Goal: Task Accomplishment & Management: Contribute content

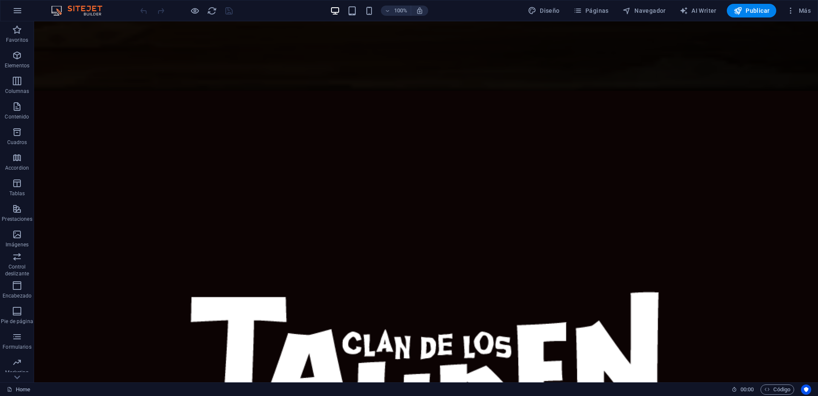
click at [200, 14] on div at bounding box center [185, 11] width 95 height 14
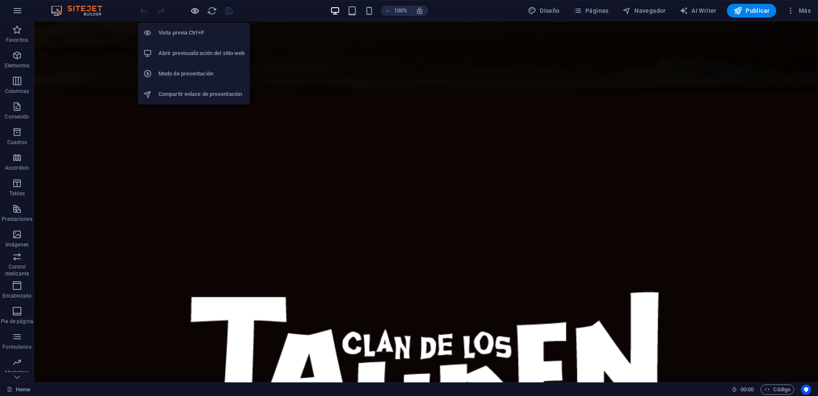
click at [194, 13] on icon "button" at bounding box center [195, 11] width 10 height 10
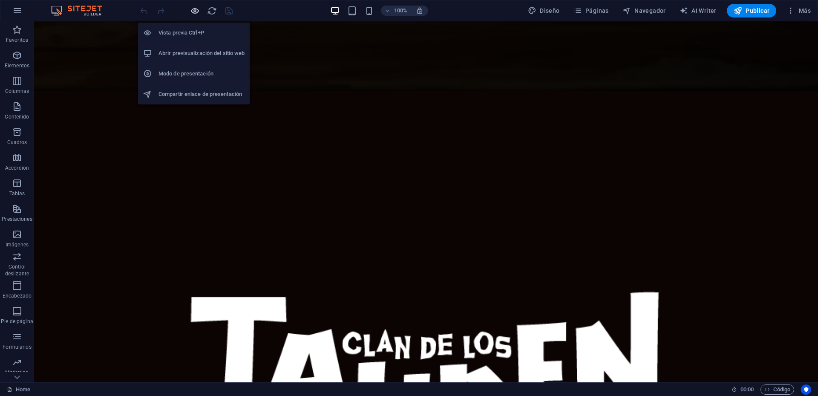
click at [196, 9] on icon "button" at bounding box center [195, 11] width 10 height 10
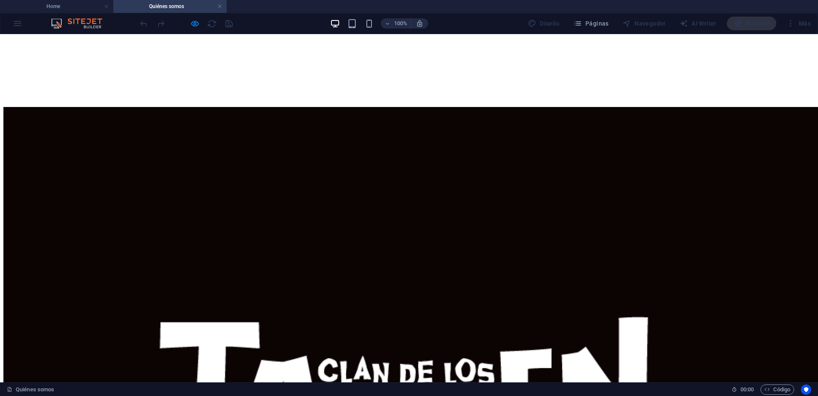
click at [220, 8] on link at bounding box center [219, 7] width 5 height 8
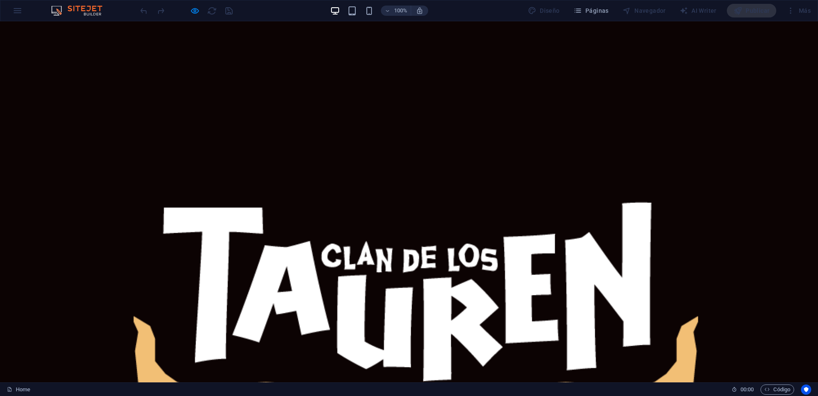
scroll to position [109, 0]
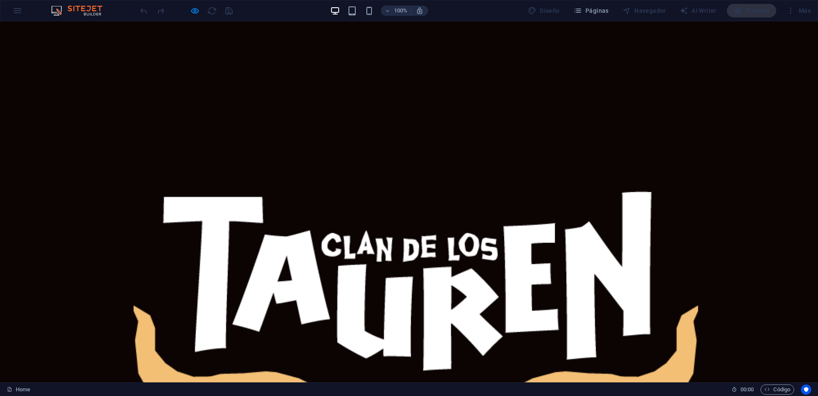
click at [197, 6] on icon "button" at bounding box center [195, 11] width 10 height 10
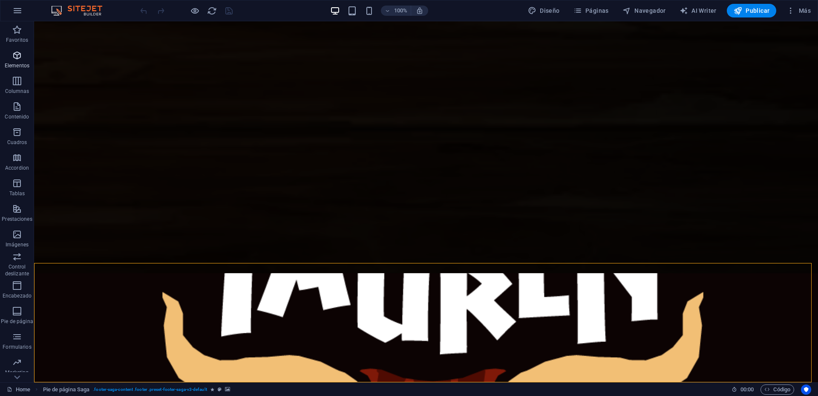
click at [23, 60] on span "Elementos" at bounding box center [17, 60] width 34 height 20
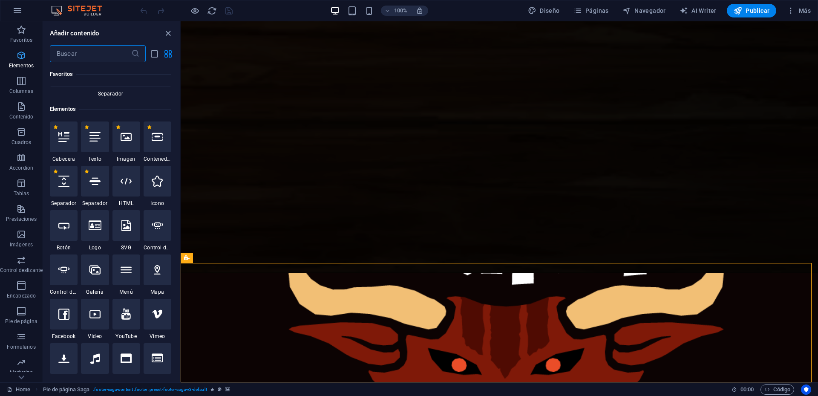
scroll to position [440, 0]
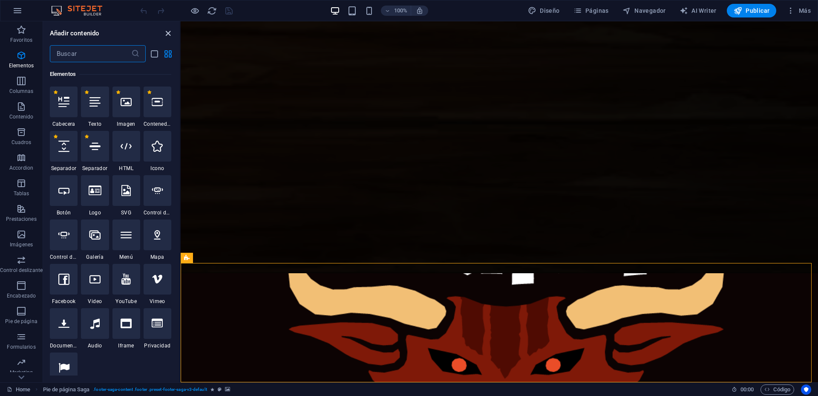
click at [168, 33] on icon "close panel" at bounding box center [168, 34] width 10 height 10
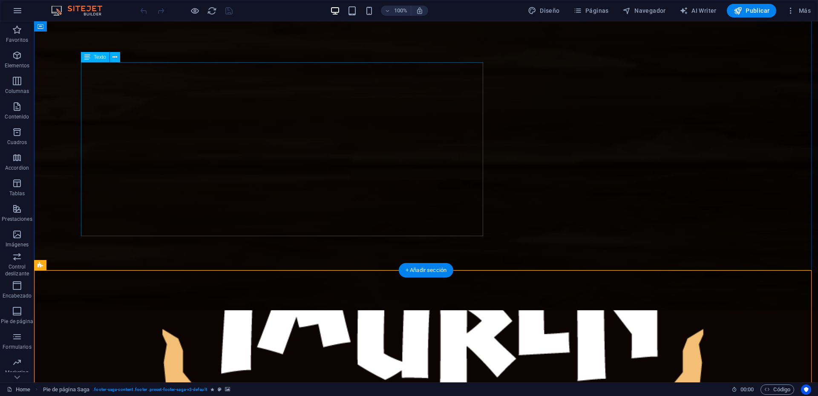
scroll to position [0, 0]
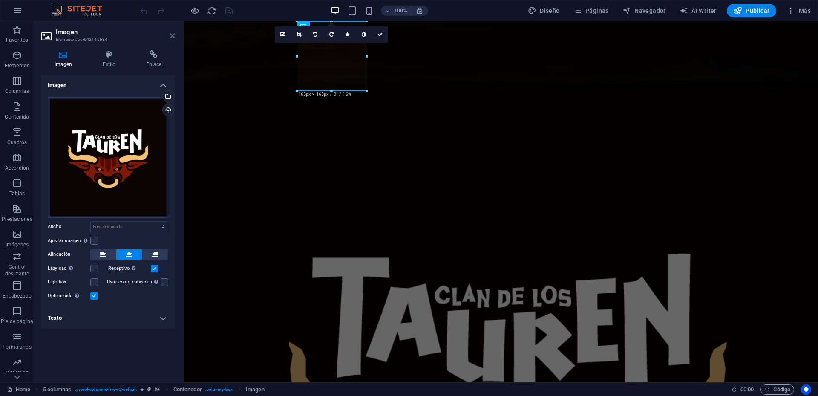
drag, startPoint x: 175, startPoint y: 35, endPoint x: 141, endPoint y: 13, distance: 40.4
click at [175, 35] on icon at bounding box center [172, 35] width 5 height 7
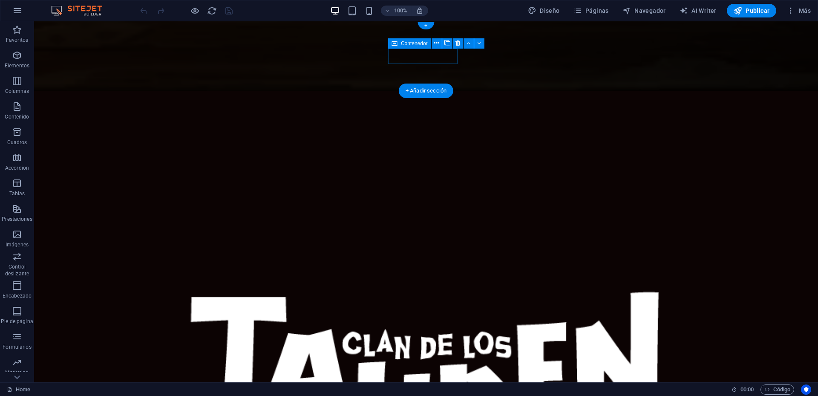
click at [146, 48] on figure at bounding box center [426, 55] width 784 height 69
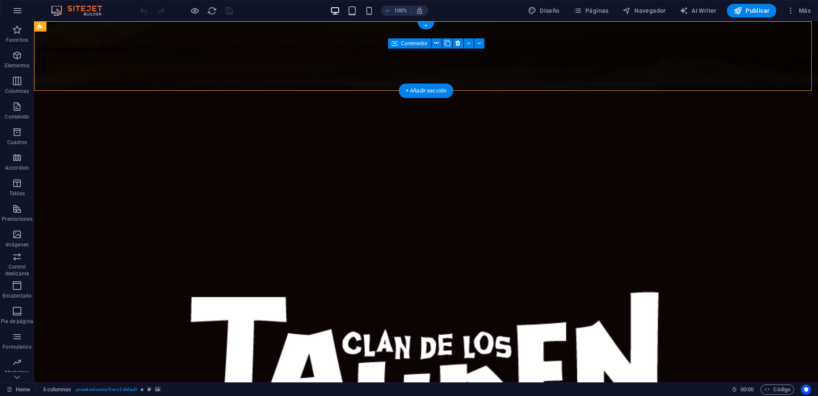
click at [146, 48] on figure at bounding box center [426, 55] width 784 height 69
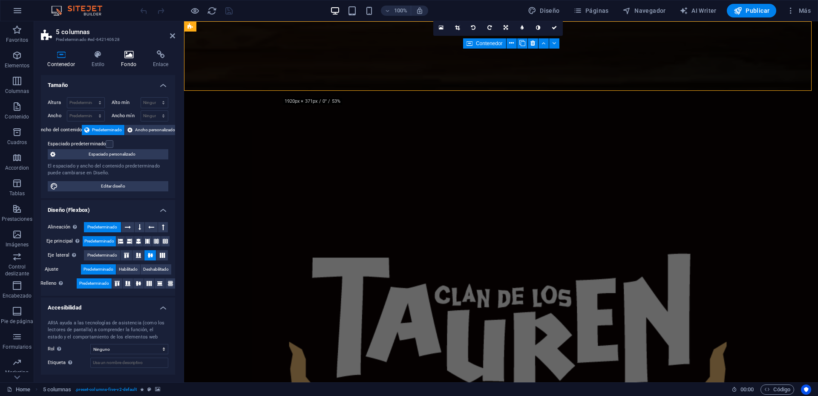
click at [130, 54] on icon at bounding box center [129, 54] width 29 height 9
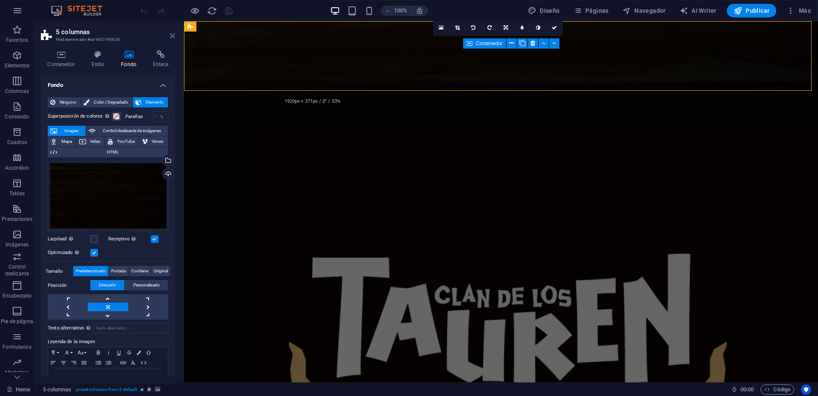
click at [173, 38] on icon at bounding box center [172, 35] width 5 height 7
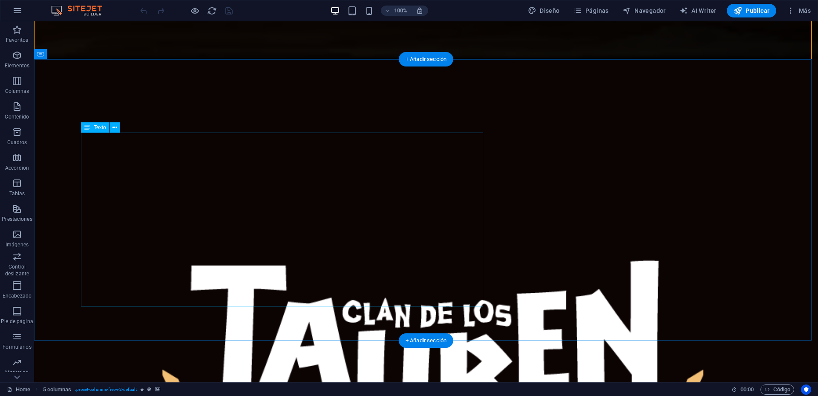
scroll to position [109, 0]
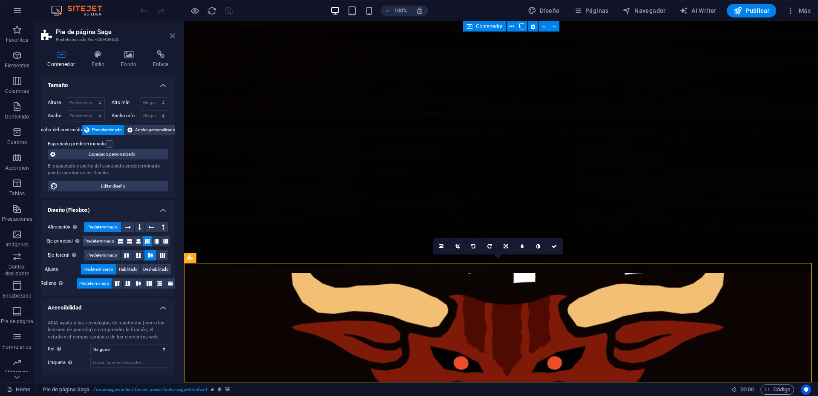
click at [172, 37] on icon at bounding box center [172, 35] width 5 height 7
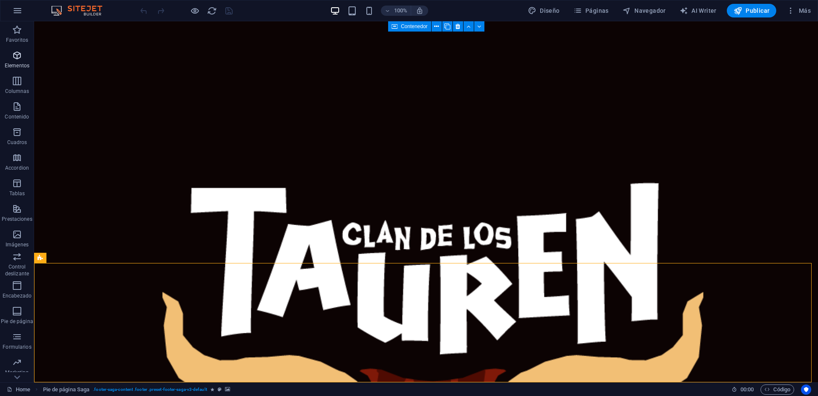
click at [18, 56] on icon "button" at bounding box center [17, 55] width 10 height 10
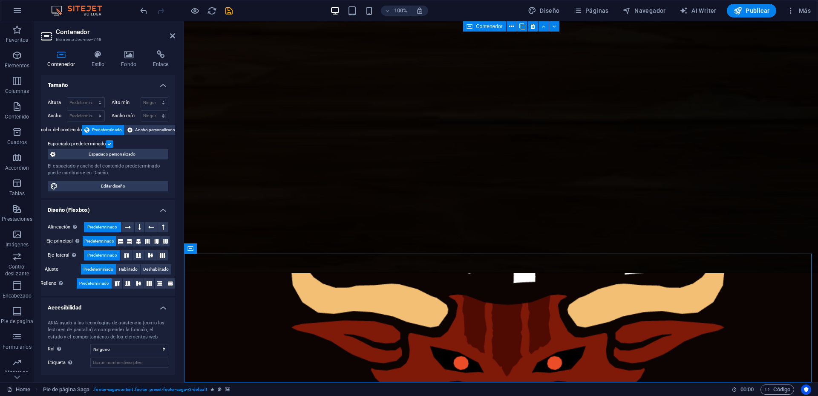
scroll to position [238, 0]
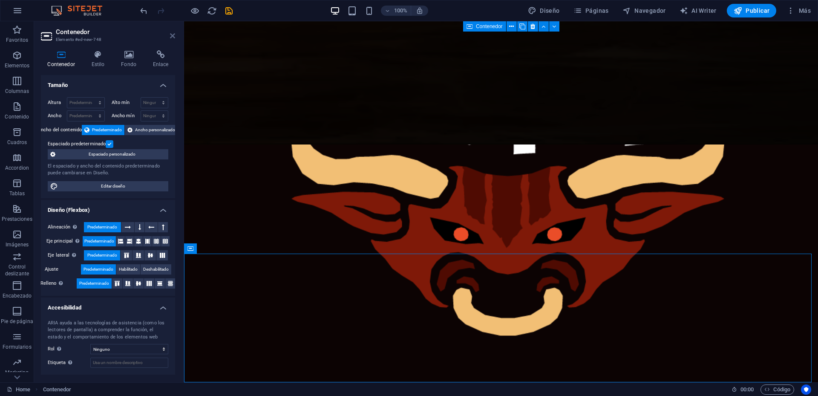
drag, startPoint x: 171, startPoint y: 36, endPoint x: 208, endPoint y: 178, distance: 147.0
click at [171, 36] on icon at bounding box center [172, 35] width 5 height 7
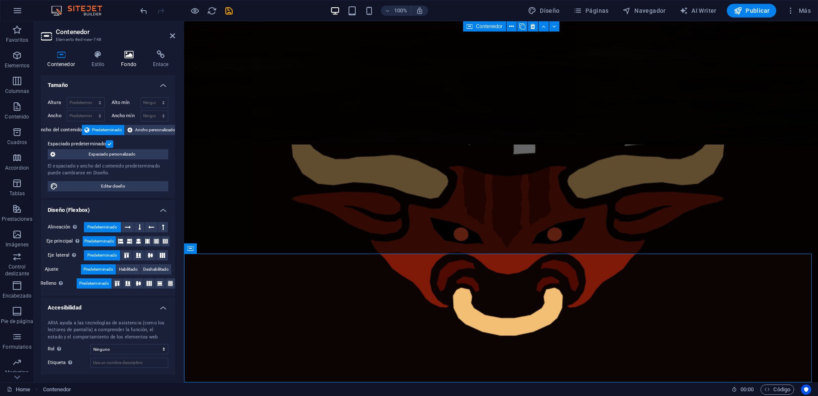
click at [120, 57] on icon at bounding box center [129, 54] width 29 height 9
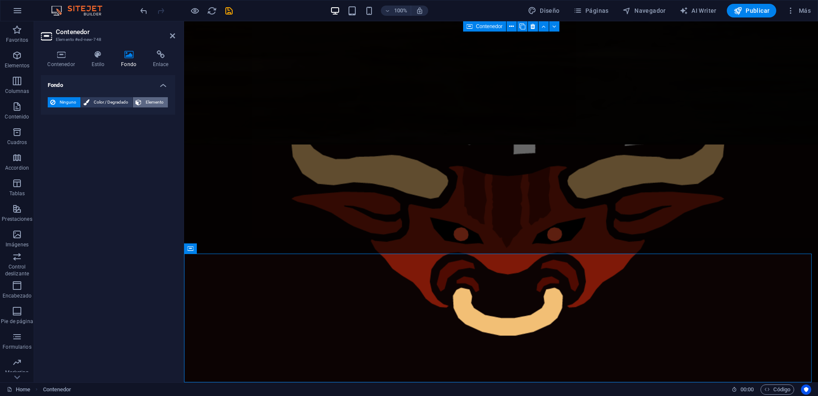
click at [142, 102] on button "Elemento" at bounding box center [150, 102] width 35 height 10
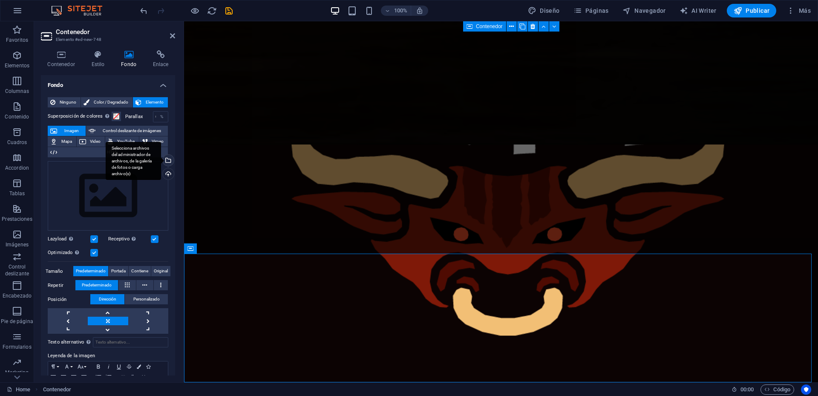
click at [166, 160] on div "Selecciona archivos del administrador de archivos, de la galería de fotos o car…" at bounding box center [167, 161] width 13 height 13
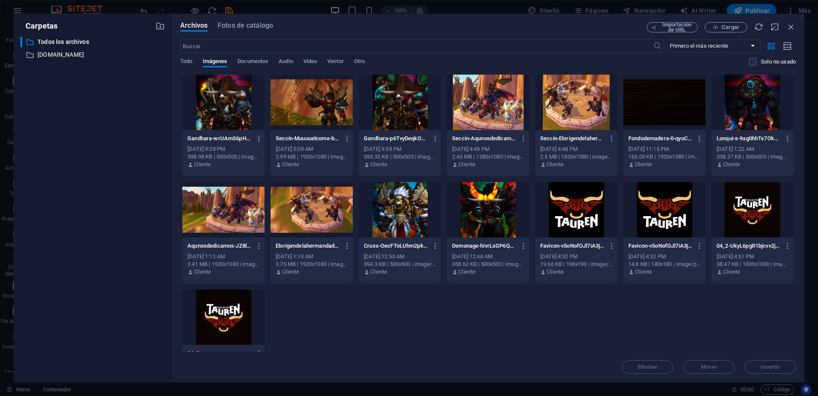
click at [676, 106] on div at bounding box center [664, 102] width 82 height 55
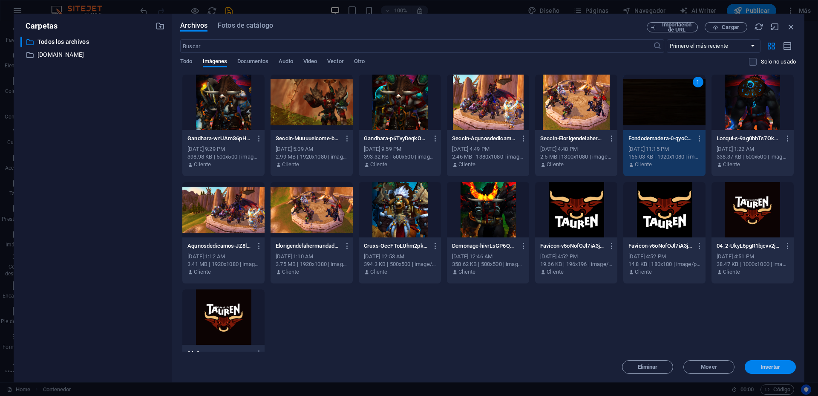
click at [773, 365] on span "Insertar" at bounding box center [771, 366] width 20 height 5
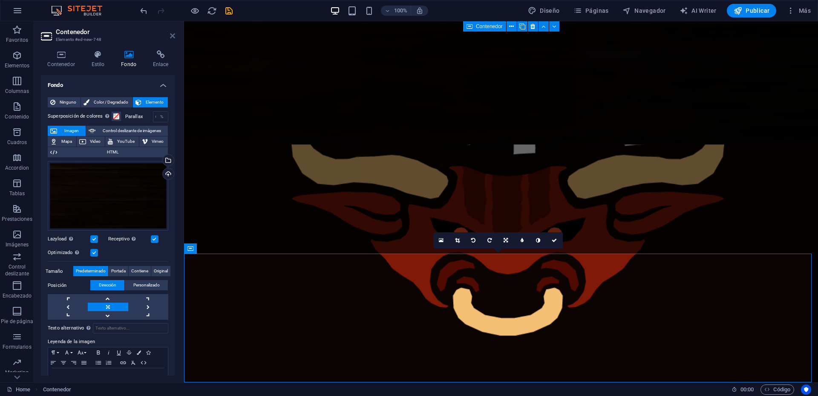
click at [171, 34] on icon at bounding box center [172, 35] width 5 height 7
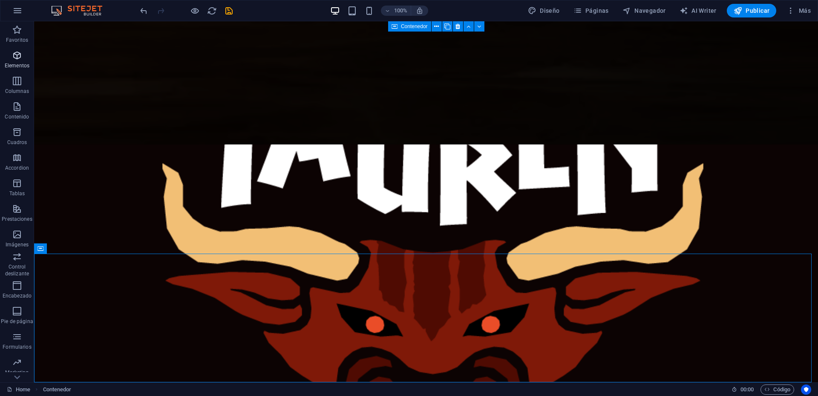
click at [26, 57] on span "Elementos" at bounding box center [17, 60] width 34 height 20
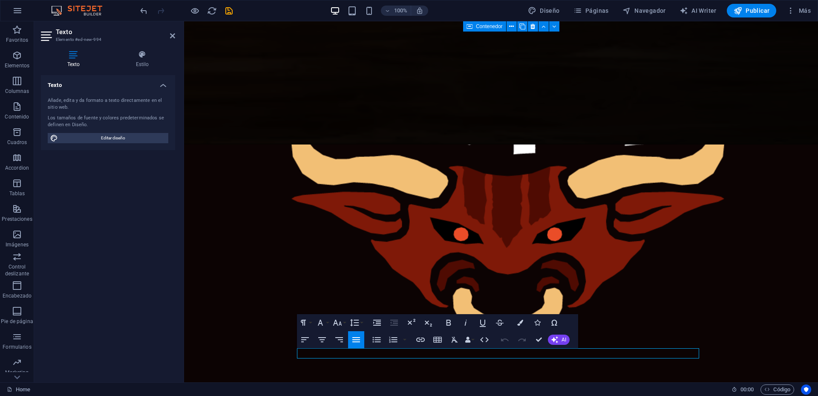
scroll to position [177, 0]
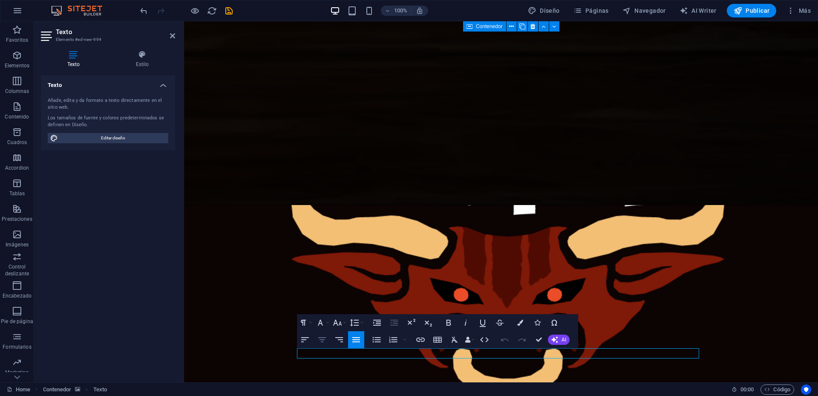
click at [324, 337] on icon "button" at bounding box center [322, 339] width 8 height 5
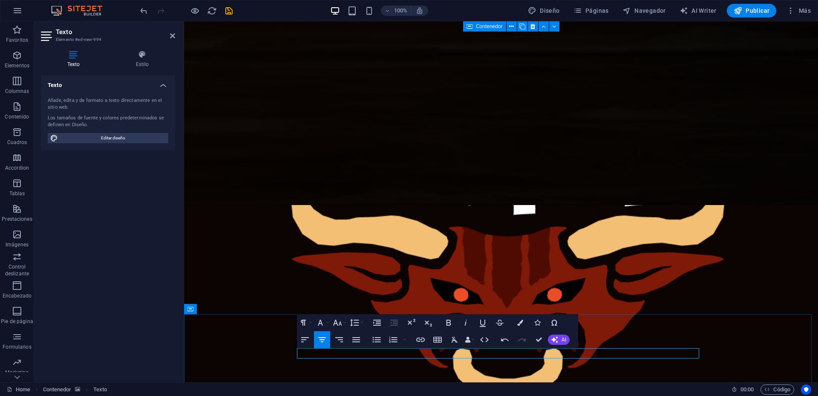
click at [341, 322] on icon "button" at bounding box center [337, 322] width 10 height 10
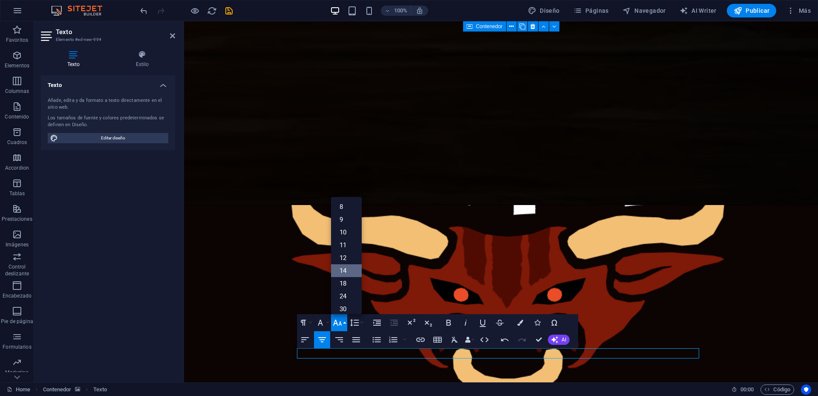
click at [346, 273] on link "14" at bounding box center [346, 270] width 31 height 13
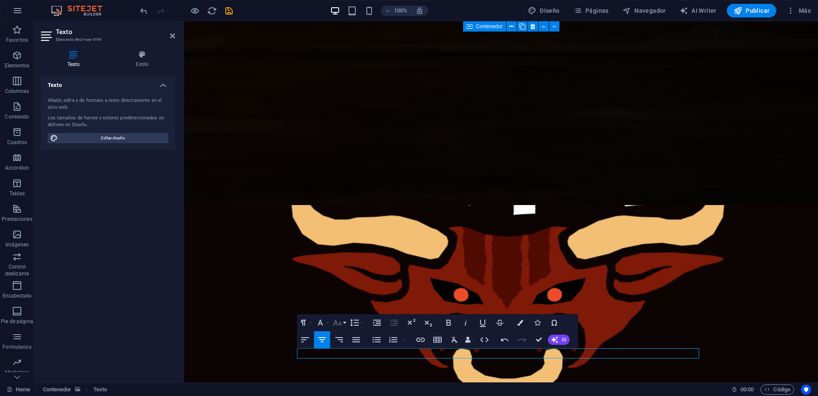
click at [339, 325] on icon "button" at bounding box center [337, 323] width 9 height 6
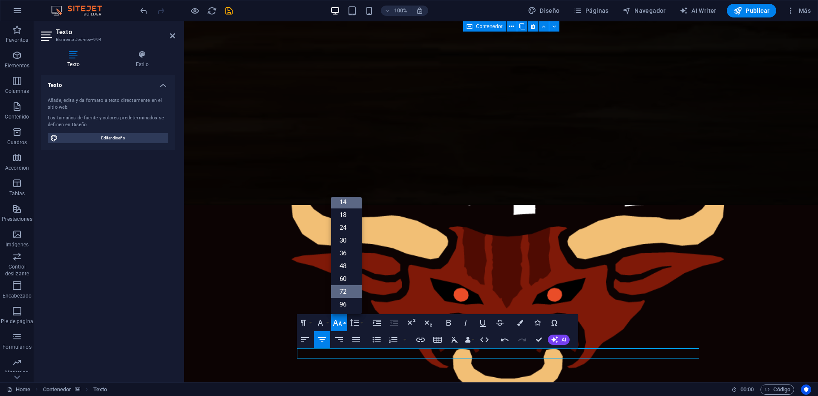
scroll to position [69, 0]
click at [346, 215] on link "18" at bounding box center [346, 214] width 31 height 13
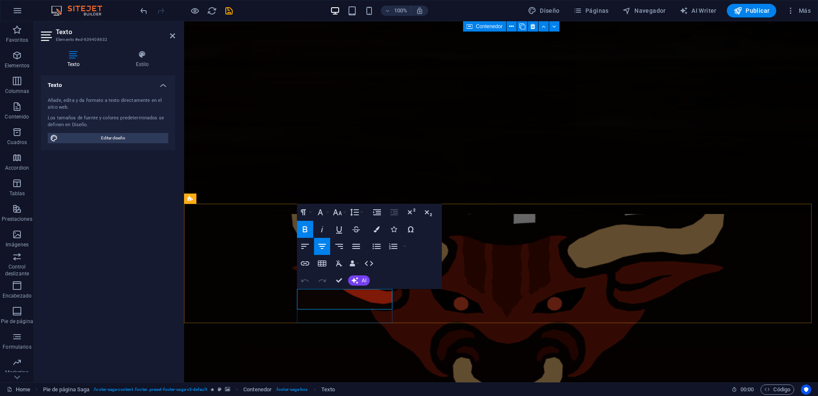
copy span "©"
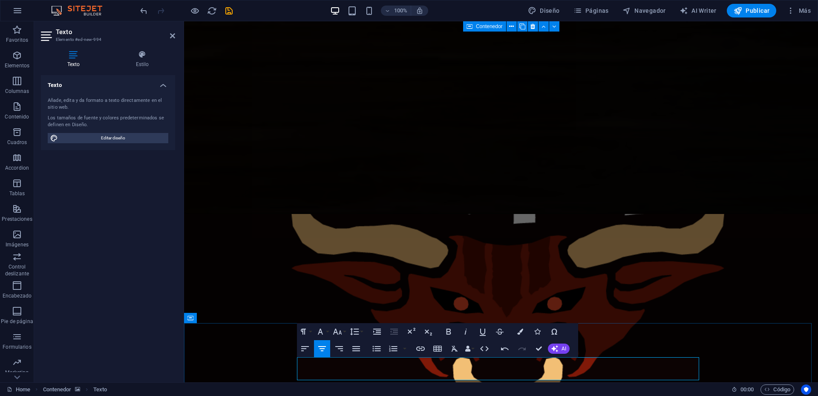
scroll to position [1128, 1]
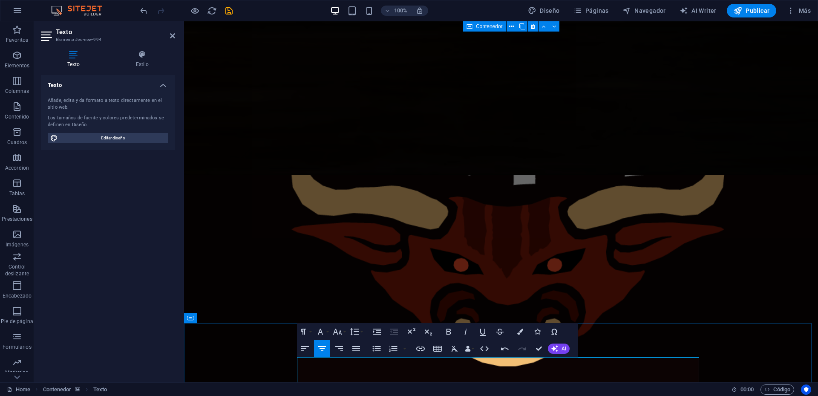
scroll to position [212, 0]
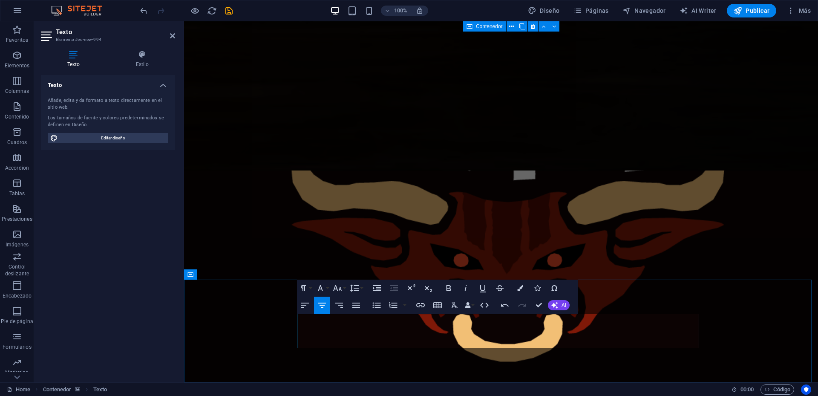
drag, startPoint x: 570, startPoint y: 345, endPoint x: 293, endPoint y: 329, distance: 277.0
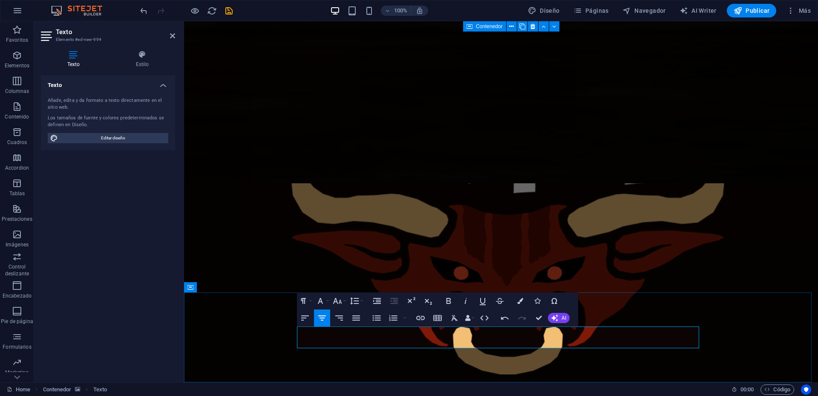
scroll to position [135, 1]
drag, startPoint x: 568, startPoint y: 342, endPoint x: 520, endPoint y: 344, distance: 48.6
click at [424, 317] on icon "button" at bounding box center [420, 318] width 9 height 4
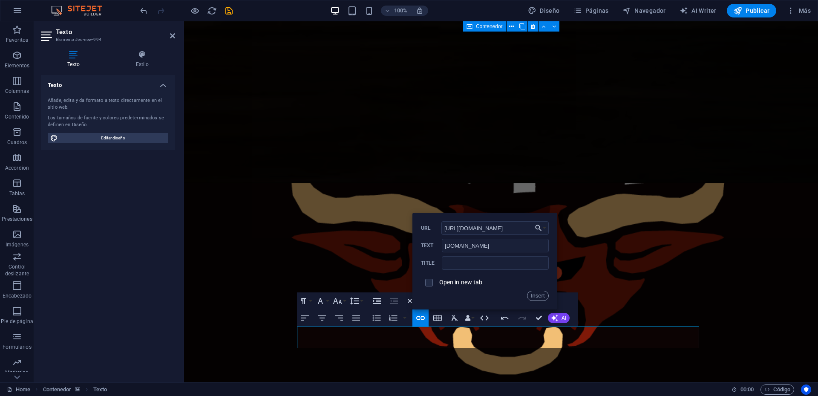
type input "[URL][DOMAIN_NAME]"
click at [433, 281] on span at bounding box center [429, 282] width 16 height 16
click at [430, 283] on input "checkbox" at bounding box center [428, 281] width 8 height 8
checkbox input "true"
click at [535, 296] on button "Insert" at bounding box center [538, 296] width 22 height 10
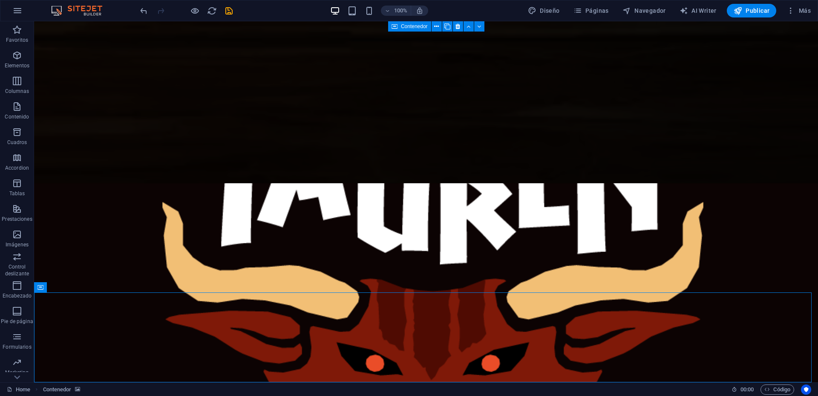
click at [231, 12] on icon "save" at bounding box center [229, 11] width 10 height 10
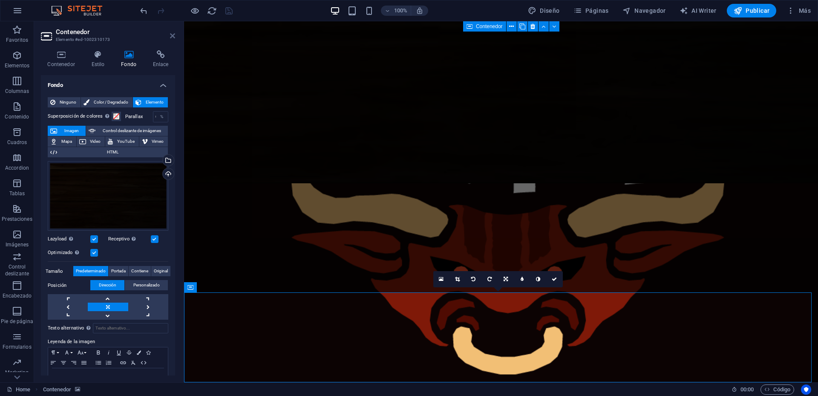
drag, startPoint x: 170, startPoint y: 38, endPoint x: 136, endPoint y: 17, distance: 40.2
click at [170, 38] on icon at bounding box center [172, 35] width 5 height 7
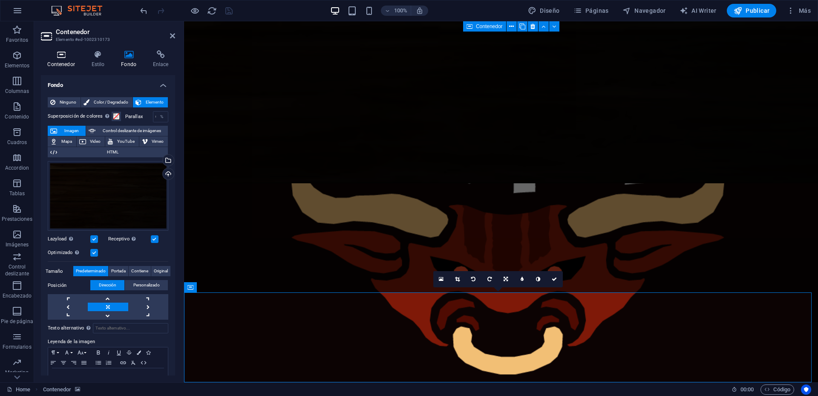
click at [60, 59] on h4 "Contenedor" at bounding box center [63, 59] width 44 height 18
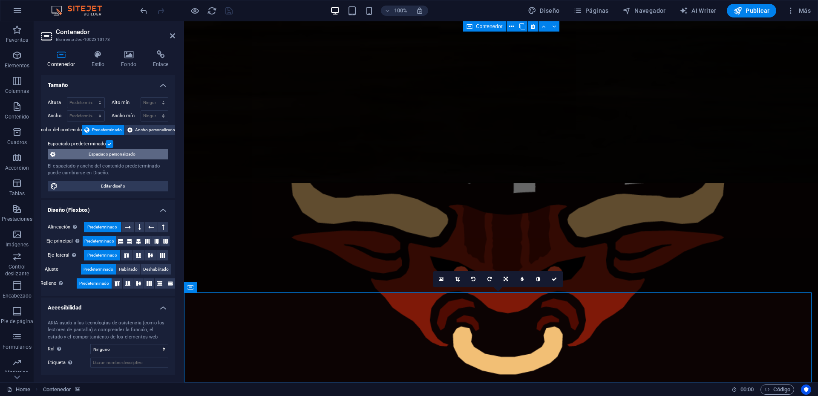
click at [109, 151] on span "Espaciado personalizado" at bounding box center [112, 154] width 108 height 10
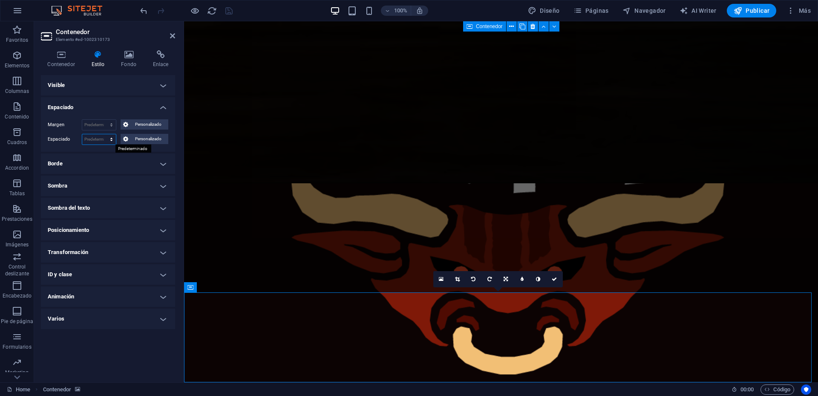
click at [112, 140] on select "Predeterminado px rem % vh vw Personalizado" at bounding box center [99, 139] width 34 height 10
select select "px"
click at [104, 134] on select "Predeterminado px rem % vh vw Personalizado" at bounding box center [99, 139] width 34 height 10
type input "0"
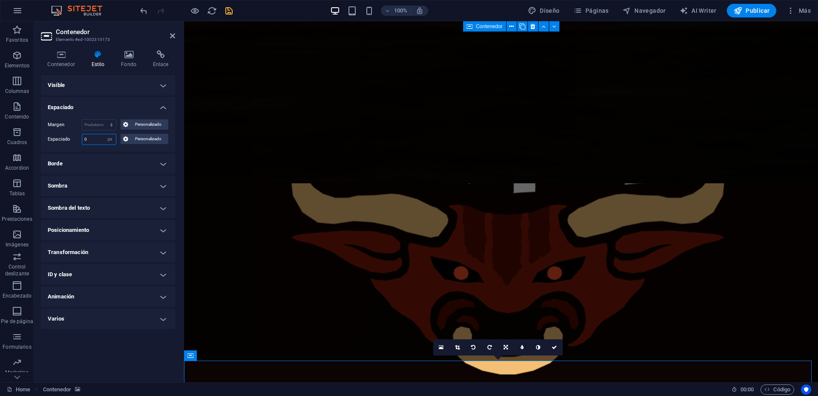
scroll to position [131, 0]
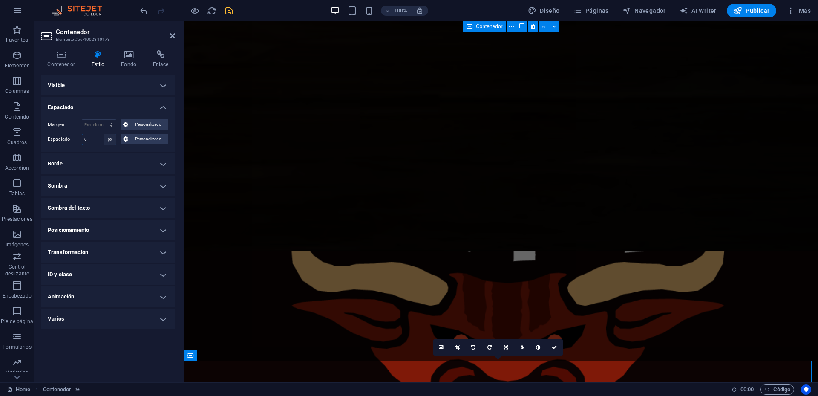
click at [108, 141] on select "Predeterminado px rem % vh vw Personalizado" at bounding box center [110, 139] width 12 height 10
select select "rem"
click at [104, 134] on select "Predeterminado px rem % vh vw Personalizado" at bounding box center [110, 139] width 12 height 10
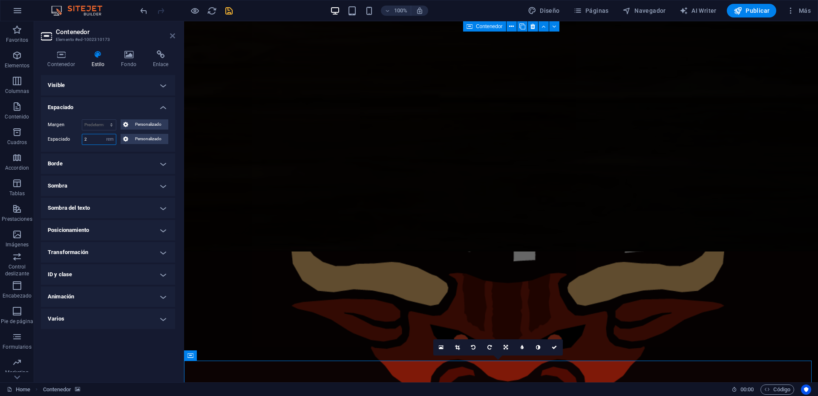
type input "2"
click at [172, 37] on icon at bounding box center [172, 35] width 5 height 7
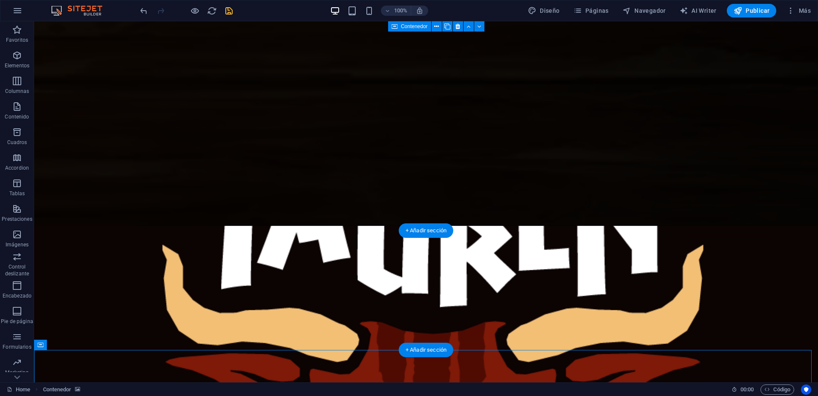
scroll to position [158, 0]
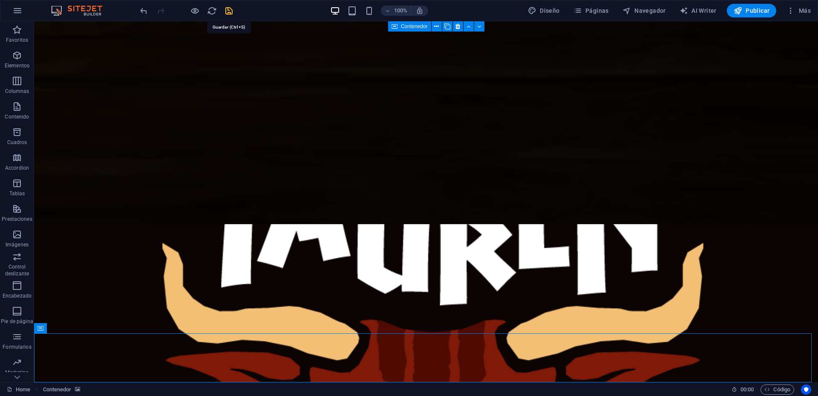
click at [227, 12] on icon "save" at bounding box center [229, 11] width 10 height 10
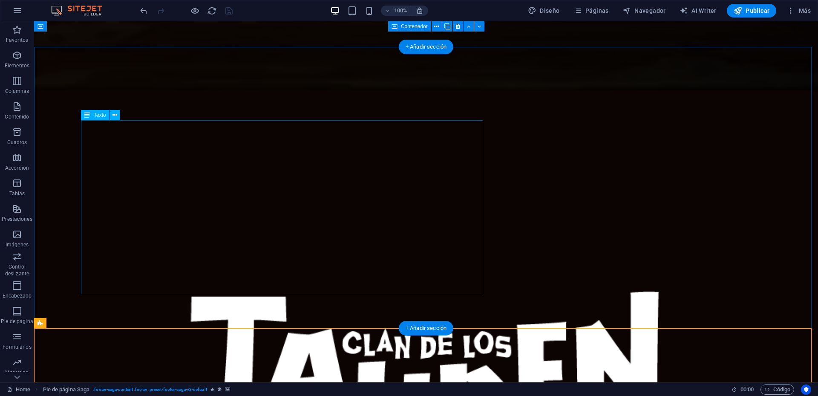
scroll to position [0, 0]
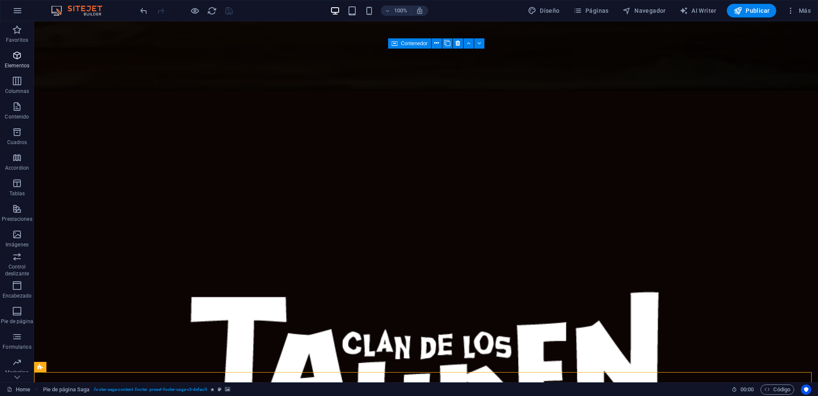
click at [15, 52] on icon "button" at bounding box center [17, 55] width 10 height 10
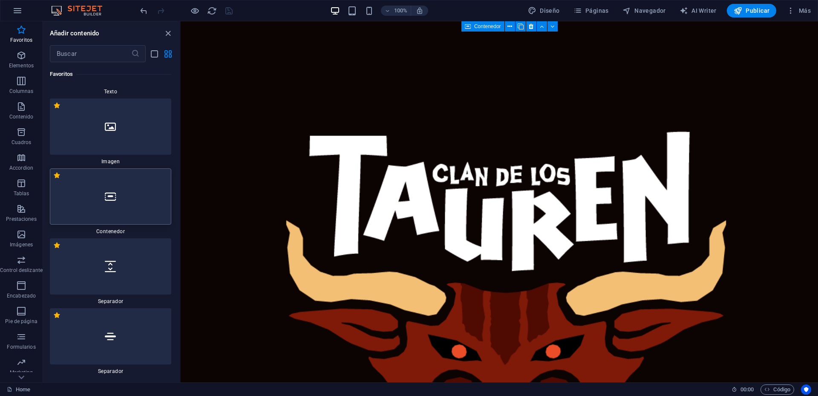
scroll to position [158, 0]
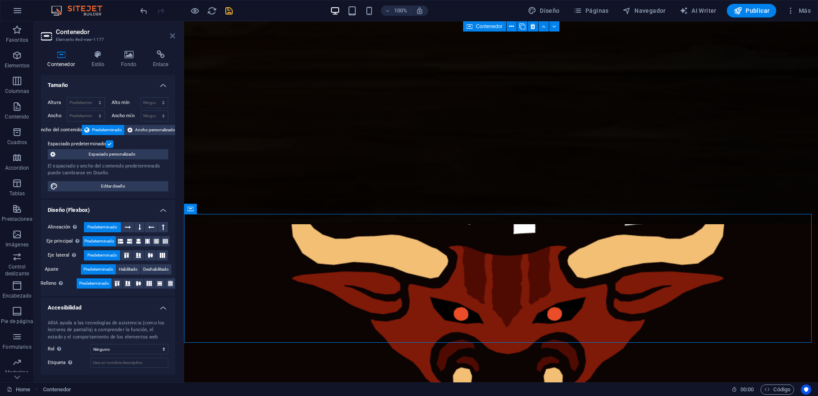
click at [173, 37] on icon at bounding box center [172, 35] width 5 height 7
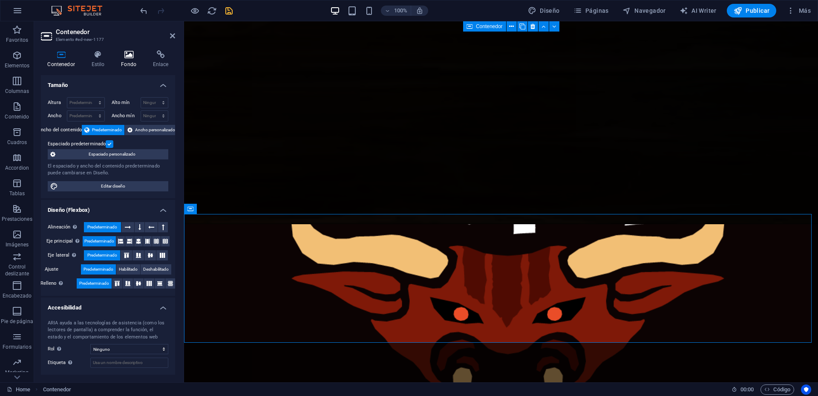
click at [127, 58] on icon at bounding box center [129, 54] width 29 height 9
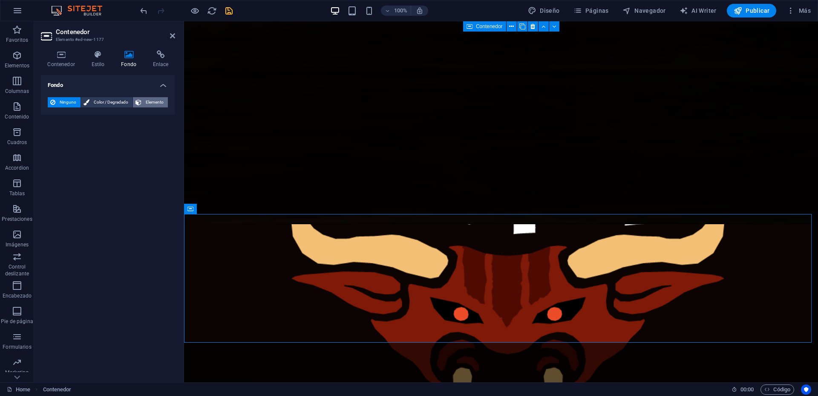
click at [145, 101] on span "Elemento" at bounding box center [154, 102] width 21 height 10
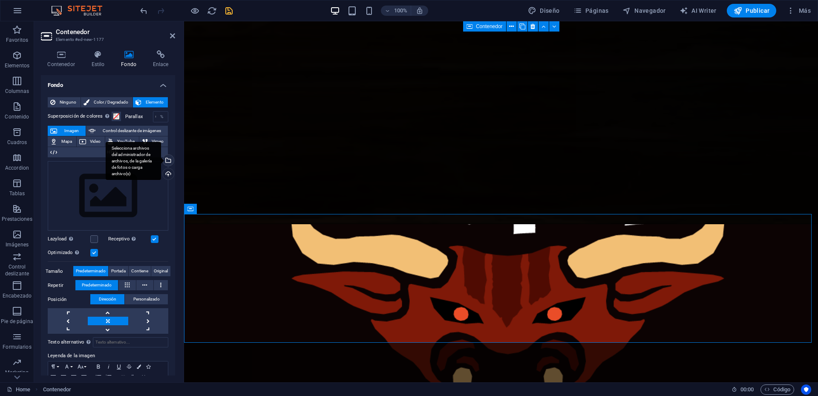
click at [170, 159] on div "Selecciona archivos del administrador de archivos, de la galería de fotos o car…" at bounding box center [167, 161] width 13 height 13
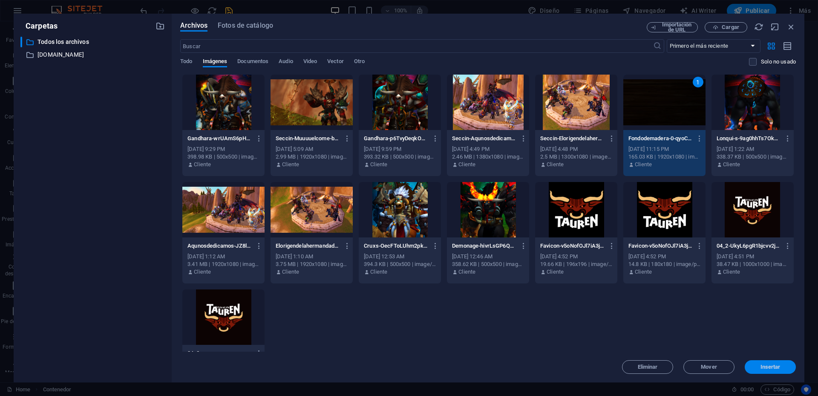
click at [770, 361] on button "Insertar" at bounding box center [770, 367] width 51 height 14
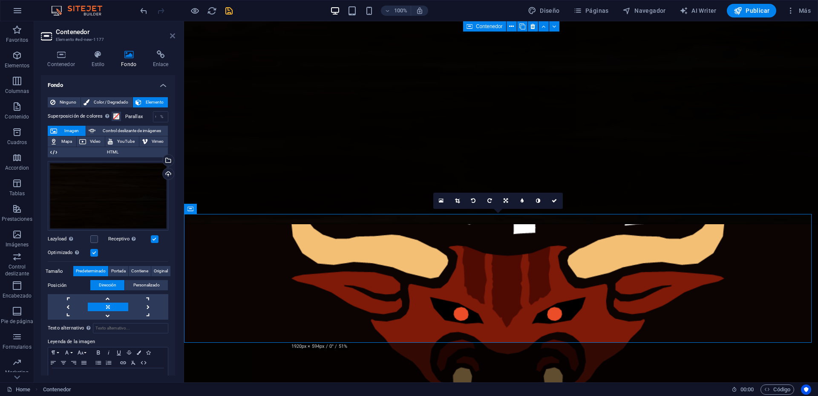
click at [172, 37] on icon at bounding box center [172, 35] width 5 height 7
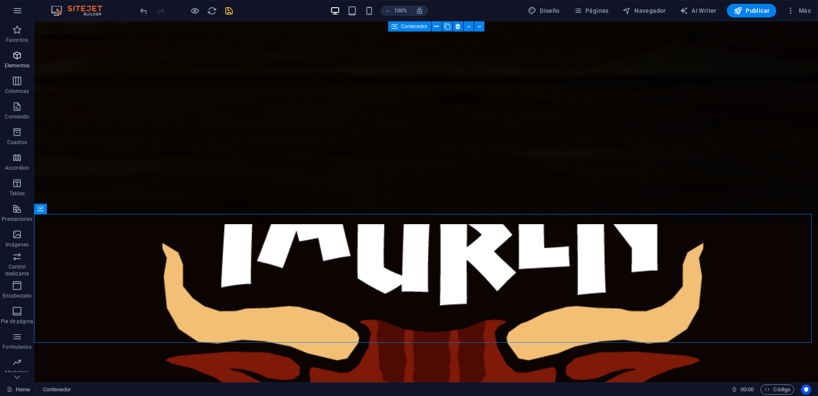
click at [18, 58] on icon "button" at bounding box center [17, 55] width 10 height 10
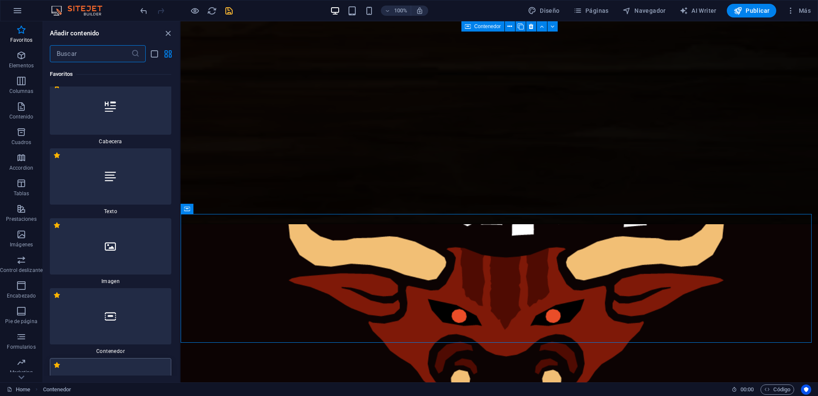
scroll to position [0, 0]
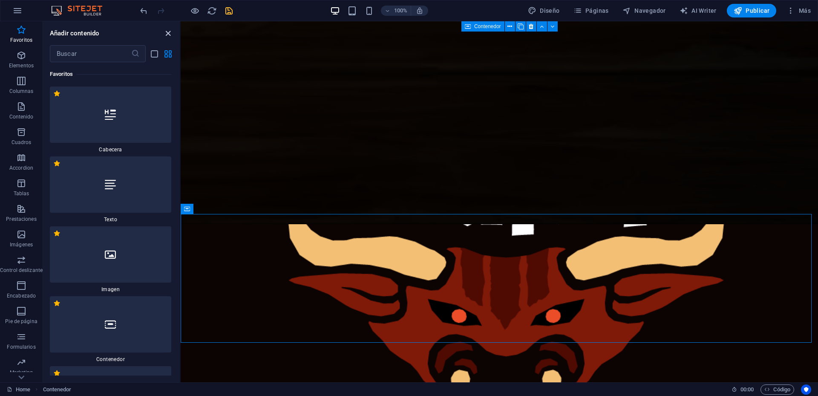
click at [166, 35] on icon "close panel" at bounding box center [168, 34] width 10 height 10
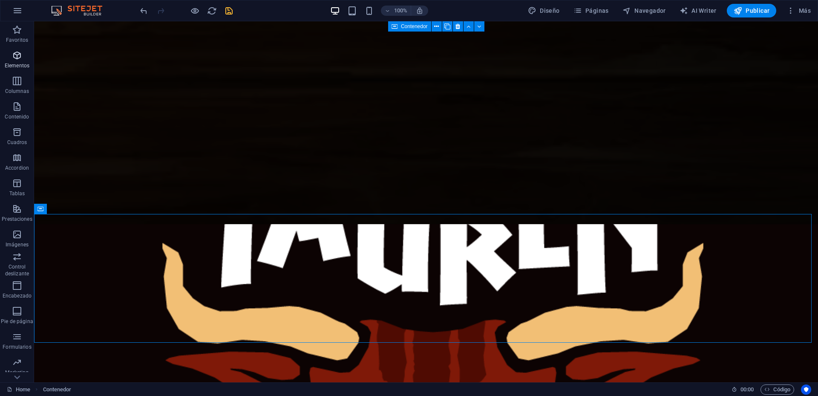
click at [23, 57] on span "Elementos" at bounding box center [17, 60] width 34 height 20
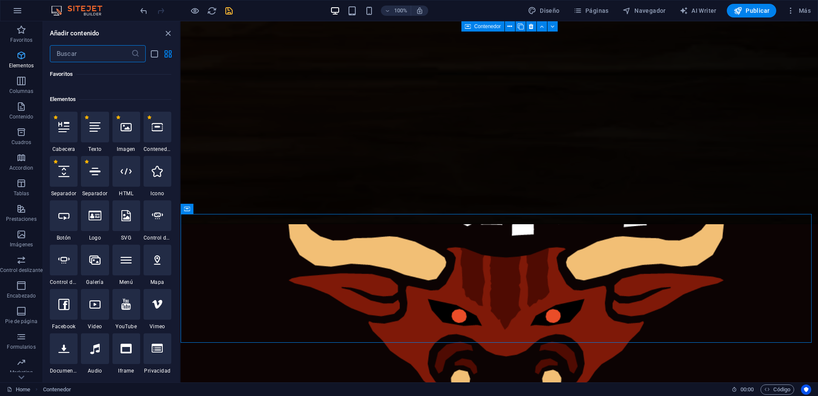
scroll to position [440, 0]
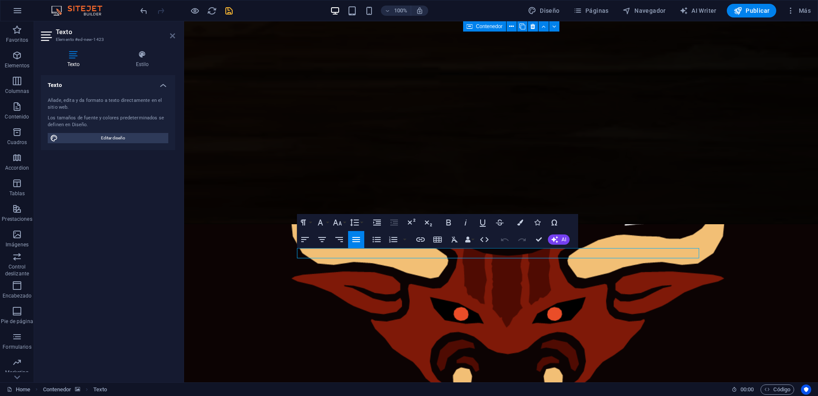
drag, startPoint x: 171, startPoint y: 37, endPoint x: 137, endPoint y: 16, distance: 40.2
click at [171, 37] on icon at bounding box center [172, 35] width 5 height 7
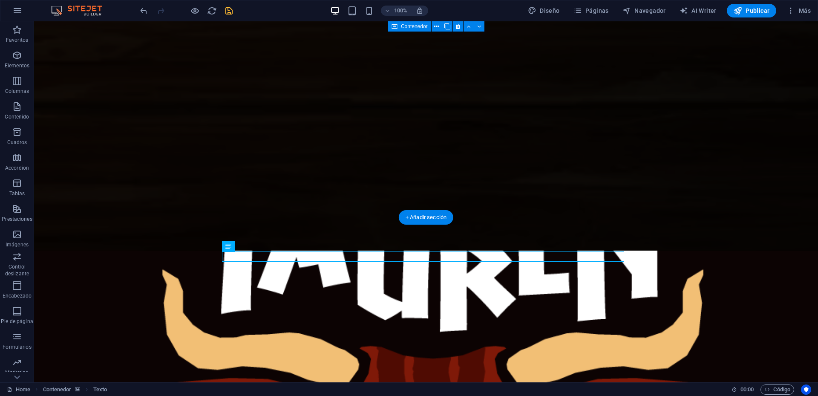
scroll to position [73, 0]
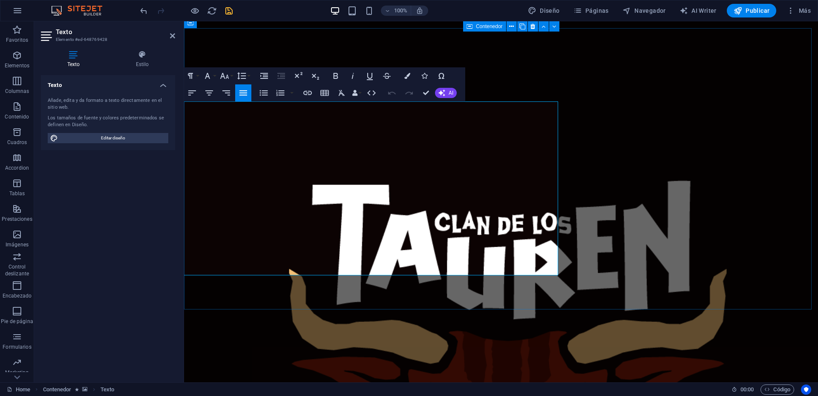
scroll to position [63, 0]
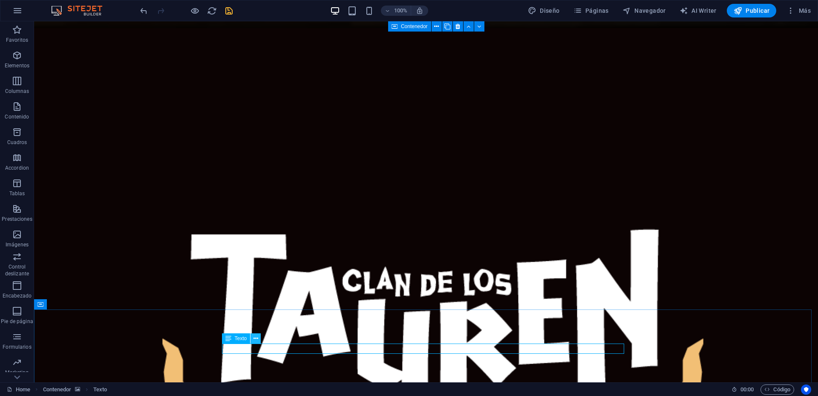
click at [255, 336] on icon at bounding box center [256, 338] width 5 height 9
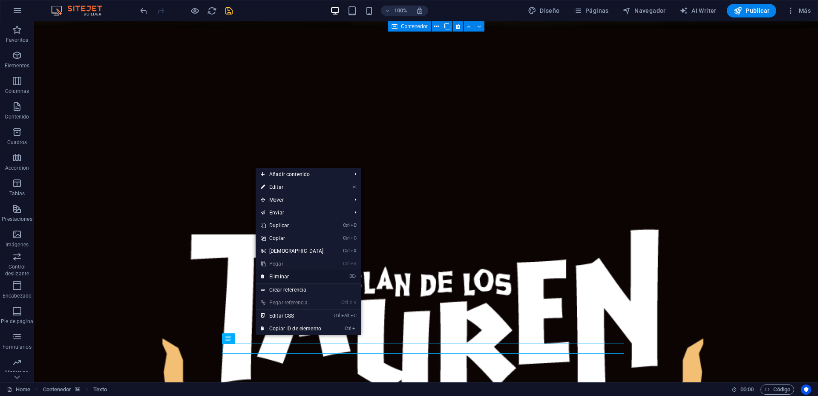
click at [280, 278] on link "⌦ Eliminar" at bounding box center [292, 276] width 73 height 13
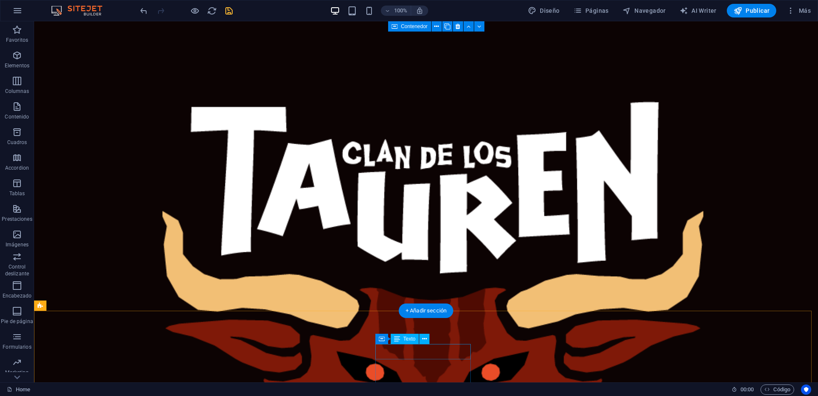
scroll to position [190, 0]
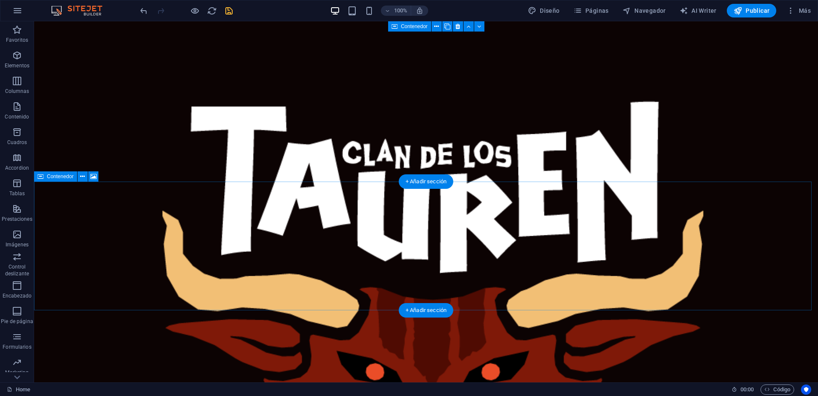
drag, startPoint x: 129, startPoint y: 120, endPoint x: 401, endPoint y: 241, distance: 297.8
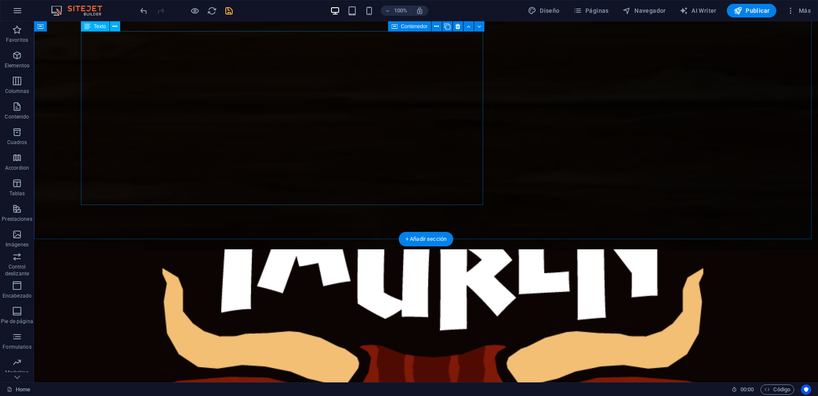
scroll to position [105, 0]
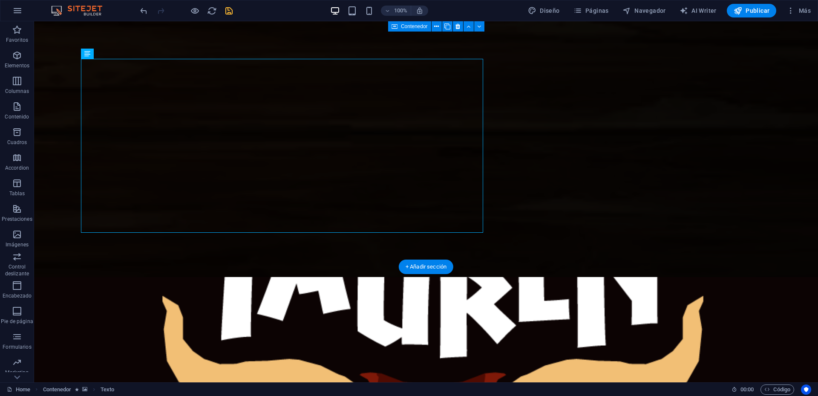
drag, startPoint x: 134, startPoint y: 76, endPoint x: 354, endPoint y: 314, distance: 323.8
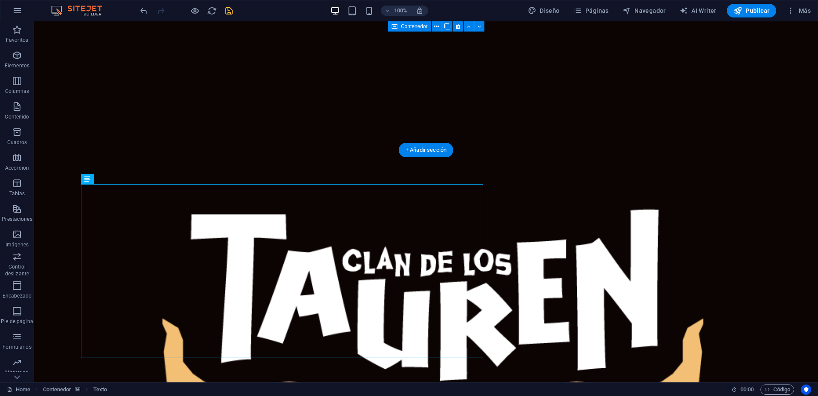
scroll to position [85, 0]
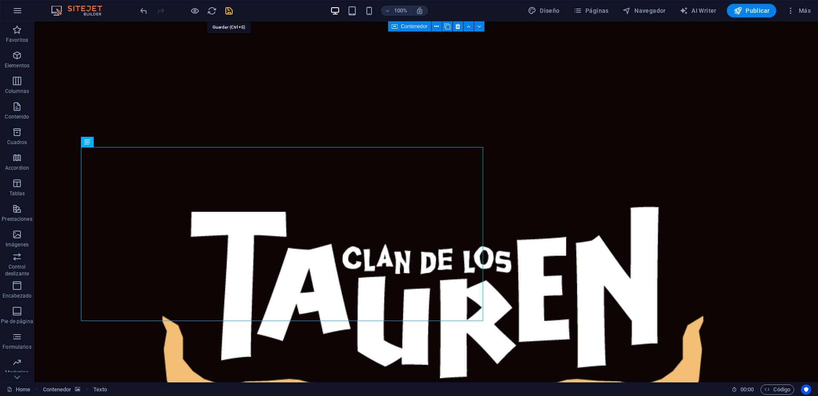
click at [227, 11] on icon "save" at bounding box center [229, 11] width 10 height 10
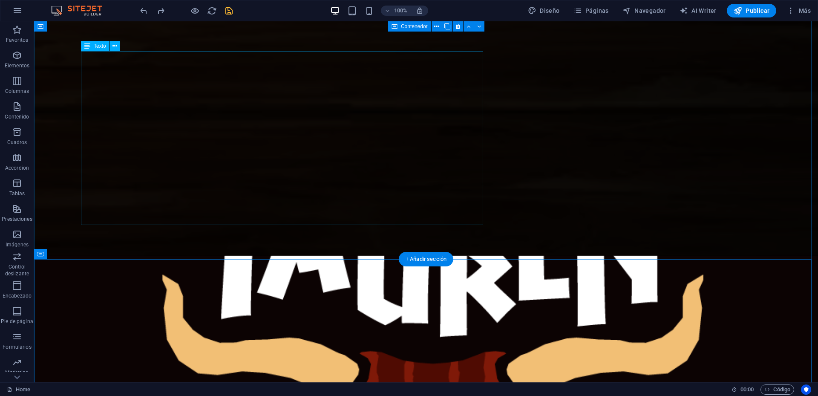
scroll to position [128, 0]
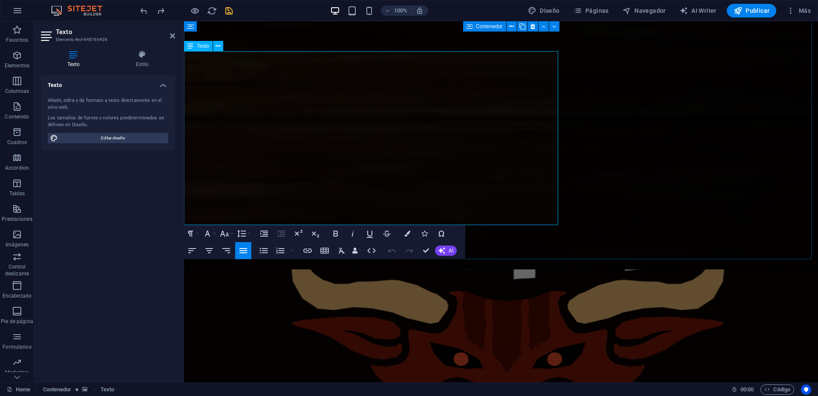
copy div "En nuestro clan, [PERSON_NAME] y el respeto son la base de todo. Nos une el org…"
click at [173, 36] on icon at bounding box center [172, 35] width 5 height 7
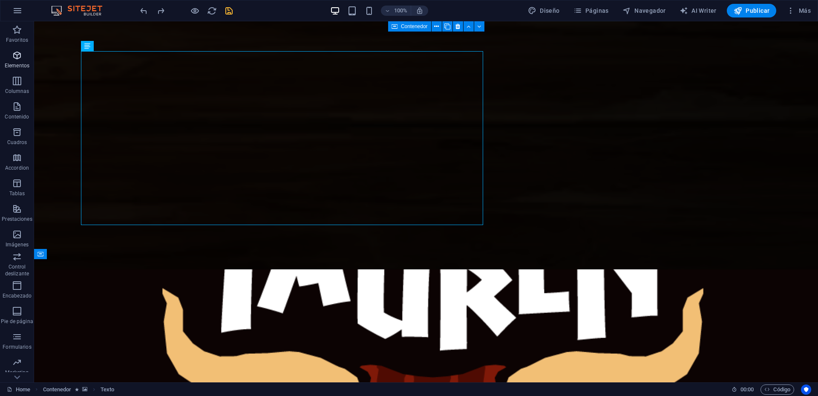
click at [16, 57] on icon "button" at bounding box center [17, 55] width 10 height 10
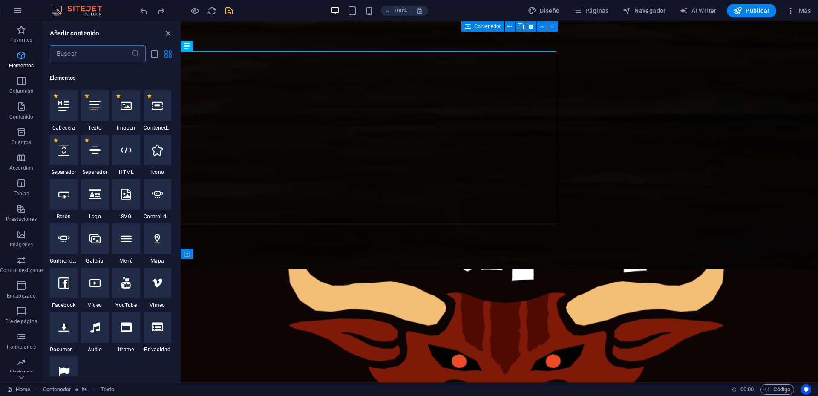
scroll to position [440, 0]
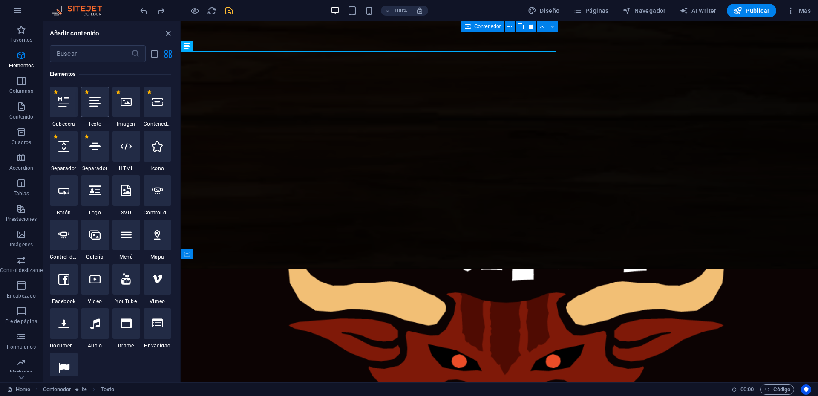
click at [87, 103] on div at bounding box center [95, 101] width 28 height 31
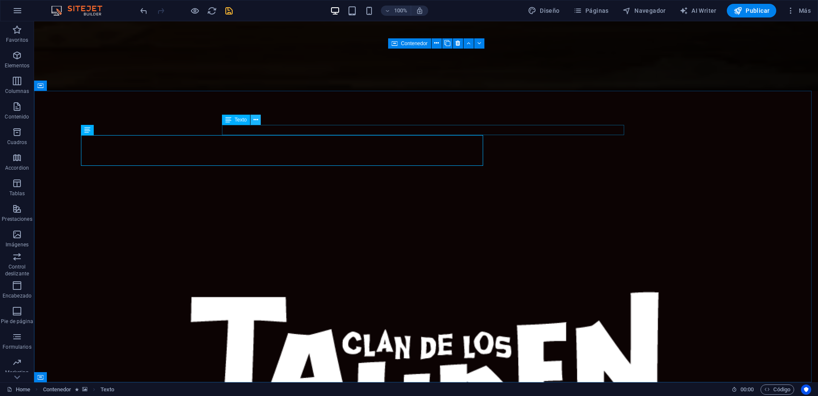
click at [259, 121] on button at bounding box center [256, 120] width 10 height 10
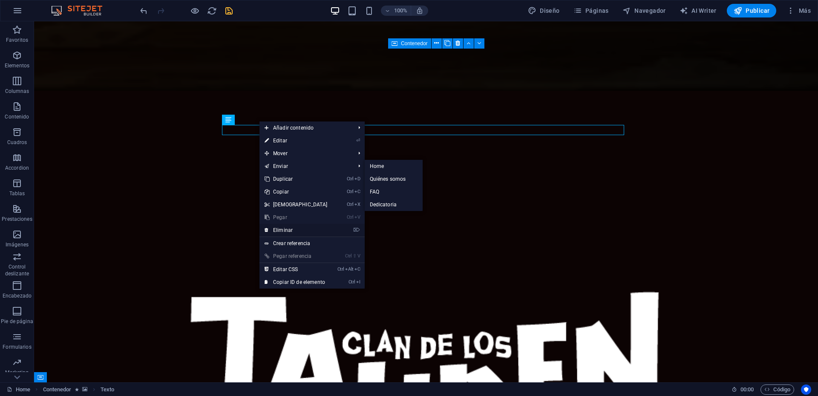
click at [287, 232] on link "⌦ Eliminar" at bounding box center [295, 230] width 73 height 13
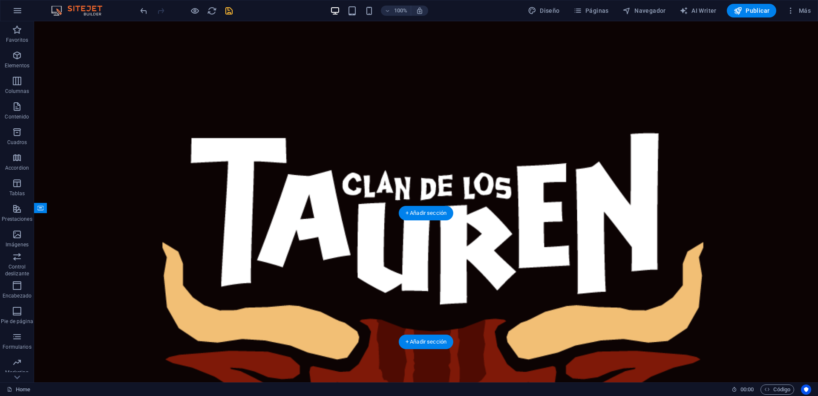
scroll to position [170, 0]
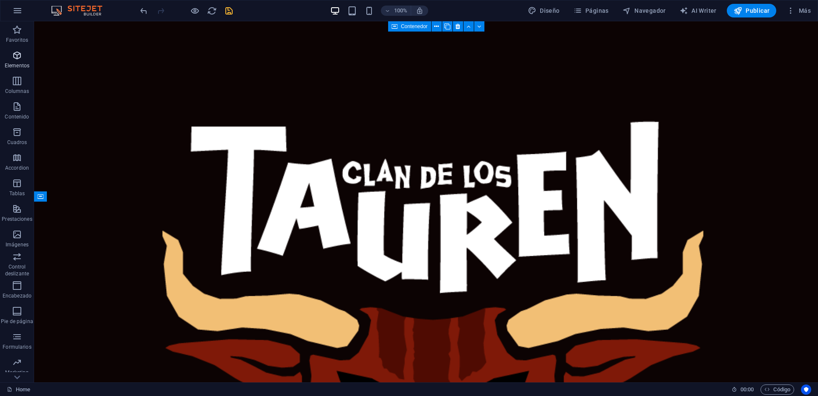
click at [9, 57] on span "Elementos" at bounding box center [17, 60] width 34 height 20
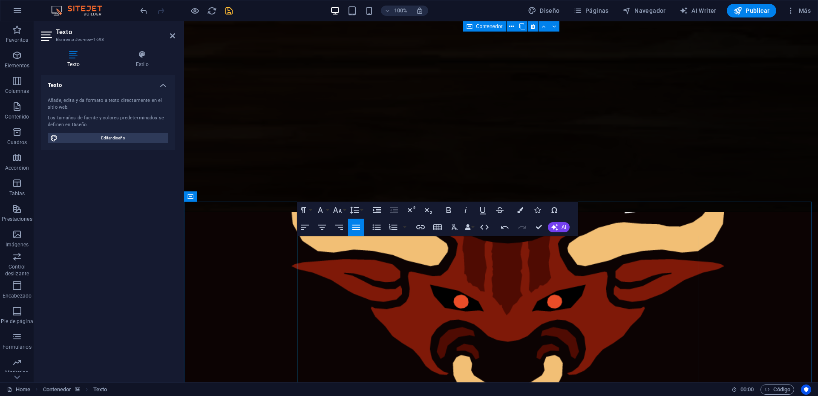
scroll to position [3400, 9]
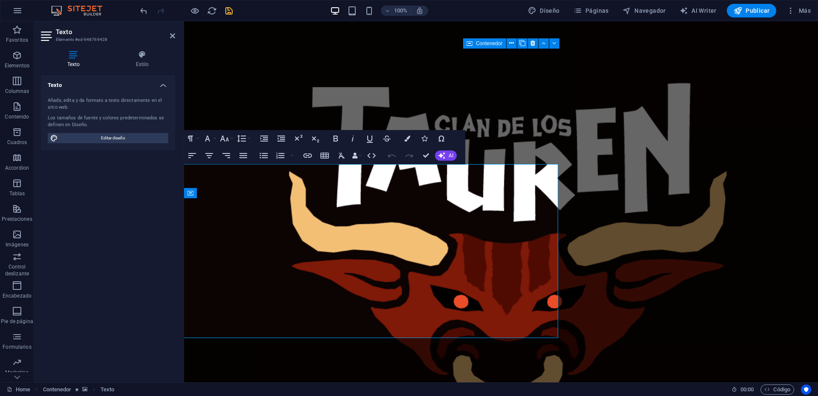
scroll to position [0, 0]
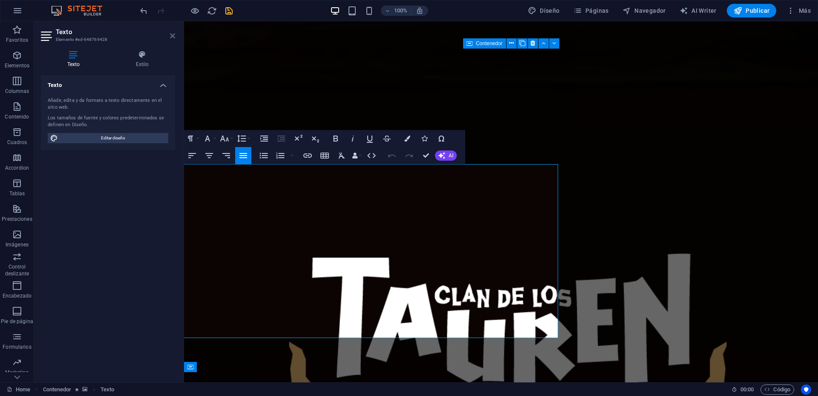
click at [174, 33] on icon at bounding box center [172, 35] width 5 height 7
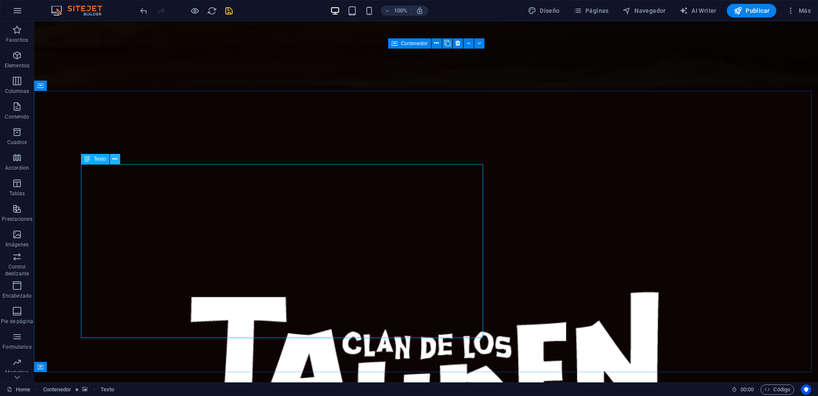
click at [114, 158] on icon at bounding box center [114, 159] width 5 height 9
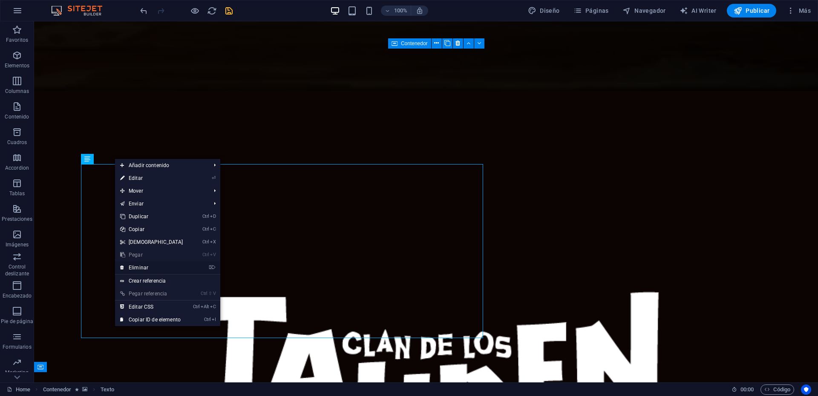
click at [144, 266] on link "⌦ Eliminar" at bounding box center [151, 267] width 73 height 13
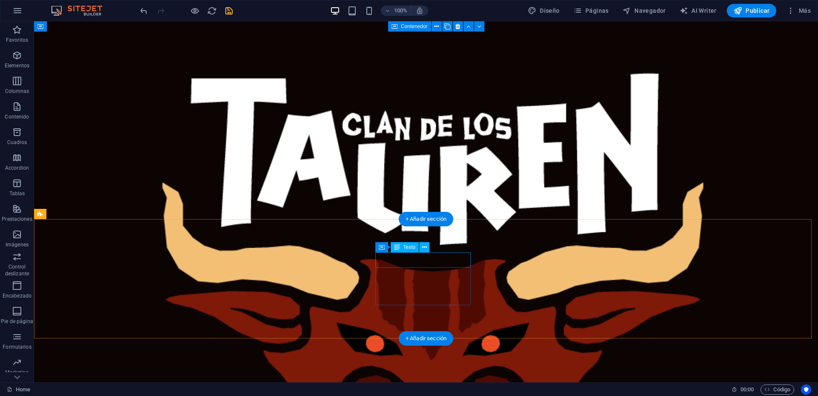
scroll to position [226, 0]
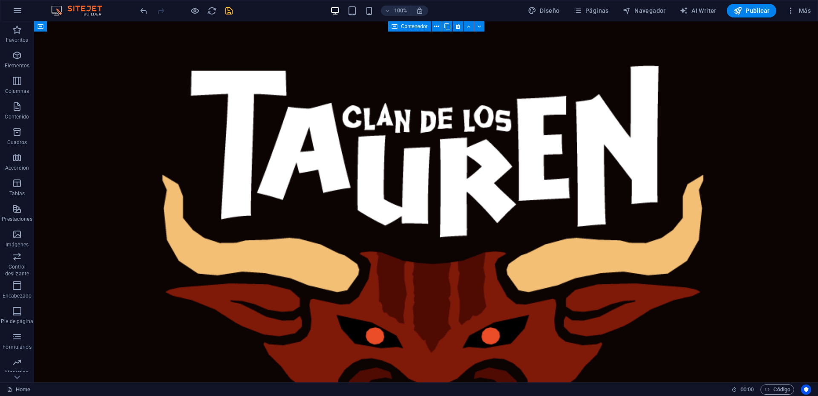
click at [231, 12] on icon "save" at bounding box center [229, 11] width 10 height 10
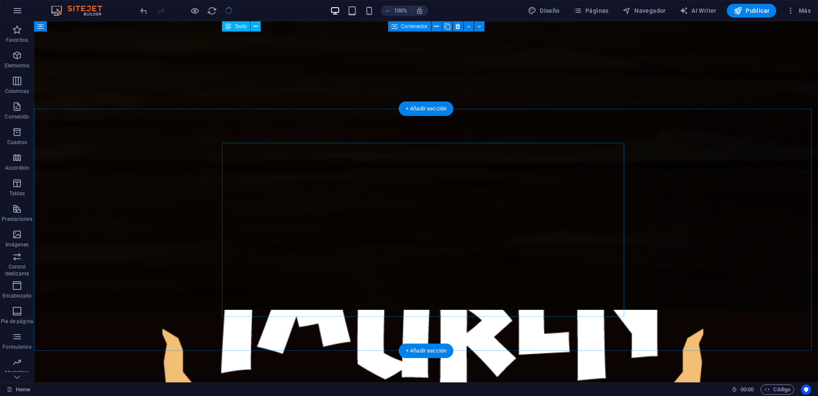
scroll to position [0, 0]
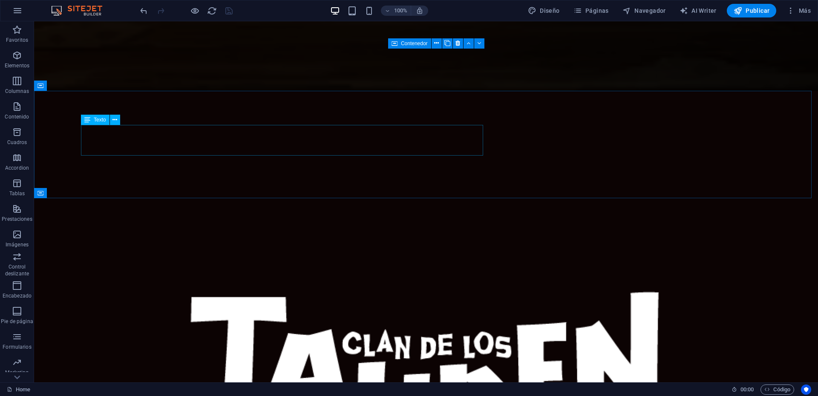
click at [102, 120] on span "Texto" at bounding box center [100, 119] width 12 height 5
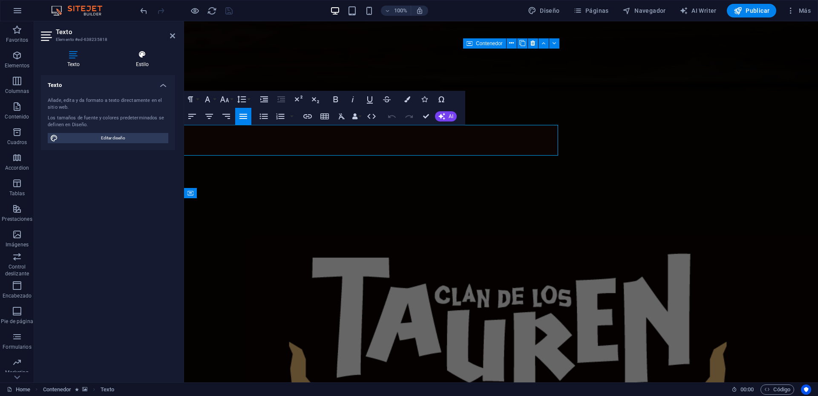
click at [137, 57] on icon at bounding box center [143, 54] width 66 height 9
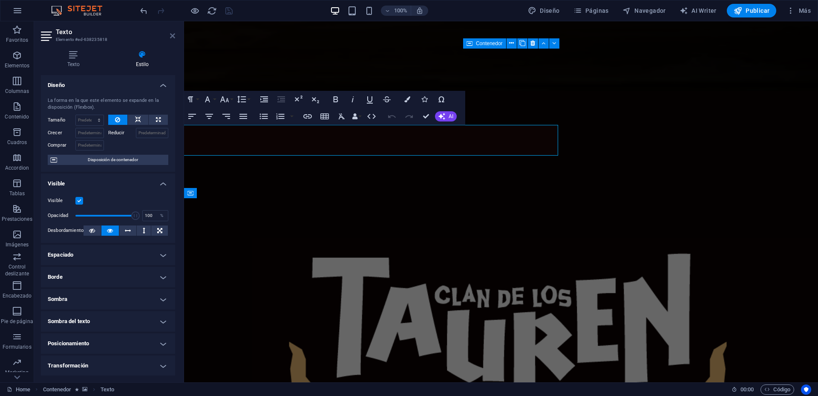
click at [173, 36] on icon at bounding box center [172, 35] width 5 height 7
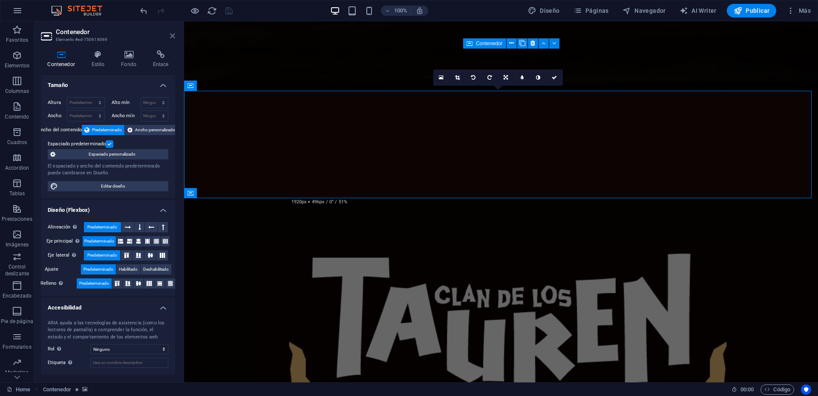
drag, startPoint x: 173, startPoint y: 37, endPoint x: 138, endPoint y: 24, distance: 37.6
click at [173, 37] on icon at bounding box center [172, 35] width 5 height 7
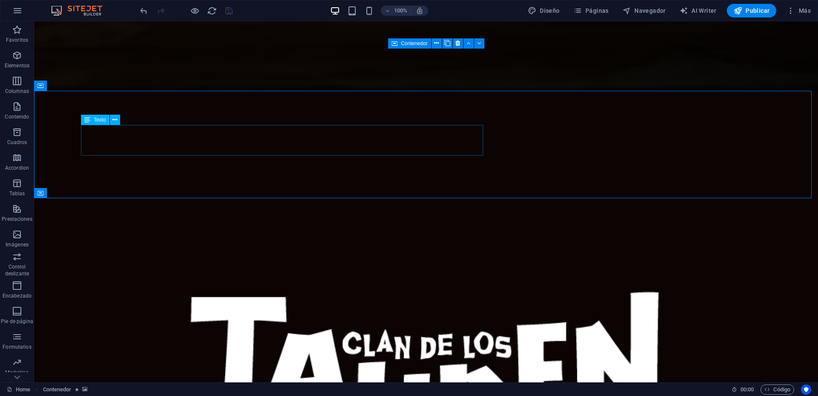
click at [98, 117] on span "Texto" at bounding box center [100, 119] width 12 height 5
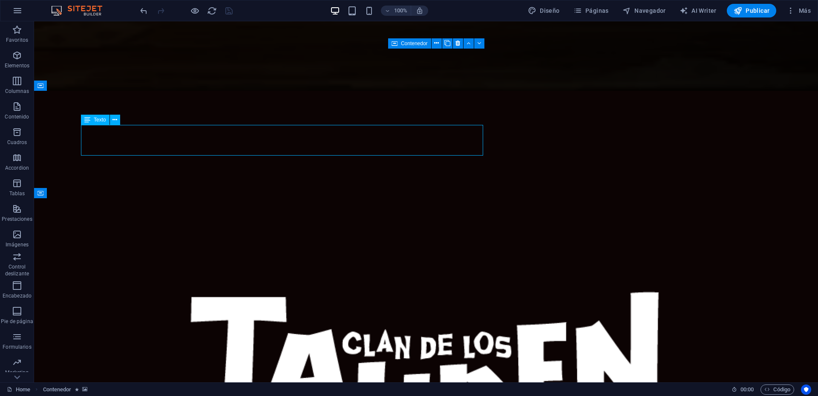
click at [98, 117] on span "Texto" at bounding box center [100, 119] width 12 height 5
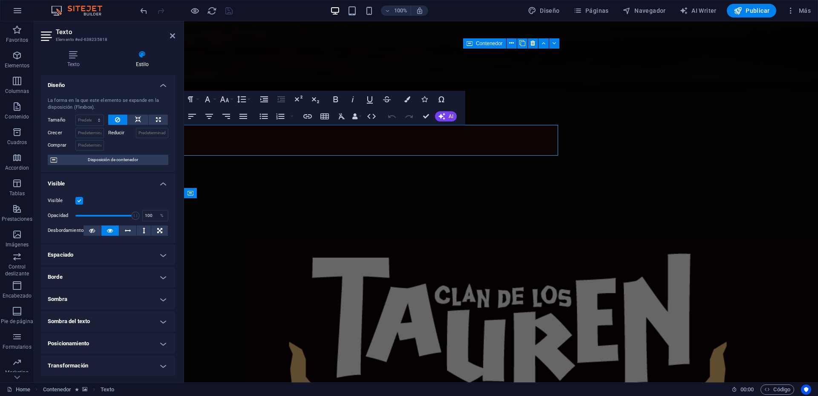
click at [165, 84] on h4 "Diseño" at bounding box center [108, 82] width 134 height 15
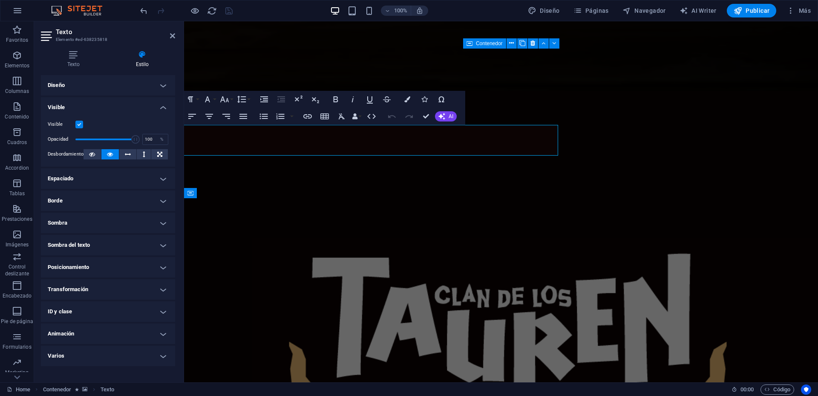
click at [164, 112] on div "Visible Opacidad 100 % Desbordamiento" at bounding box center [108, 139] width 134 height 54
click at [162, 108] on h4 "Visible" at bounding box center [108, 104] width 134 height 15
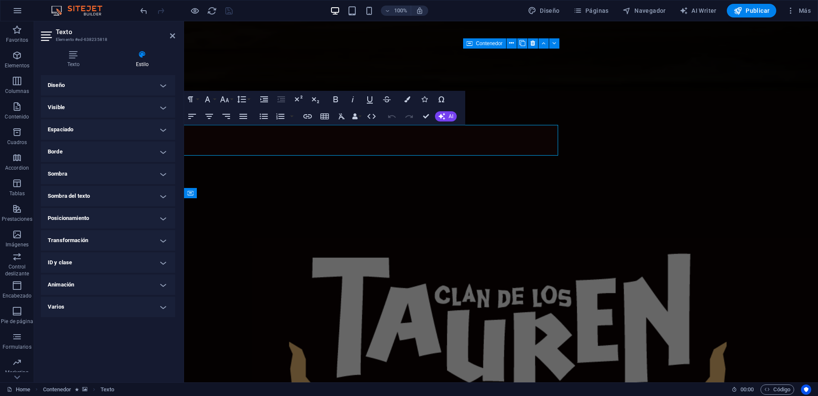
click at [164, 134] on h4 "Espaciado" at bounding box center [108, 129] width 134 height 20
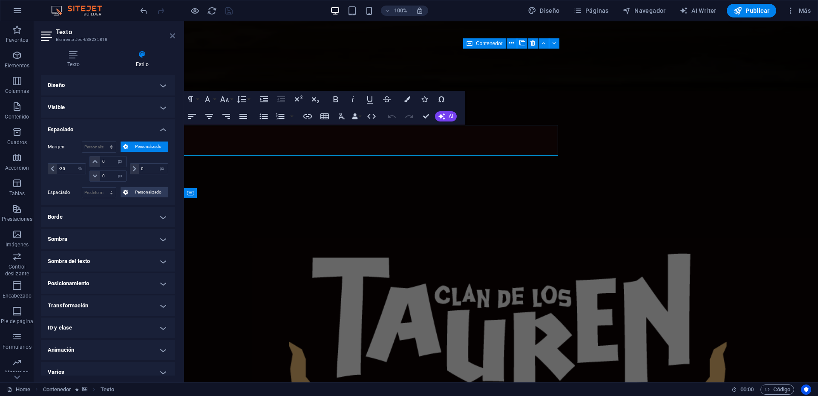
click at [171, 36] on icon at bounding box center [172, 35] width 5 height 7
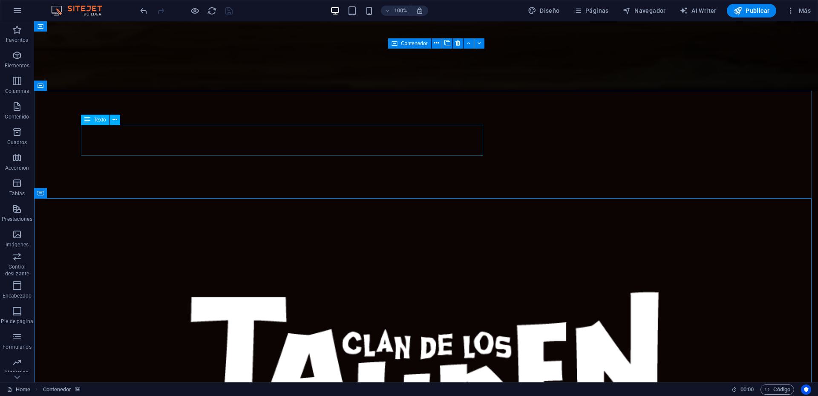
click at [98, 121] on span "Texto" at bounding box center [100, 119] width 12 height 5
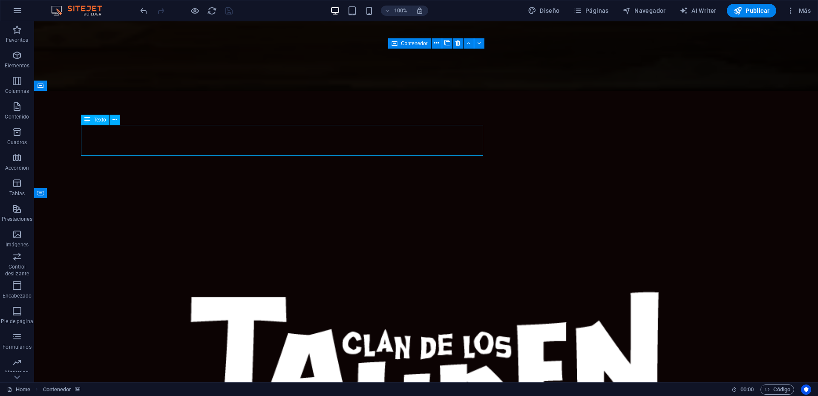
click at [98, 121] on span "Texto" at bounding box center [100, 119] width 12 height 5
select select "%"
select select "px"
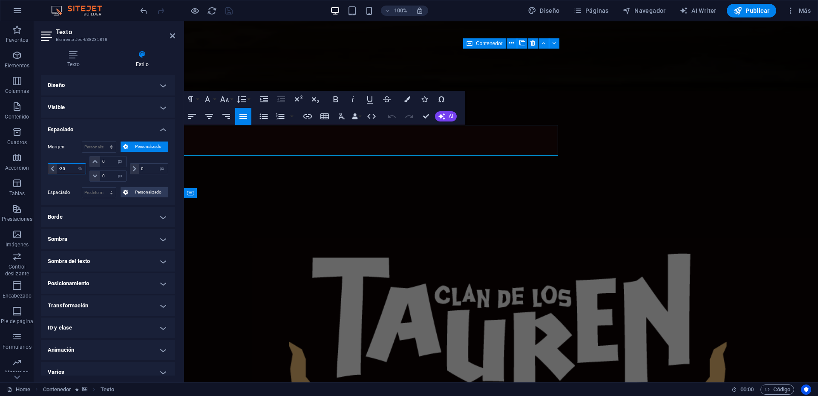
click at [67, 168] on input "-35" at bounding box center [71, 169] width 29 height 10
type input "-3"
type input "-4"
type input "3"
type input "-20"
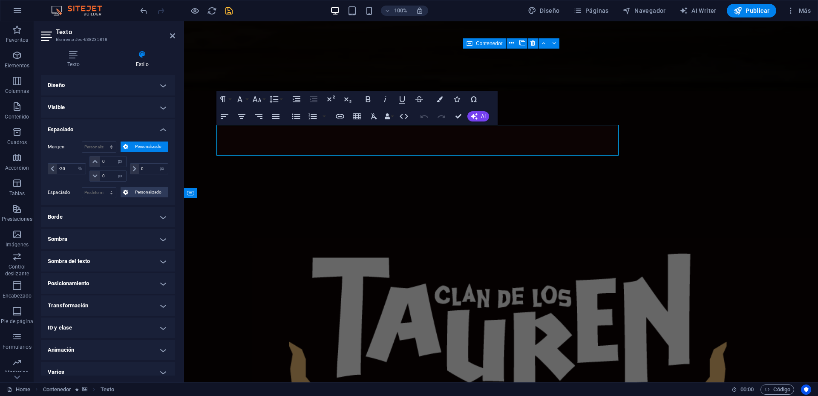
click at [113, 133] on h4 "Espaciado" at bounding box center [108, 126] width 134 height 15
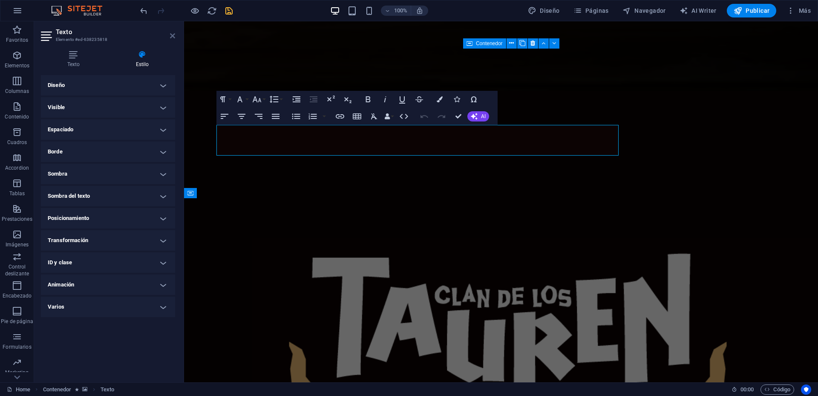
click at [171, 36] on icon at bounding box center [172, 35] width 5 height 7
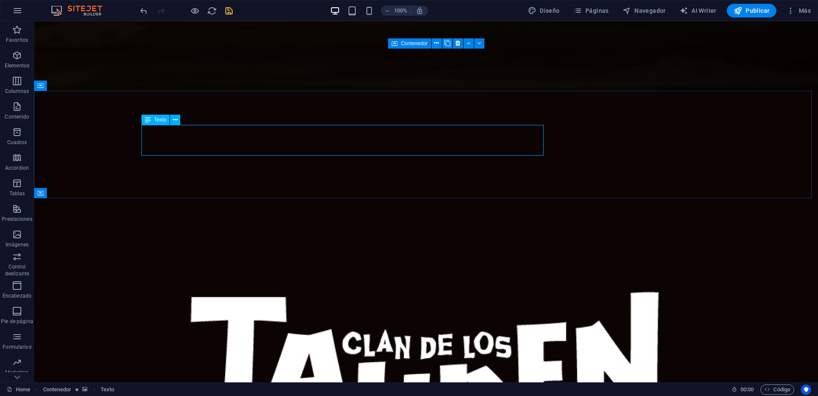
click at [160, 121] on span "Texto" at bounding box center [160, 119] width 12 height 5
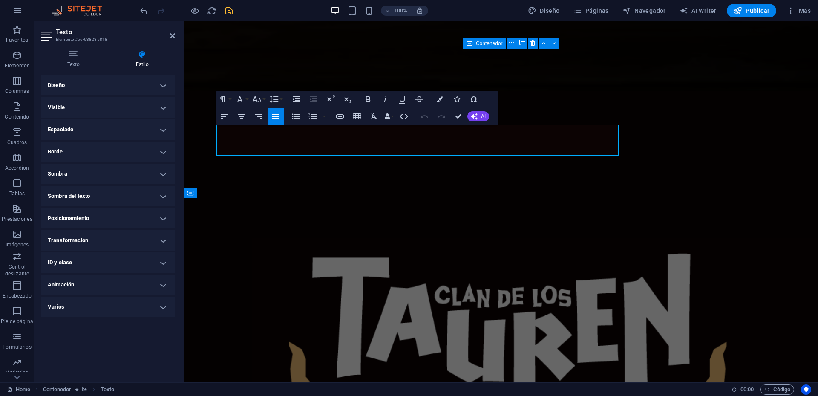
click at [165, 130] on h4 "Espaciado" at bounding box center [108, 129] width 134 height 20
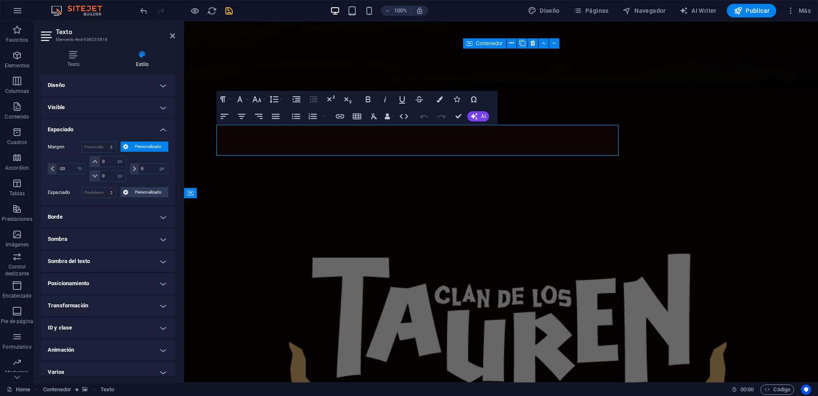
click at [165, 130] on h4 "Espaciado" at bounding box center [108, 126] width 134 height 15
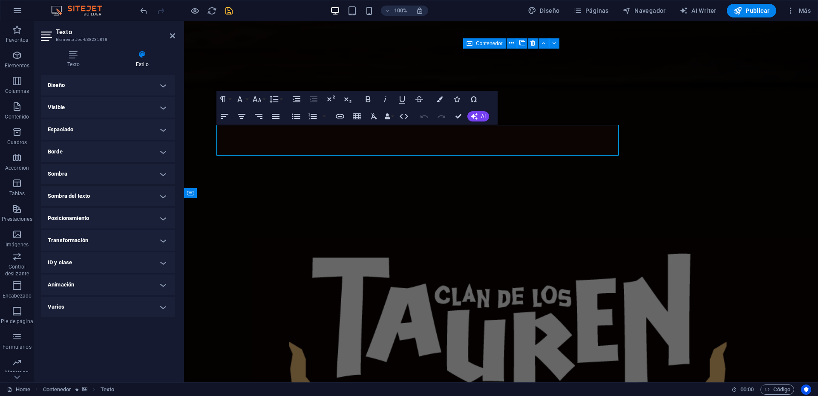
click at [164, 218] on h4 "Posicionamiento" at bounding box center [108, 218] width 134 height 20
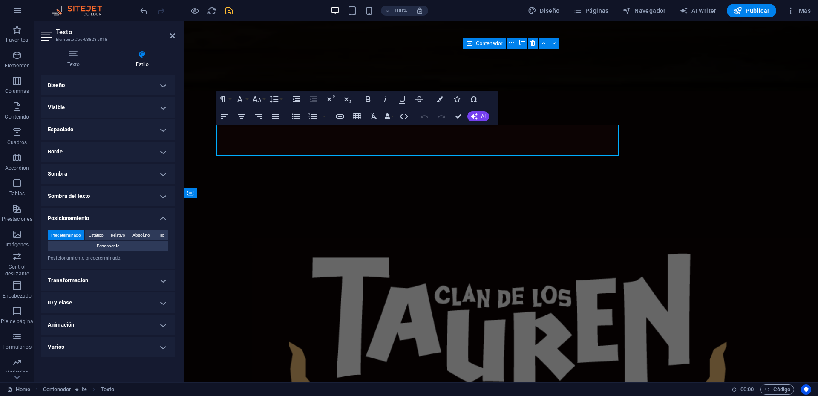
click at [164, 218] on h4 "Posicionamiento" at bounding box center [108, 215] width 134 height 15
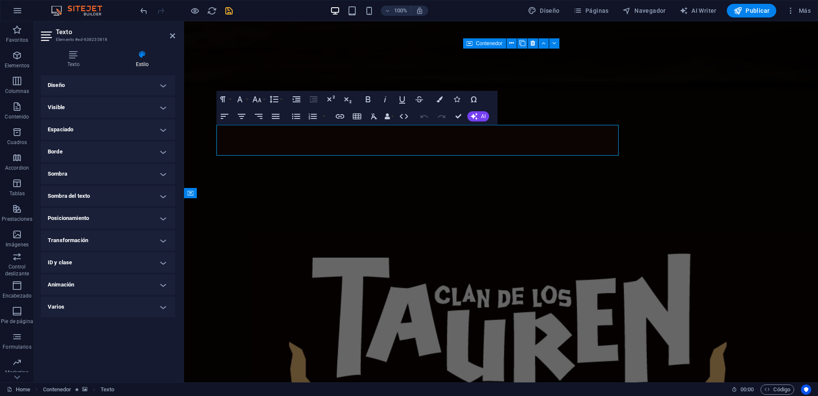
click at [165, 133] on h4 "Espaciado" at bounding box center [108, 129] width 134 height 20
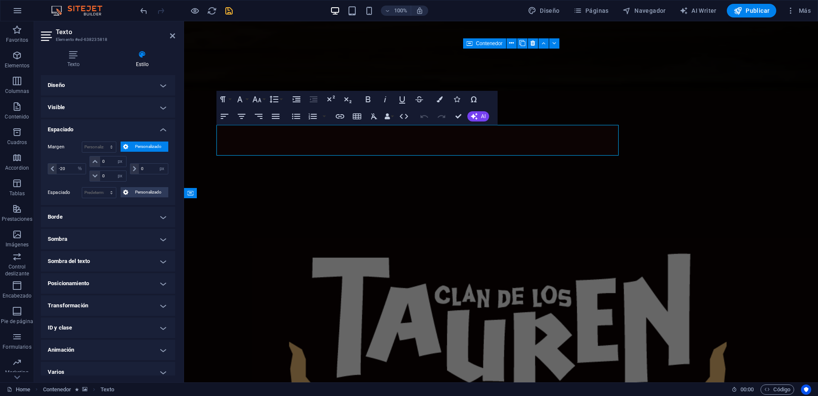
click at [168, 37] on header "Texto Elemento #ed-638235818" at bounding box center [108, 32] width 134 height 22
drag, startPoint x: 172, startPoint y: 35, endPoint x: 138, endPoint y: 13, distance: 40.2
click at [172, 35] on icon at bounding box center [172, 35] width 5 height 7
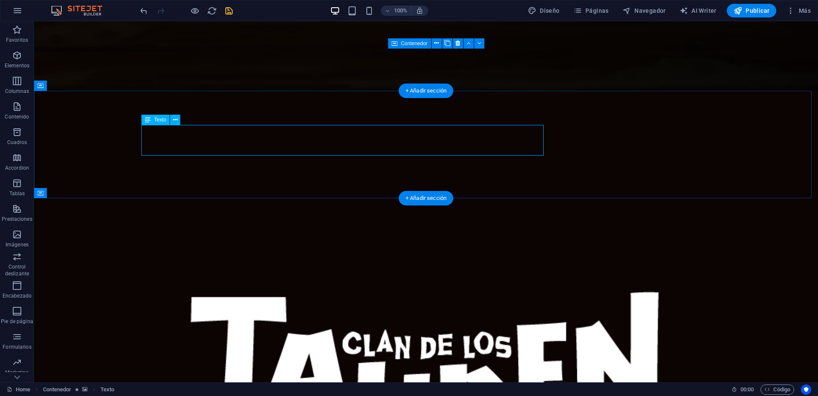
select select "%"
select select "px"
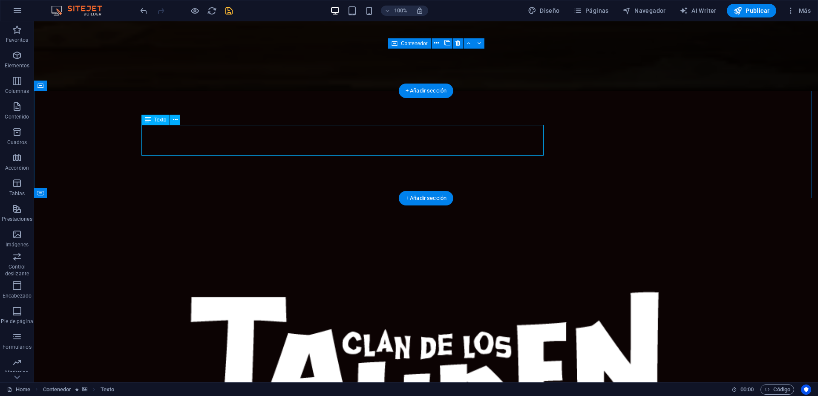
select select "px"
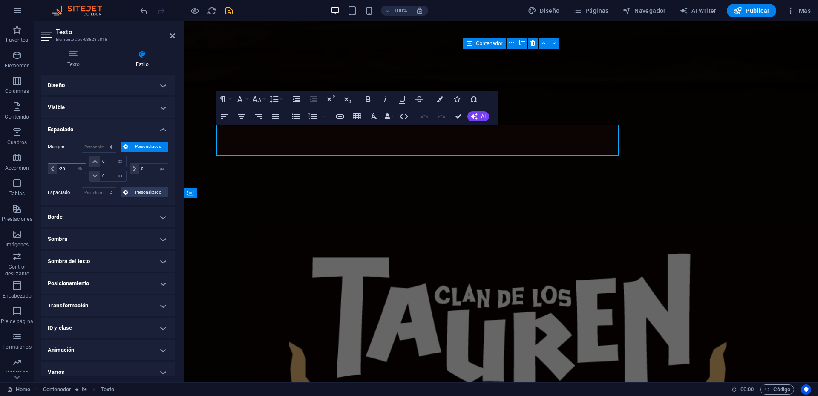
click at [69, 167] on input "-20" at bounding box center [71, 169] width 29 height 10
type input "-2"
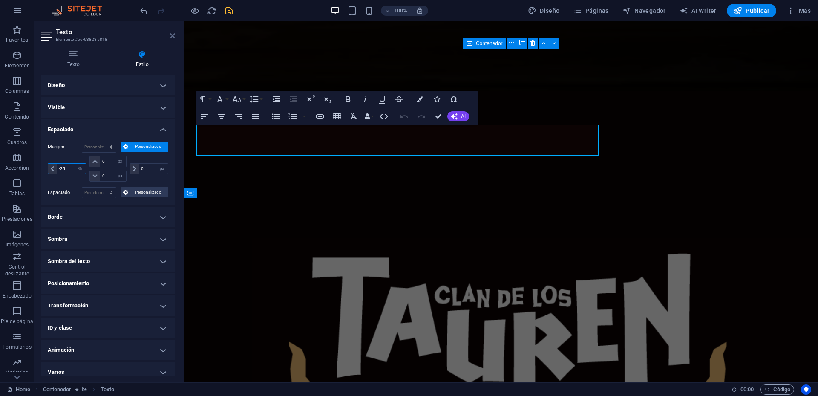
type input "-25"
click at [173, 36] on icon at bounding box center [172, 35] width 5 height 7
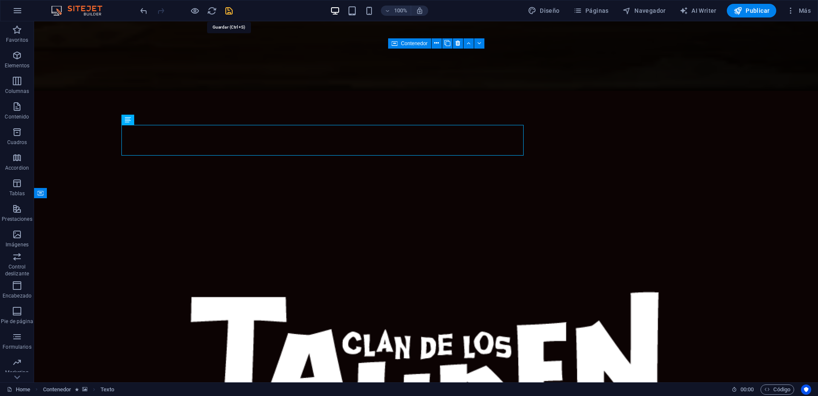
click at [224, 11] on icon "save" at bounding box center [229, 11] width 10 height 10
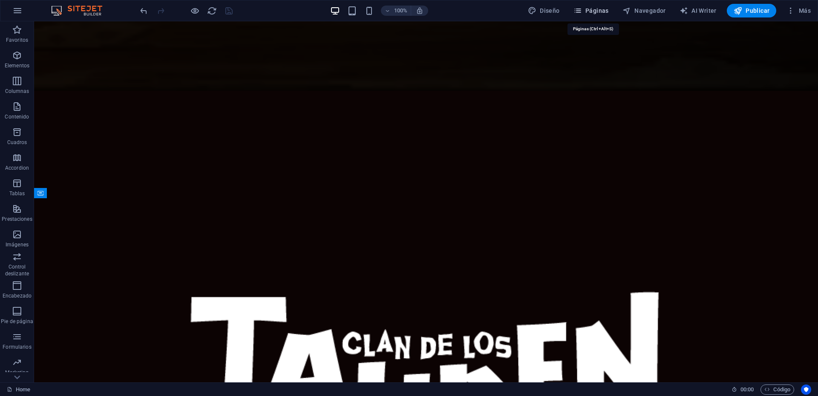
click at [592, 9] on span "Páginas" at bounding box center [591, 10] width 35 height 9
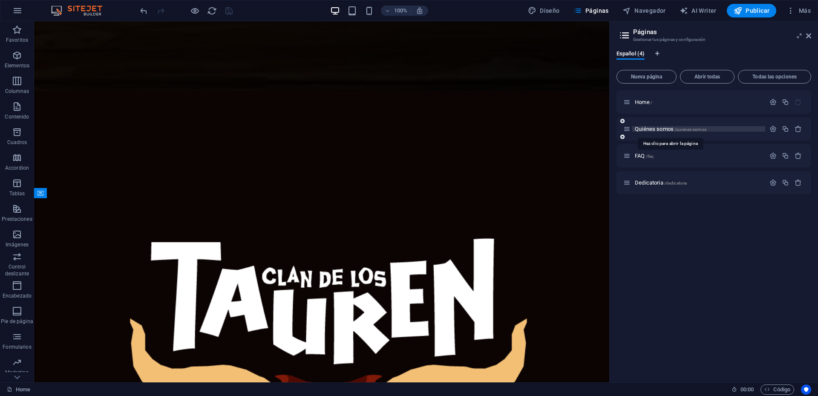
click at [649, 131] on span "Quiénes somos /quienes-somos" at bounding box center [671, 129] width 72 height 6
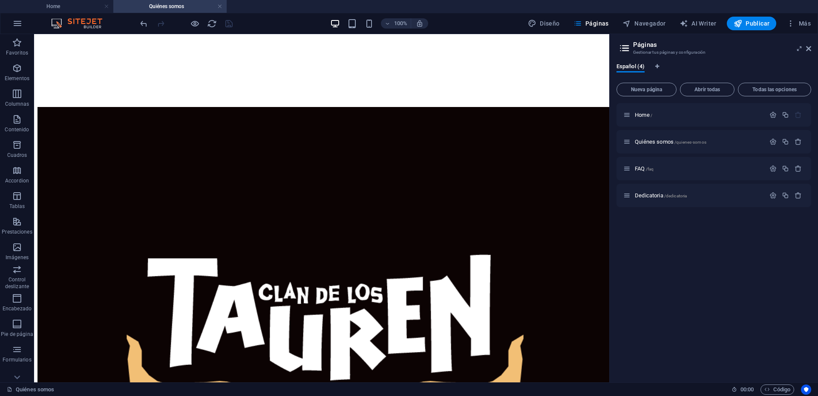
click at [812, 49] on aside "Páginas Gestionar tus páginas y configuración Español (4) Nueva página Abrir to…" at bounding box center [713, 208] width 209 height 348
click at [809, 49] on icon at bounding box center [808, 48] width 5 height 7
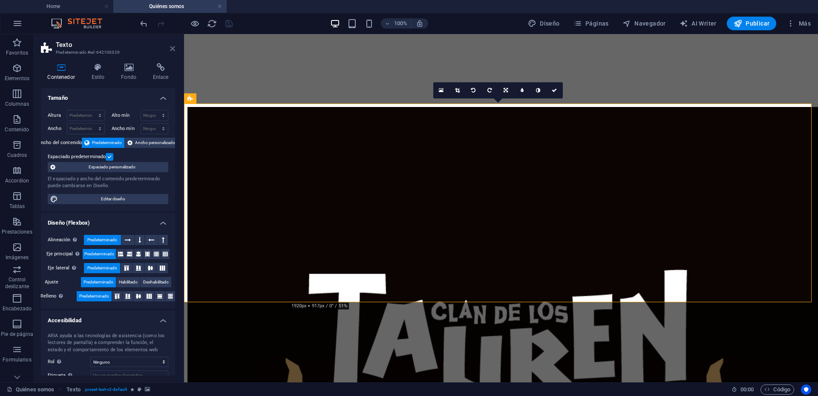
click at [170, 49] on icon at bounding box center [172, 48] width 5 height 7
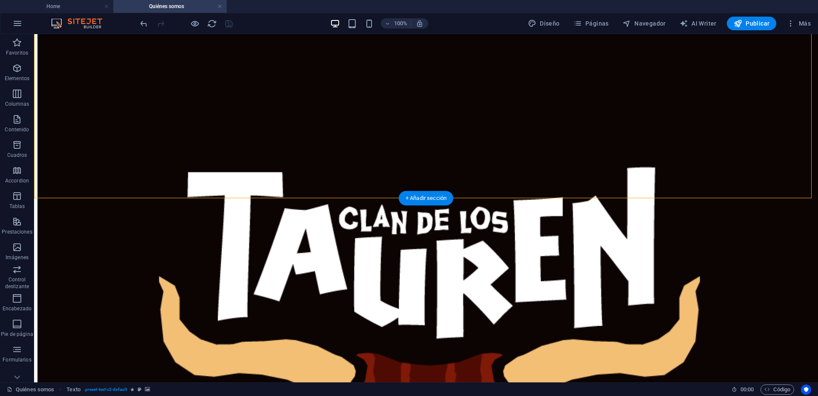
scroll to position [213, 0]
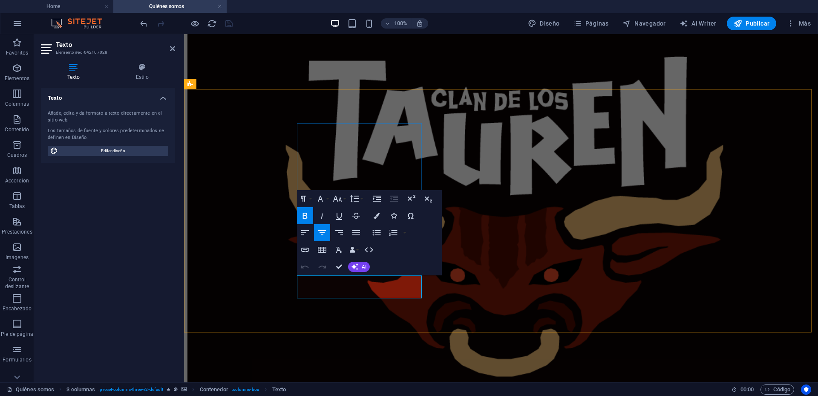
click at [304, 216] on icon "button" at bounding box center [305, 215] width 10 height 10
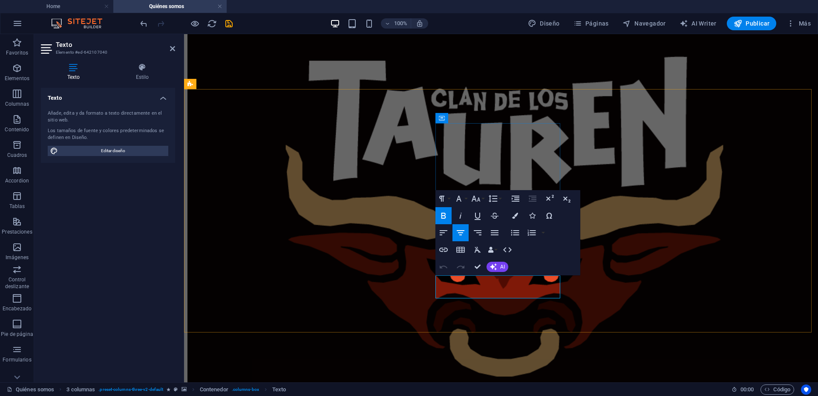
click at [447, 218] on icon "button" at bounding box center [443, 215] width 10 height 10
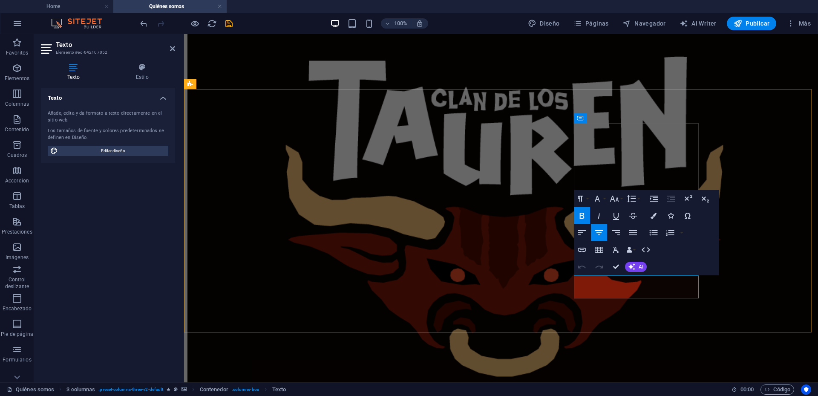
drag, startPoint x: 635, startPoint y: 282, endPoint x: 801, endPoint y: 297, distance: 166.0
click at [582, 216] on icon "button" at bounding box center [582, 215] width 10 height 10
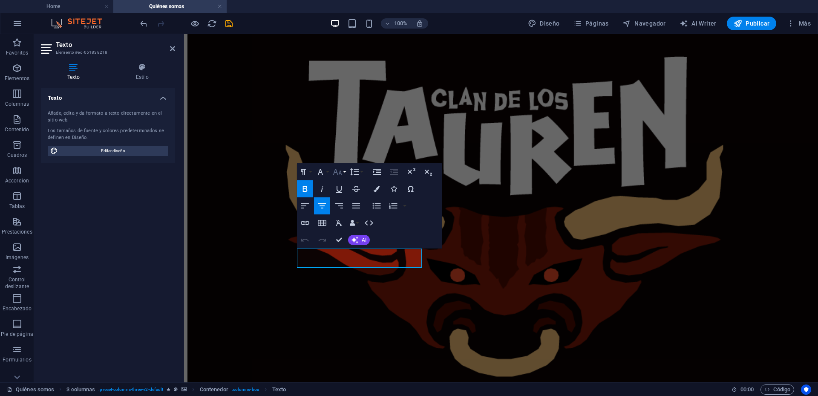
click at [343, 171] on button "Font Size" at bounding box center [339, 171] width 16 height 17
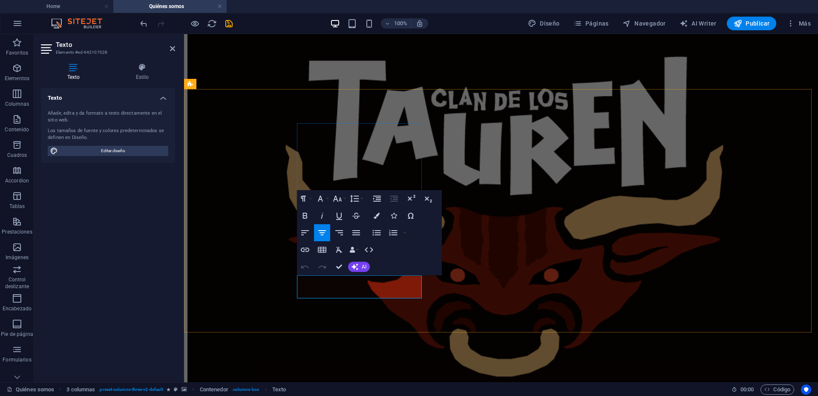
click at [341, 199] on icon "button" at bounding box center [337, 198] width 10 height 10
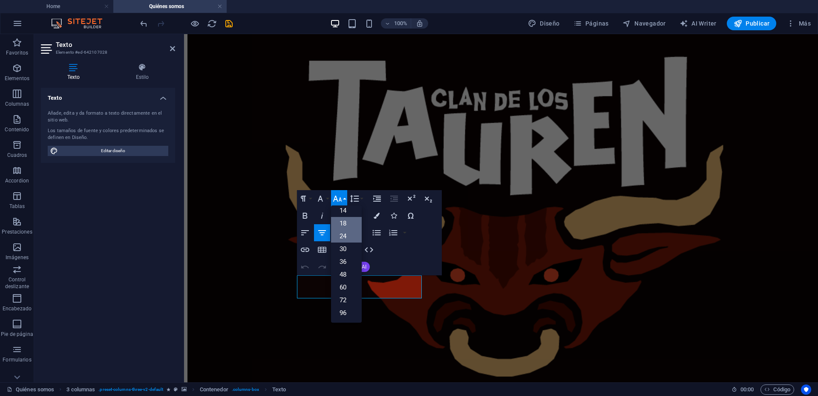
click at [344, 237] on link "24" at bounding box center [346, 236] width 31 height 13
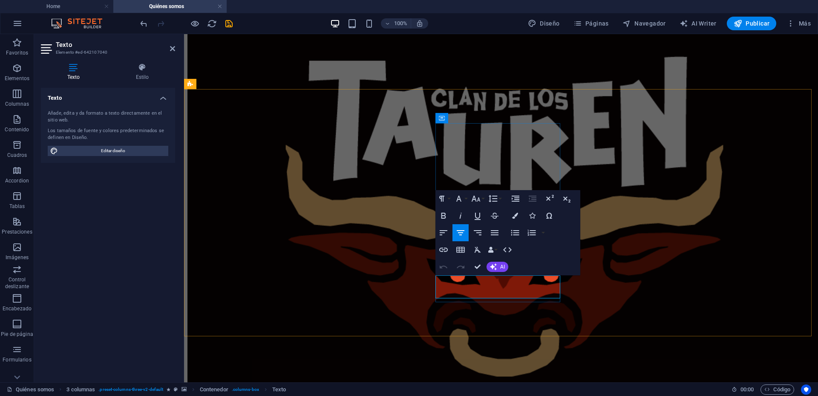
click at [480, 200] on icon "button" at bounding box center [476, 198] width 10 height 10
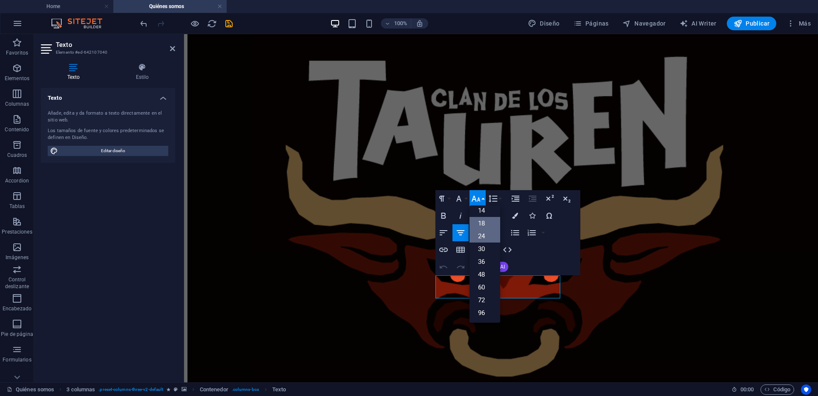
click at [486, 239] on link "24" at bounding box center [485, 236] width 31 height 13
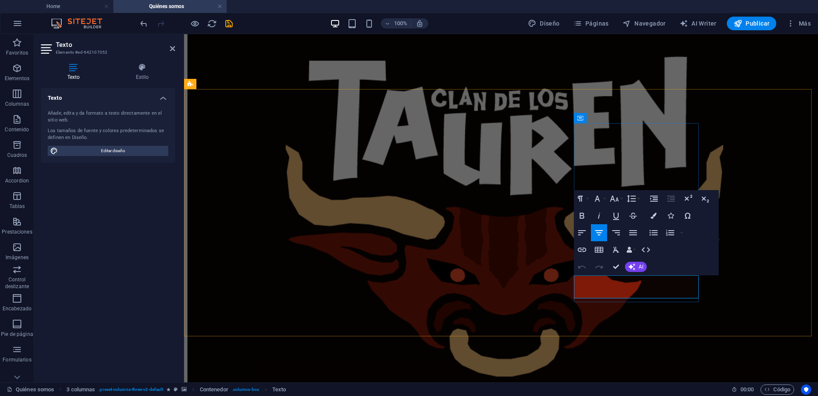
click at [614, 200] on icon "button" at bounding box center [614, 199] width 9 height 6
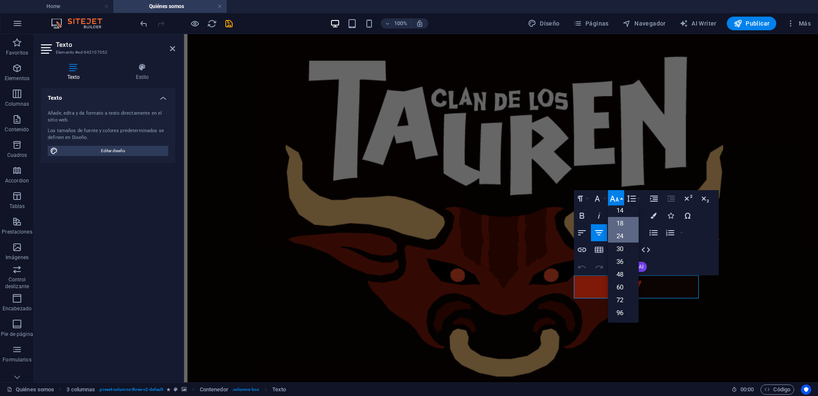
click at [628, 238] on link "24" at bounding box center [623, 236] width 31 height 13
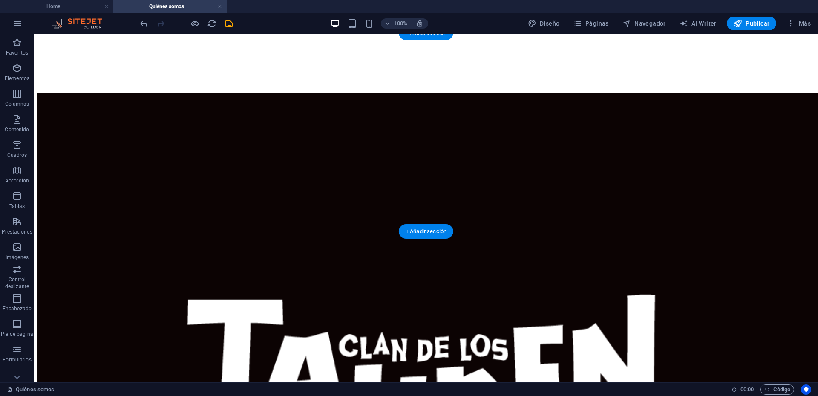
scroll to position [0, 0]
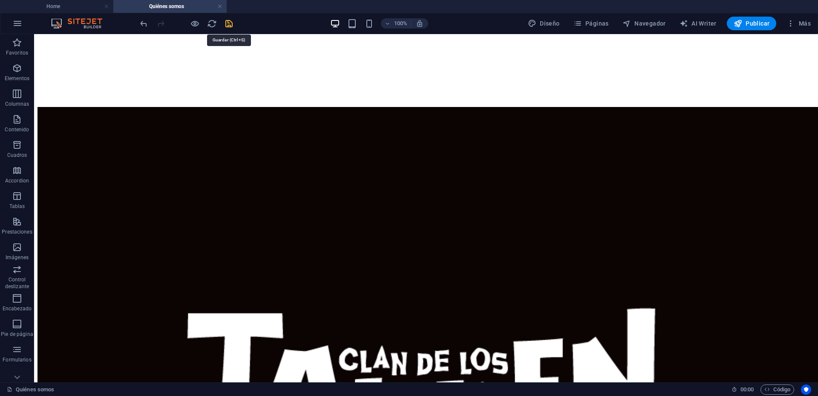
click at [227, 23] on icon "save" at bounding box center [229, 24] width 10 height 10
click at [73, 7] on h4 "Home" at bounding box center [56, 6] width 113 height 9
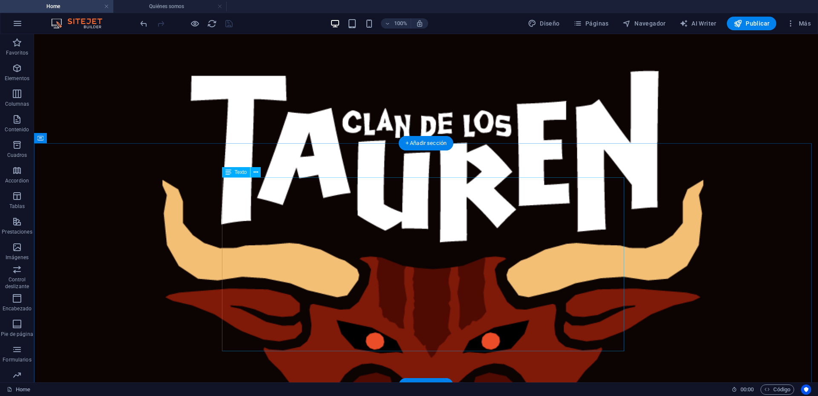
scroll to position [239, 0]
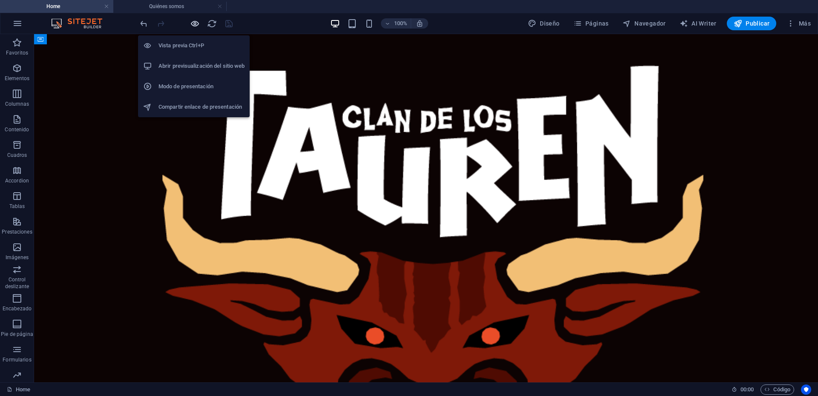
click at [195, 24] on icon "button" at bounding box center [195, 24] width 10 height 10
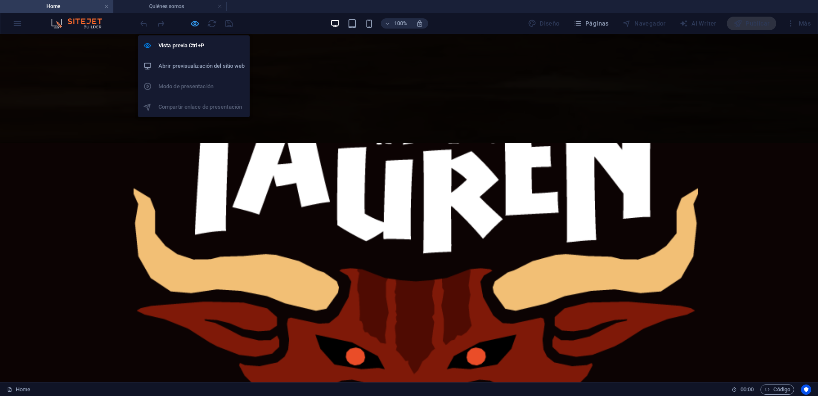
click at [192, 24] on icon "button" at bounding box center [195, 24] width 10 height 10
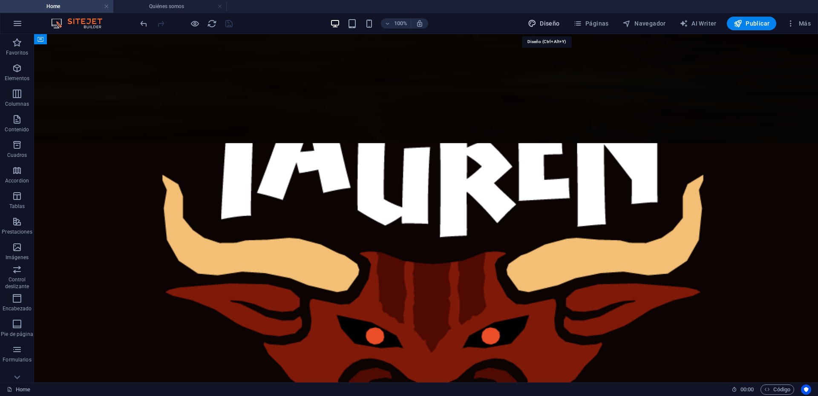
click at [554, 24] on span "Diseño" at bounding box center [544, 23] width 32 height 9
select select "px"
select select "400"
select select "px"
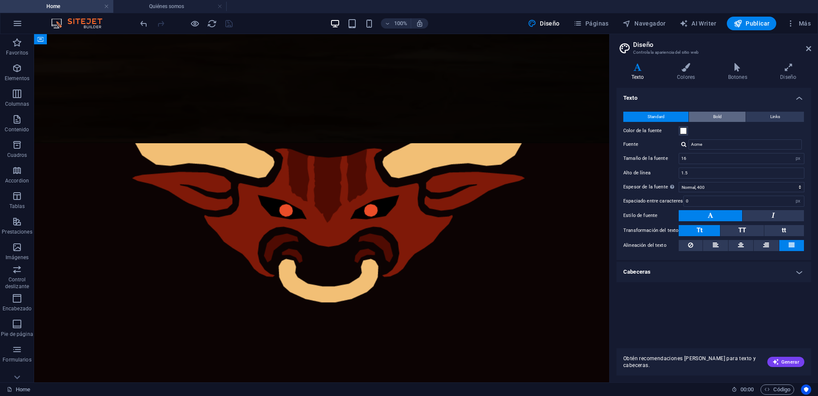
click at [711, 118] on button "Bold" at bounding box center [717, 117] width 57 height 10
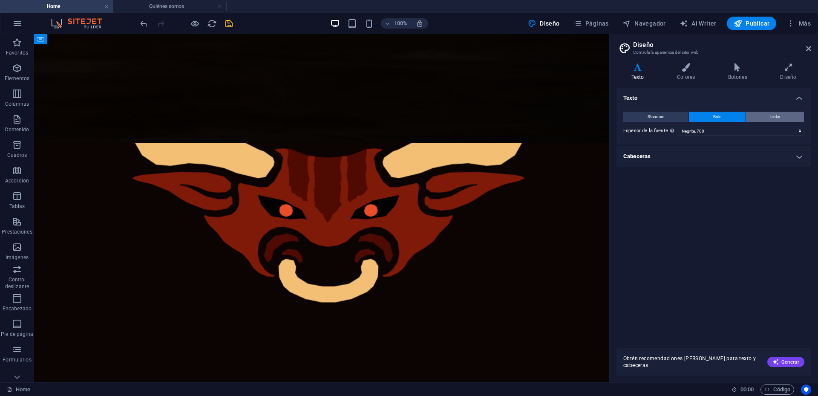
click at [781, 115] on button "Links" at bounding box center [775, 117] width 58 height 10
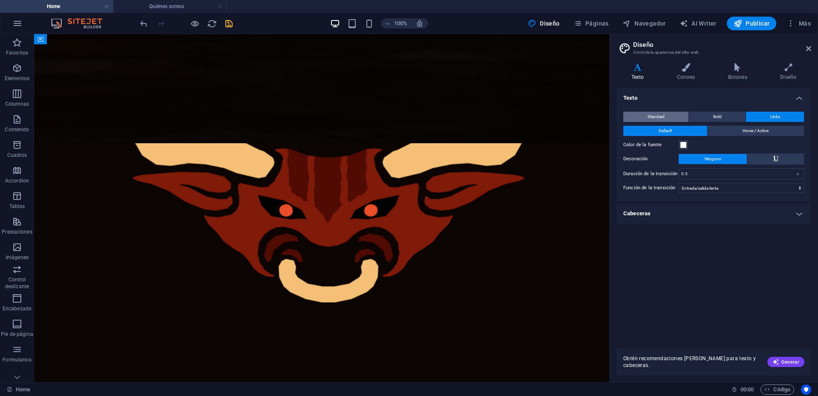
click at [652, 116] on span "Standard" at bounding box center [656, 117] width 17 height 10
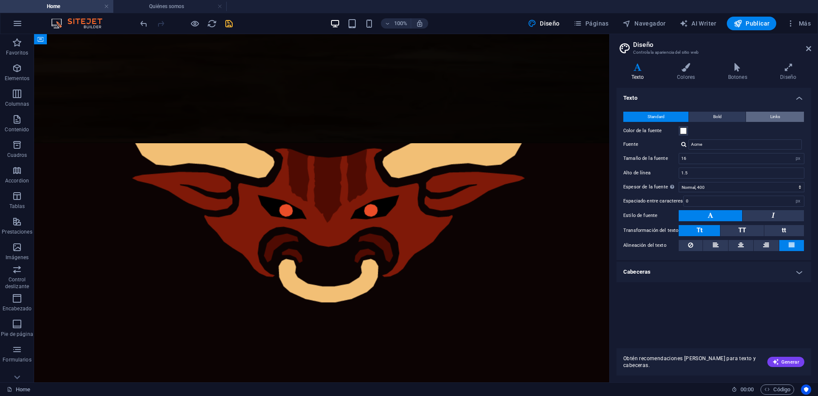
click at [771, 115] on span "Links" at bounding box center [775, 117] width 10 height 10
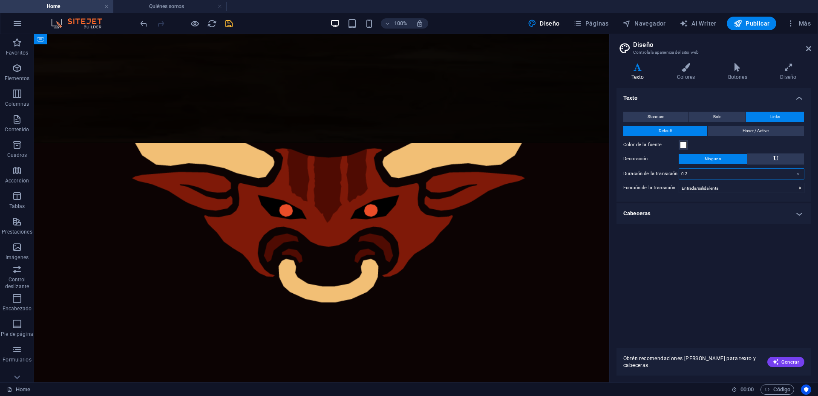
click at [696, 174] on input "0.3" at bounding box center [741, 174] width 125 height 10
type input "0.2"
click at [689, 259] on div "Texto Standard Bold Links Color de la fuente Fuente Acme Tamaño de la fuente 16…" at bounding box center [714, 215] width 195 height 254
click at [230, 22] on icon "save" at bounding box center [229, 24] width 10 height 10
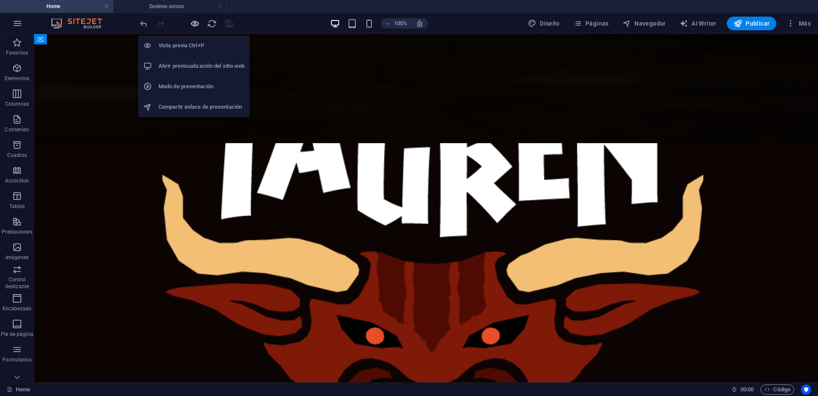
click at [194, 20] on icon "button" at bounding box center [195, 24] width 10 height 10
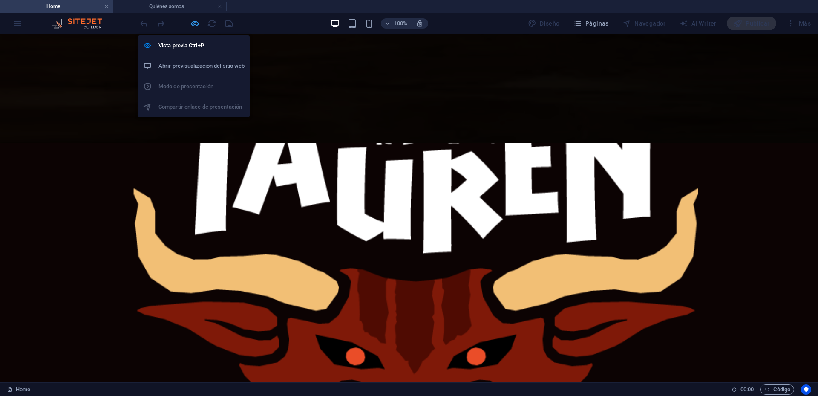
click at [195, 26] on icon "button" at bounding box center [195, 24] width 10 height 10
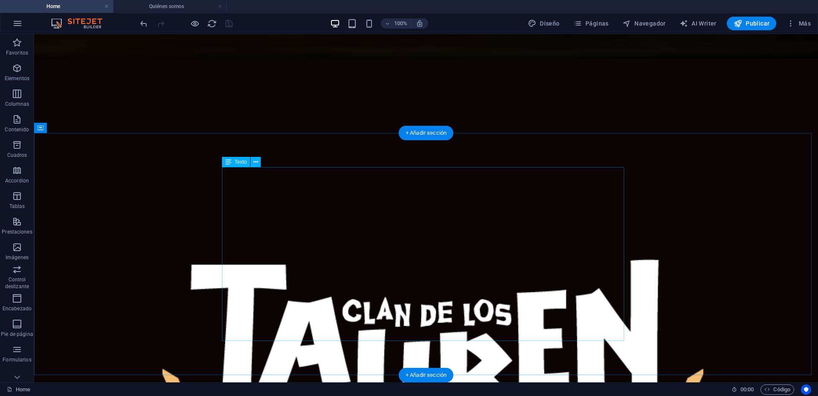
scroll to position [43, 0]
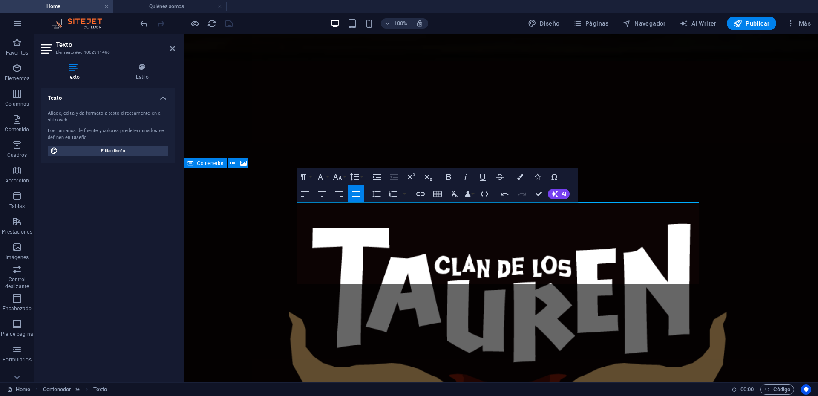
drag, startPoint x: 341, startPoint y: 250, endPoint x: 277, endPoint y: 237, distance: 64.8
click at [381, 191] on icon "button" at bounding box center [377, 194] width 10 height 10
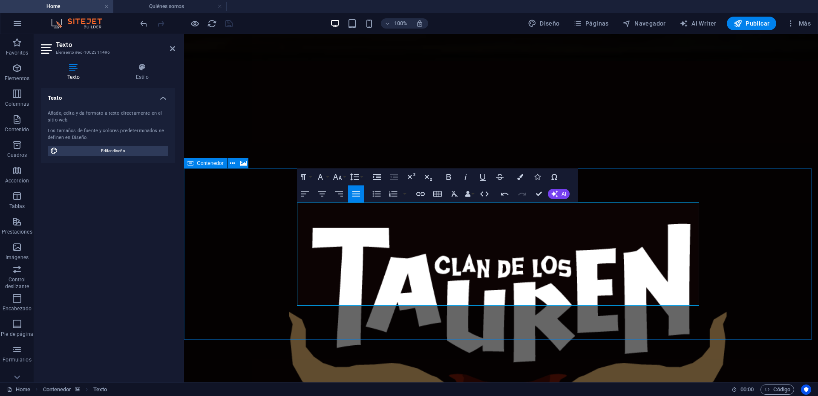
drag, startPoint x: 471, startPoint y: 280, endPoint x: 280, endPoint y: 277, distance: 190.5
drag, startPoint x: 379, startPoint y: 196, endPoint x: 376, endPoint y: 202, distance: 6.3
click at [379, 196] on icon "button" at bounding box center [377, 194] width 10 height 10
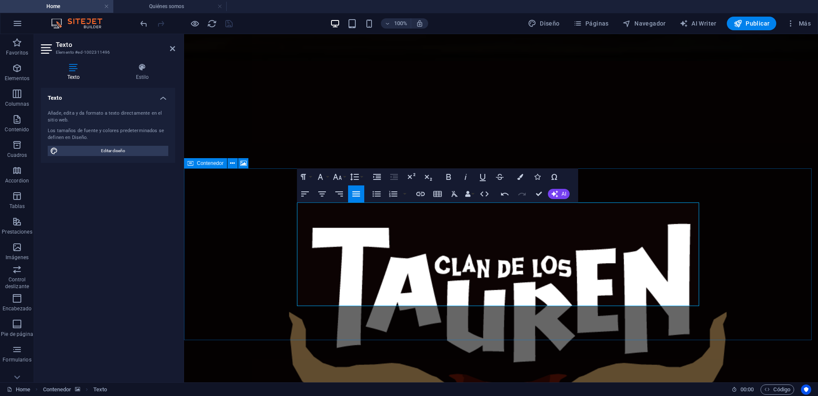
click at [307, 195] on icon "button" at bounding box center [305, 194] width 10 height 10
click at [333, 175] on icon "button" at bounding box center [337, 177] width 10 height 10
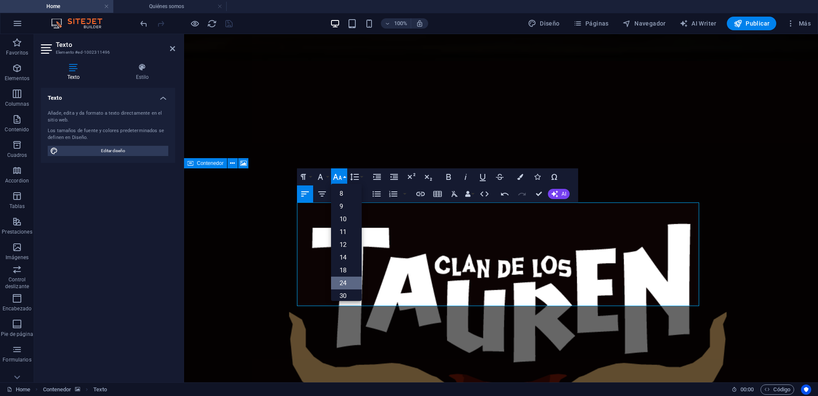
click at [346, 282] on link "24" at bounding box center [346, 283] width 31 height 13
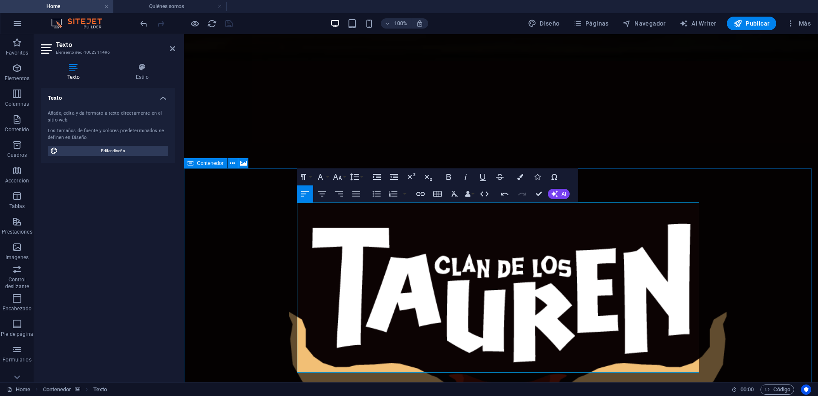
click at [172, 48] on icon at bounding box center [172, 48] width 5 height 7
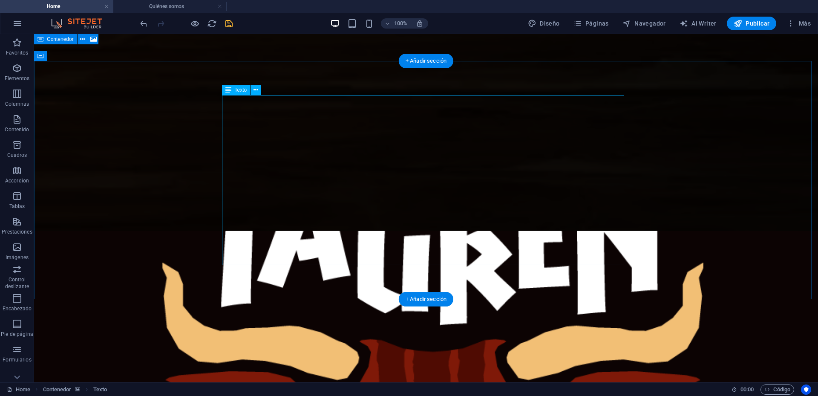
scroll to position [150, 0]
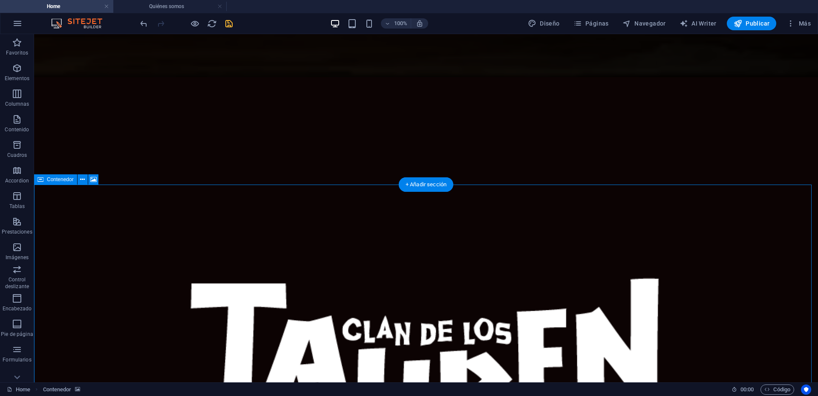
scroll to position [0, 0]
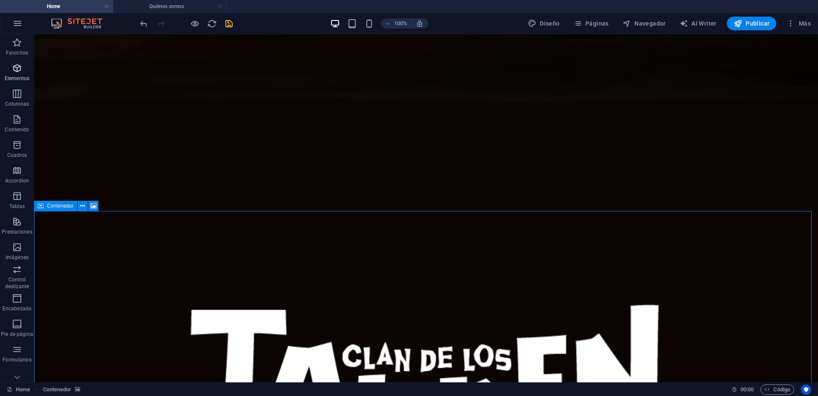
click at [24, 73] on span "Elementos" at bounding box center [17, 73] width 34 height 20
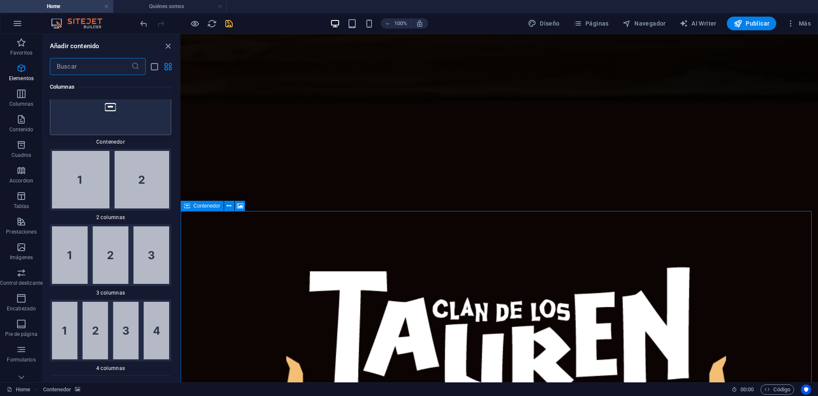
scroll to position [824, 0]
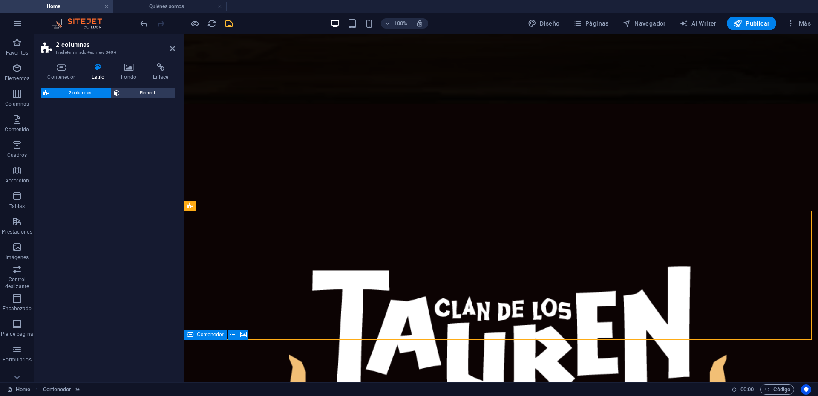
select select "rem"
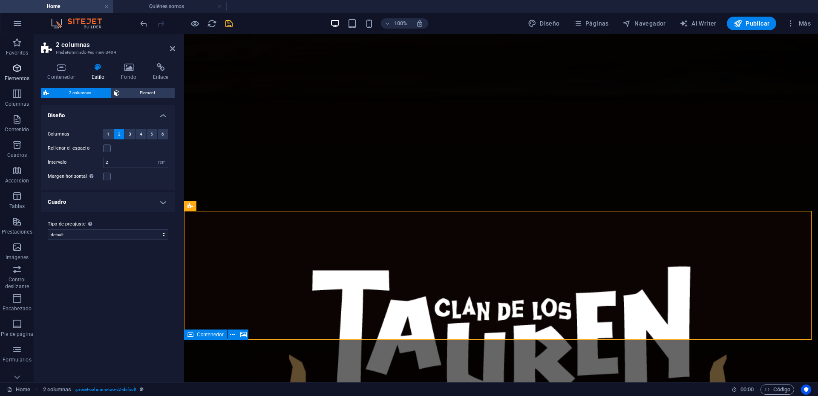
click at [13, 74] on span "Elementos" at bounding box center [17, 73] width 34 height 20
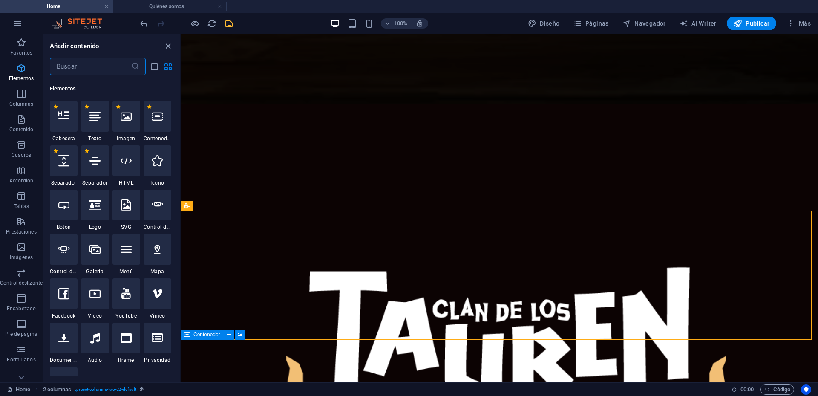
scroll to position [440, 0]
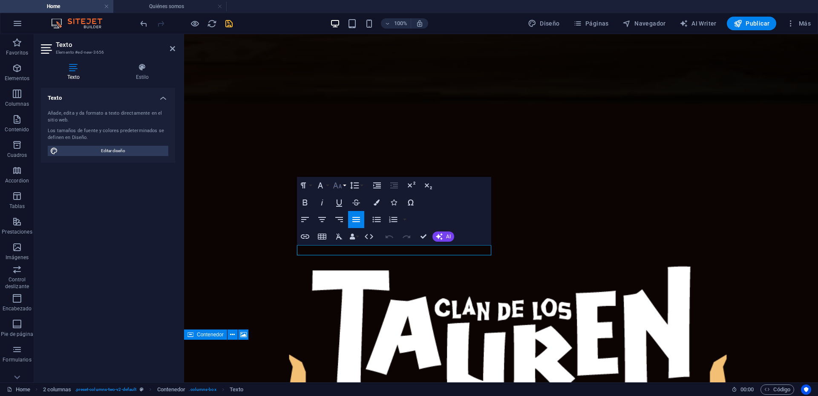
click at [343, 188] on button "Font Size" at bounding box center [339, 185] width 16 height 17
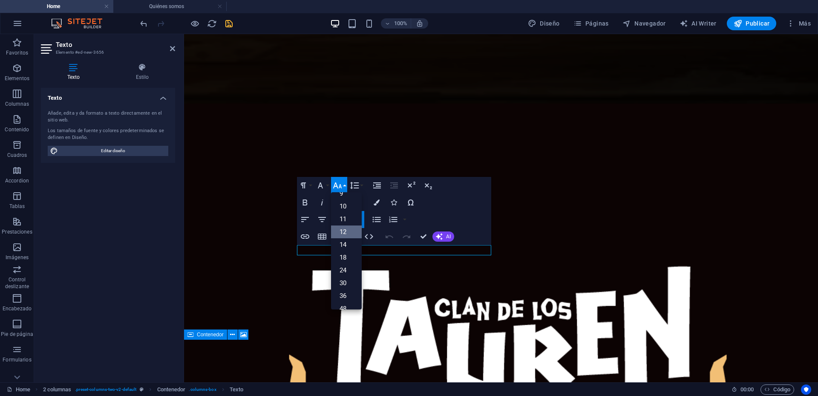
scroll to position [43, 0]
click at [348, 264] on link "30" at bounding box center [346, 261] width 31 height 13
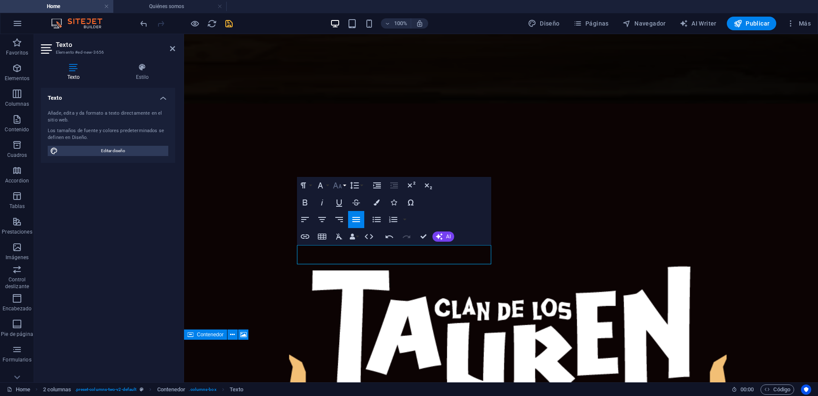
click at [340, 184] on icon "button" at bounding box center [337, 185] width 9 height 6
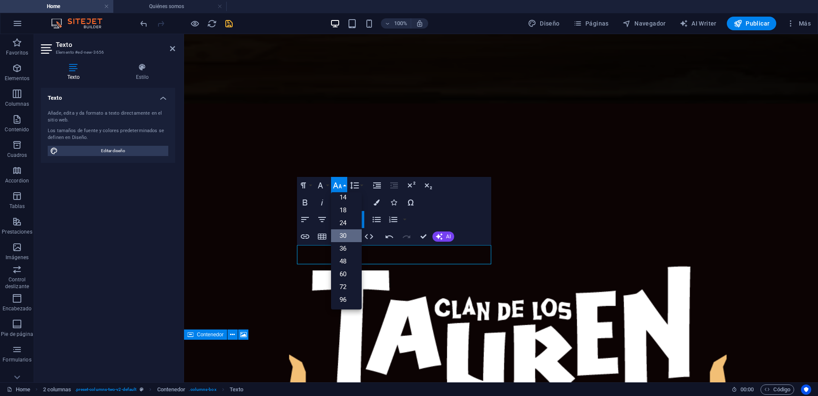
scroll to position [69, 0]
click at [347, 253] on link "36" at bounding box center [346, 248] width 31 height 13
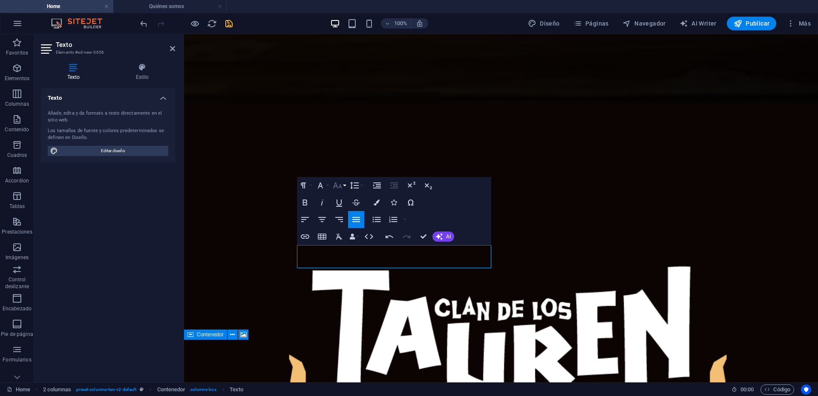
click at [342, 183] on icon "button" at bounding box center [337, 185] width 10 height 10
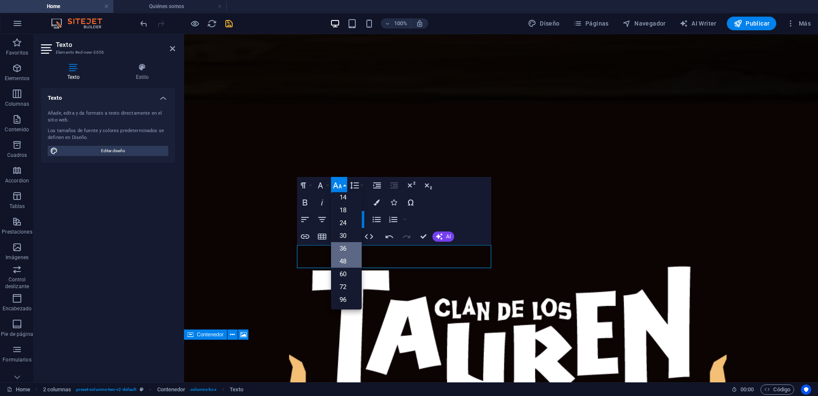
click at [349, 260] on link "48" at bounding box center [346, 261] width 31 height 13
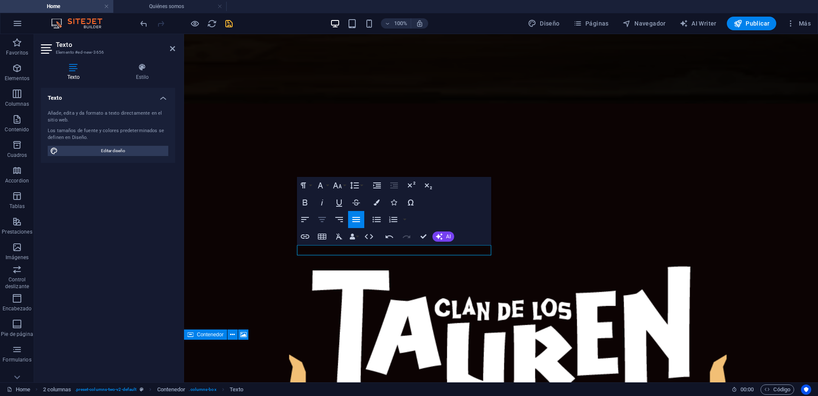
click at [324, 221] on icon "button" at bounding box center [322, 219] width 10 height 10
click at [341, 184] on icon "button" at bounding box center [337, 185] width 10 height 10
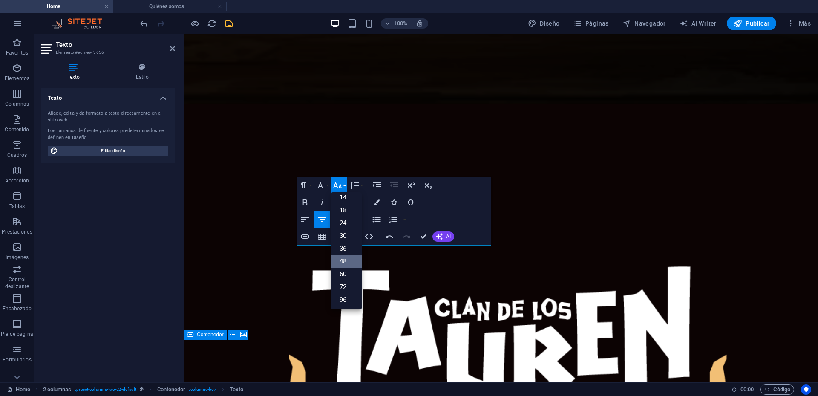
click at [353, 260] on link "48" at bounding box center [346, 261] width 31 height 13
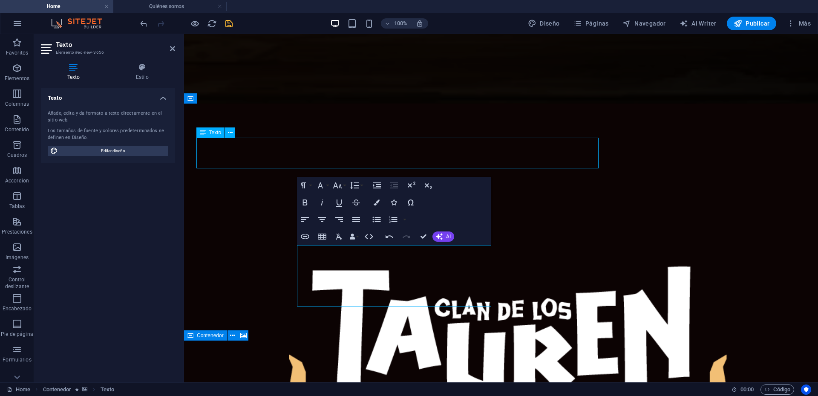
select select "%"
select select "px"
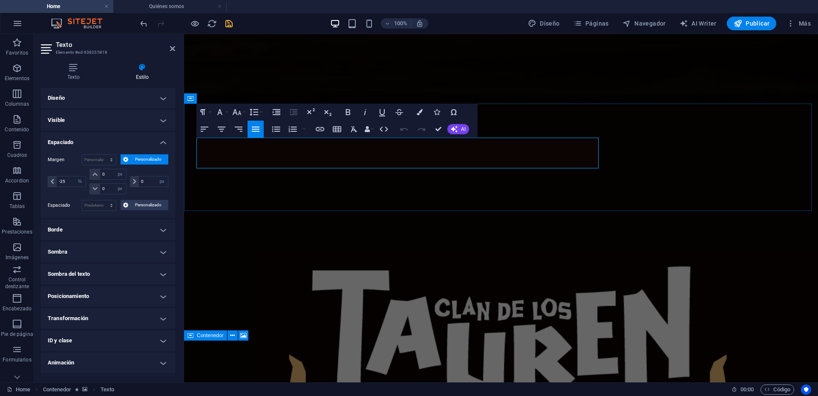
drag, startPoint x: 220, startPoint y: 152, endPoint x: 202, endPoint y: 153, distance: 17.9
copy span "🌾"
drag, startPoint x: 346, startPoint y: 261, endPoint x: 496, endPoint y: 261, distance: 150.8
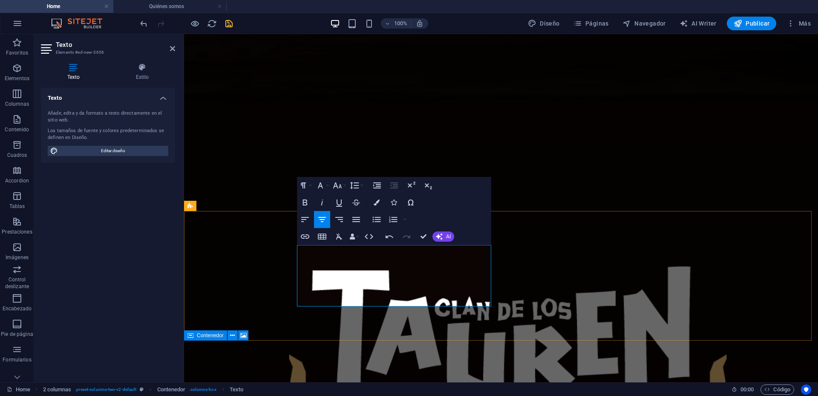
click at [172, 51] on icon at bounding box center [172, 48] width 5 height 7
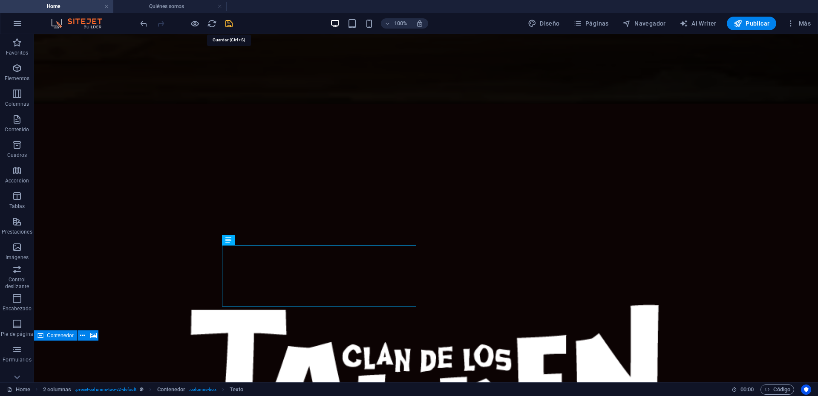
click at [230, 24] on icon "save" at bounding box center [229, 24] width 10 height 10
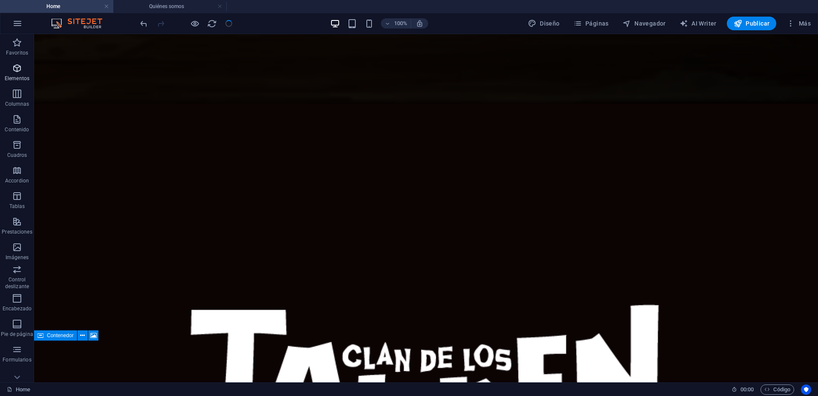
click at [21, 68] on icon "button" at bounding box center [17, 68] width 10 height 10
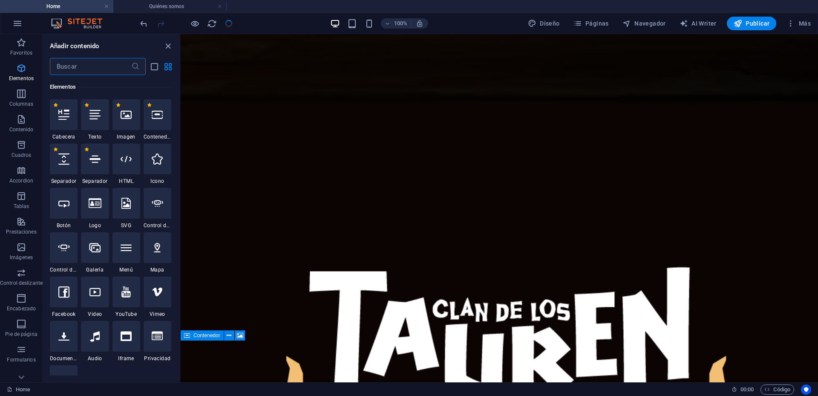
scroll to position [440, 0]
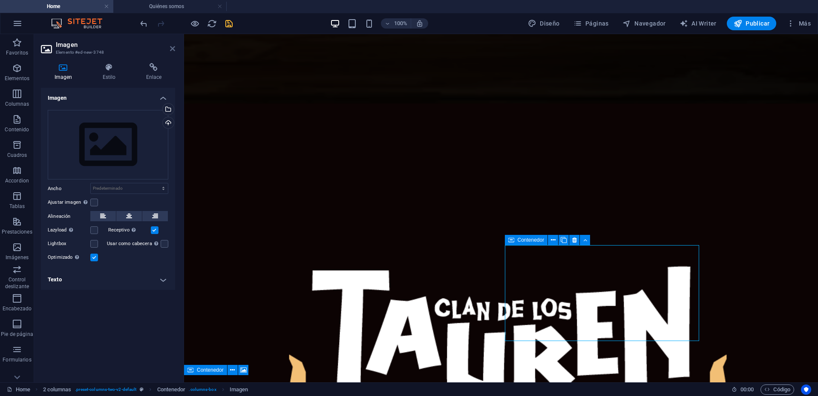
click at [173, 52] on icon at bounding box center [172, 48] width 5 height 7
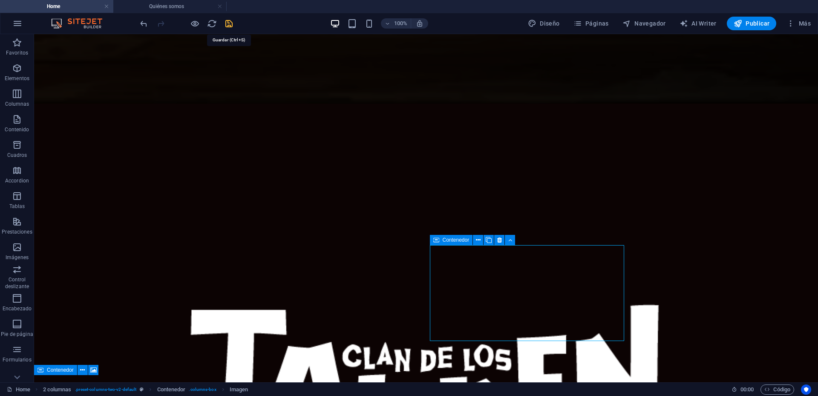
click at [232, 24] on icon "save" at bounding box center [229, 24] width 10 height 10
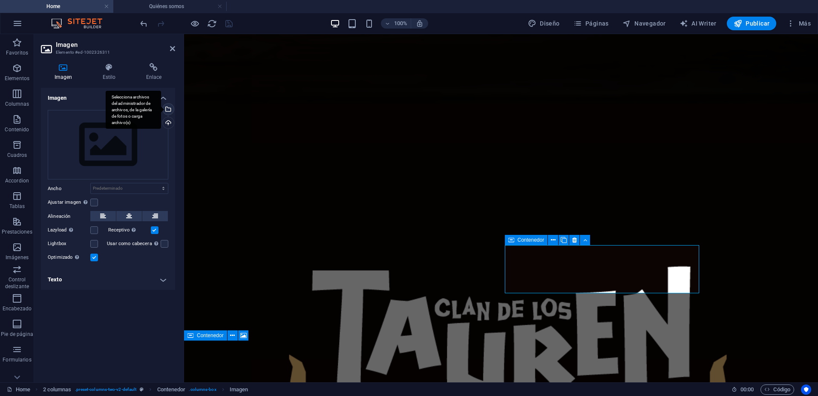
click at [169, 108] on div "Selecciona archivos del administrador de archivos, de la galería de fotos o car…" at bounding box center [167, 110] width 13 height 13
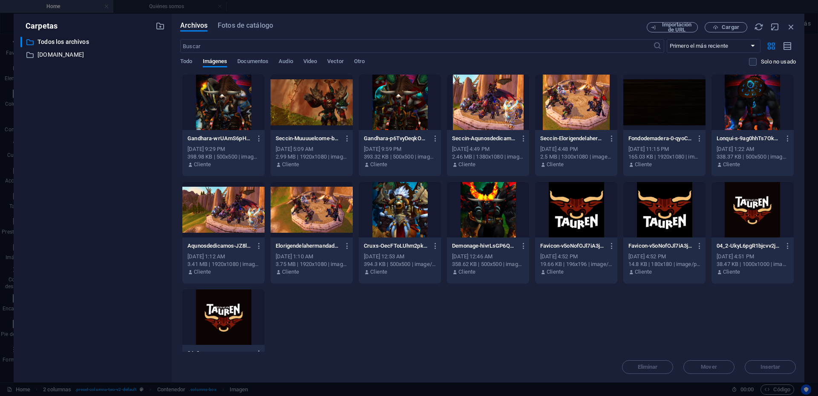
click at [476, 207] on div at bounding box center [488, 209] width 82 height 55
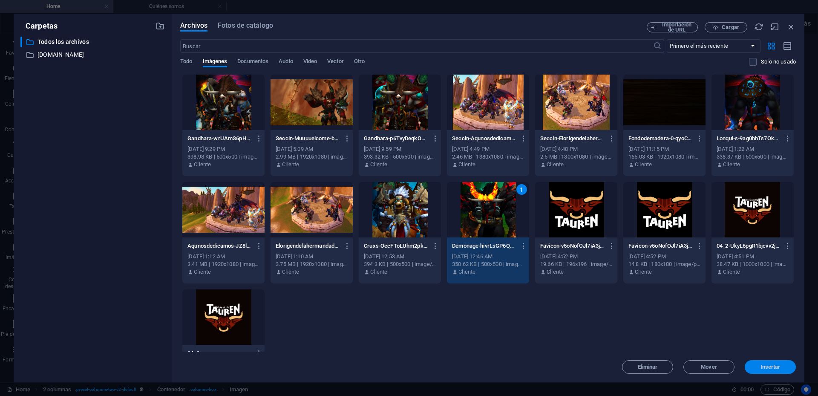
click at [762, 366] on span "Insertar" at bounding box center [771, 366] width 20 height 5
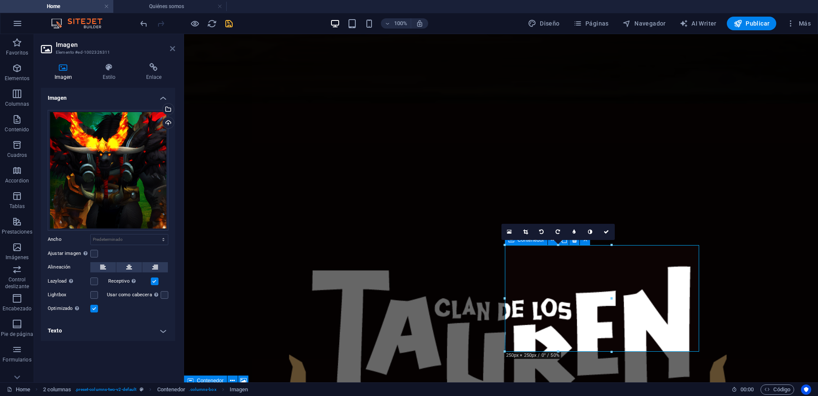
click at [171, 50] on icon at bounding box center [172, 48] width 5 height 7
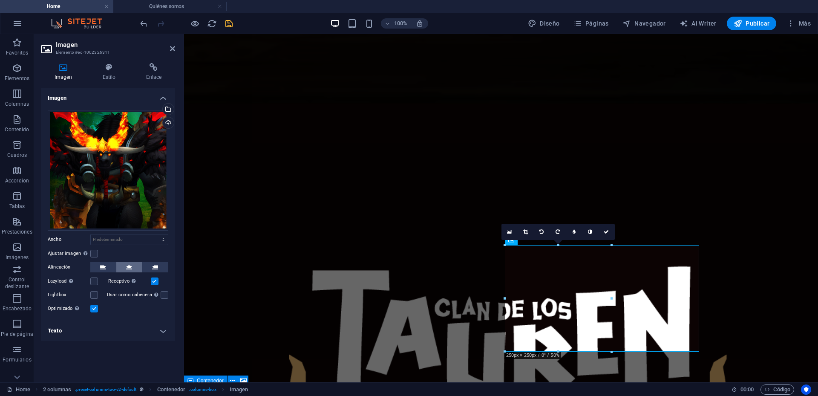
click at [136, 266] on button at bounding box center [129, 267] width 26 height 10
click at [232, 26] on icon "save" at bounding box center [229, 24] width 10 height 10
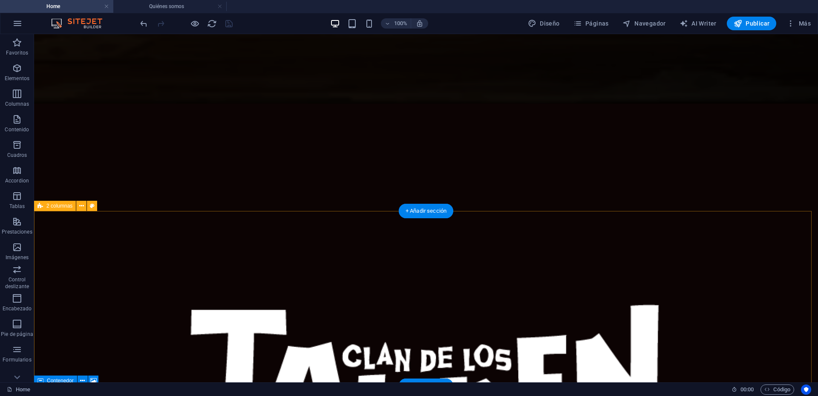
select select "rem"
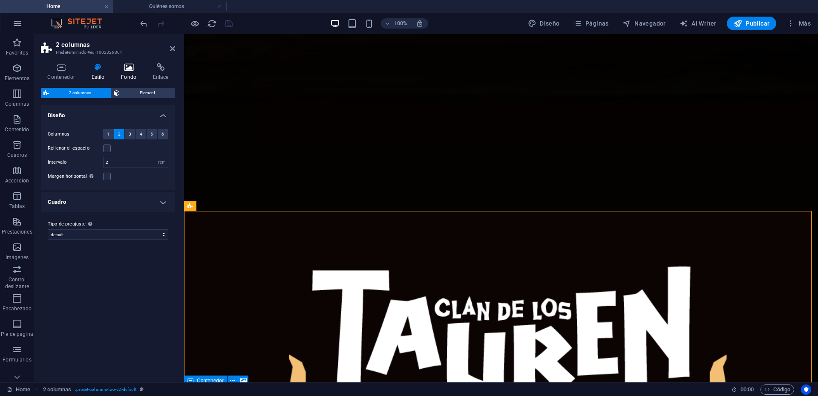
click at [134, 70] on icon at bounding box center [129, 67] width 29 height 9
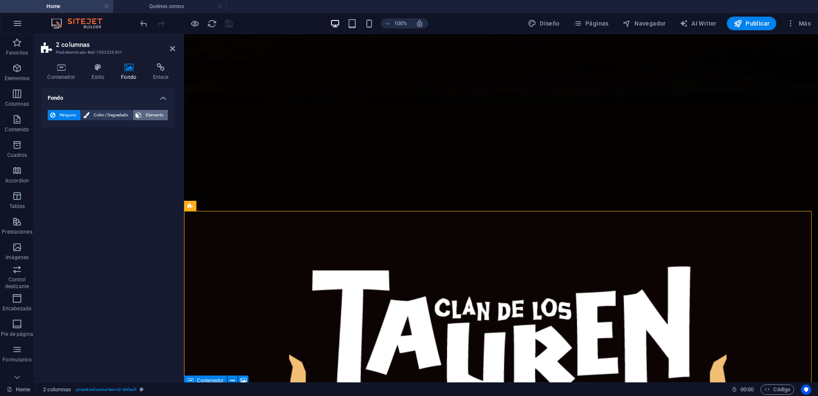
click at [147, 112] on span "Elemento" at bounding box center [154, 115] width 21 height 10
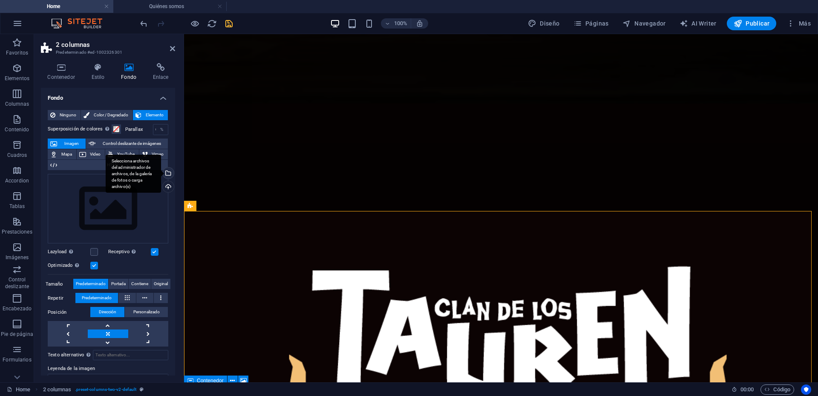
click at [169, 173] on div "Selecciona archivos del administrador de archivos, de la galería de fotos o car…" at bounding box center [167, 173] width 13 height 13
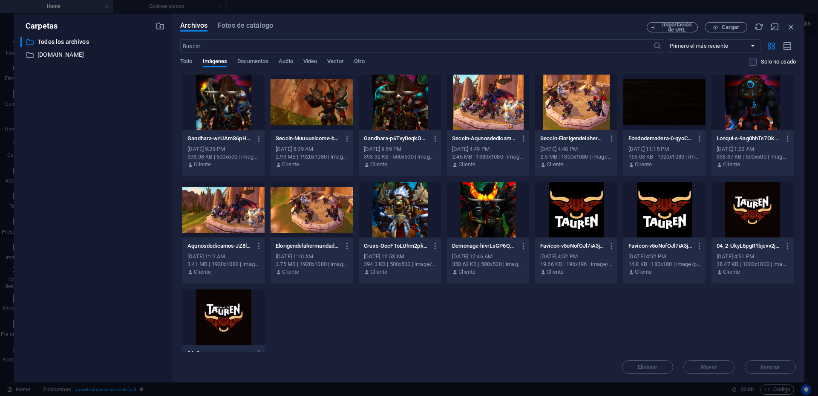
click at [674, 113] on div at bounding box center [664, 102] width 82 height 55
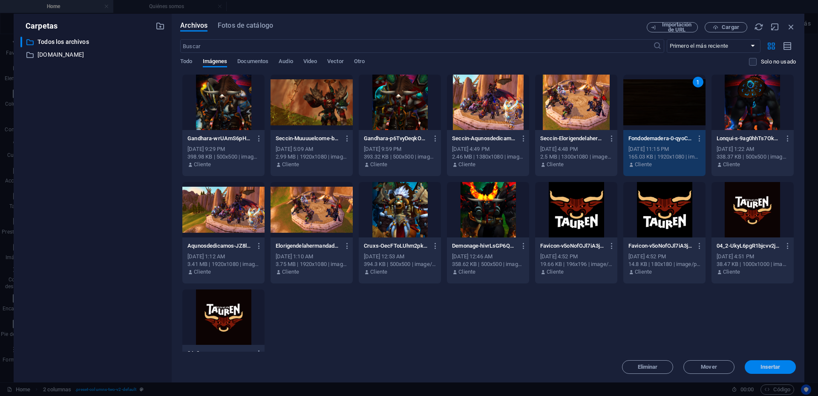
drag, startPoint x: 762, startPoint y: 363, endPoint x: 85, endPoint y: 188, distance: 699.3
click at [762, 364] on span "Insertar" at bounding box center [771, 366] width 20 height 5
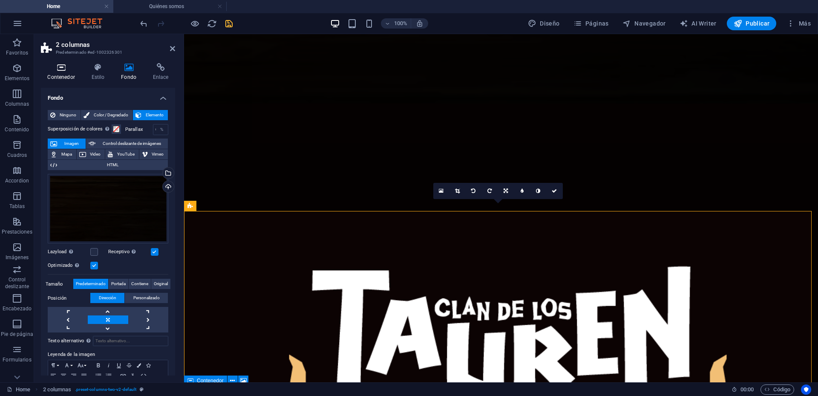
click at [65, 69] on icon at bounding box center [61, 67] width 40 height 9
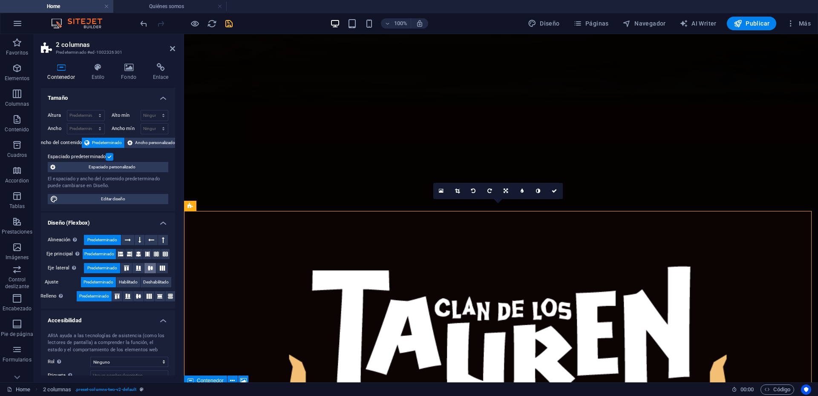
click at [150, 270] on icon at bounding box center [150, 267] width 10 height 5
click at [172, 47] on icon at bounding box center [172, 48] width 5 height 7
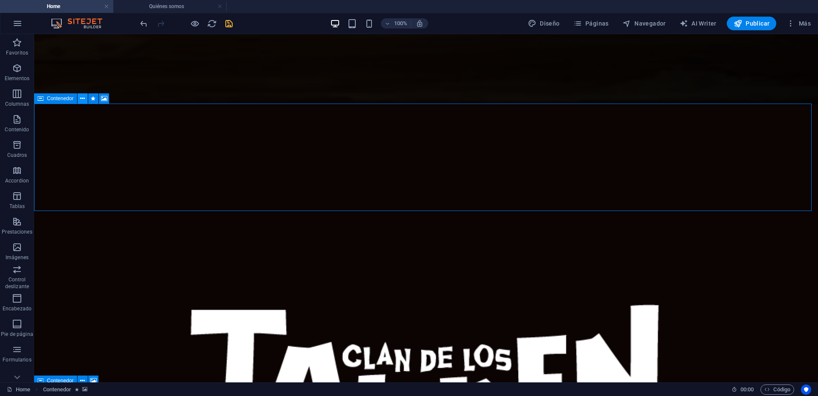
click at [82, 96] on icon at bounding box center [82, 98] width 5 height 9
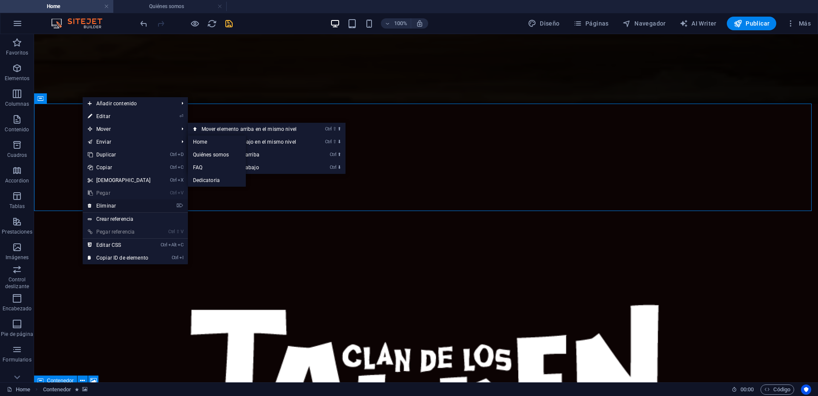
click at [112, 203] on link "⌦ Eliminar" at bounding box center [119, 205] width 73 height 13
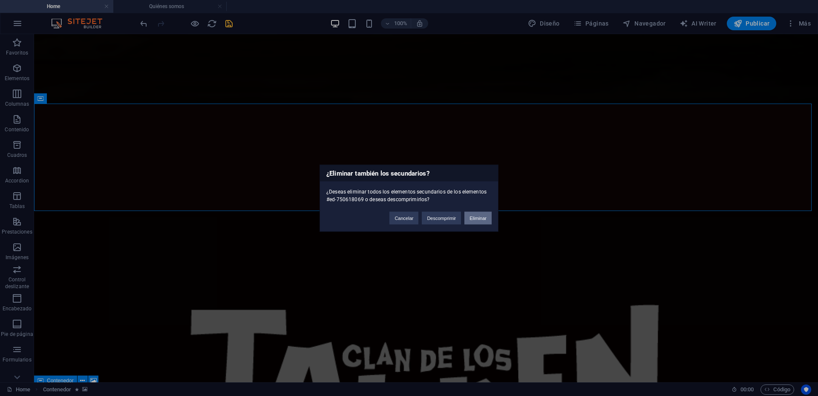
click at [478, 218] on button "Eliminar" at bounding box center [477, 217] width 27 height 13
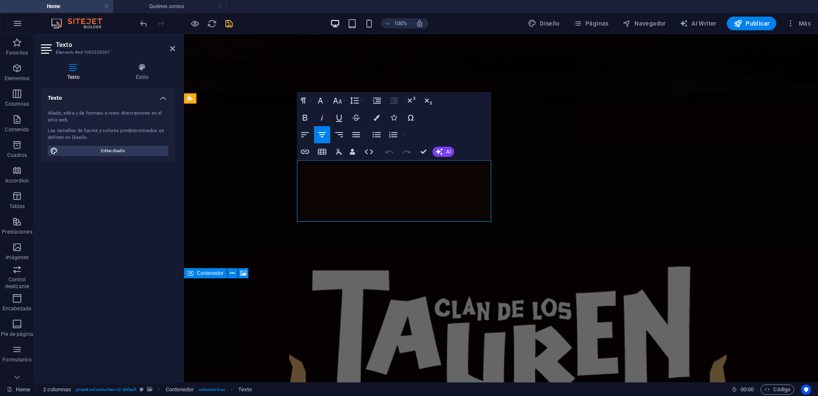
drag, startPoint x: 479, startPoint y: 209, endPoint x: 288, endPoint y: 175, distance: 193.5
click at [301, 133] on icon "button" at bounding box center [305, 134] width 8 height 5
click at [172, 49] on icon at bounding box center [172, 48] width 5 height 7
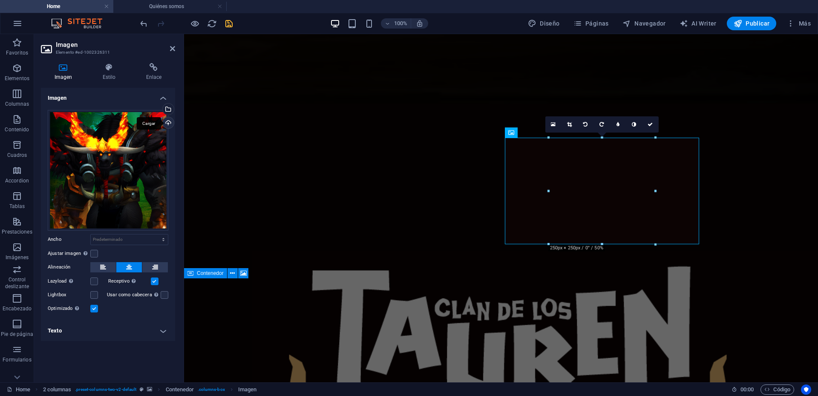
click at [167, 121] on div "Cargar" at bounding box center [167, 123] width 13 height 13
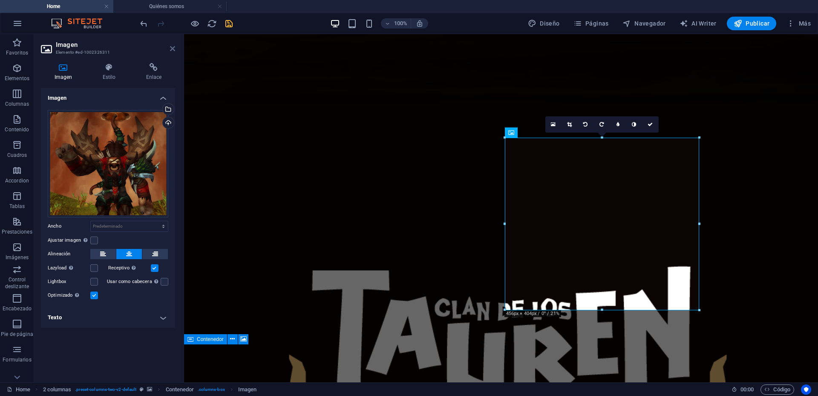
click at [170, 47] on icon at bounding box center [172, 48] width 5 height 7
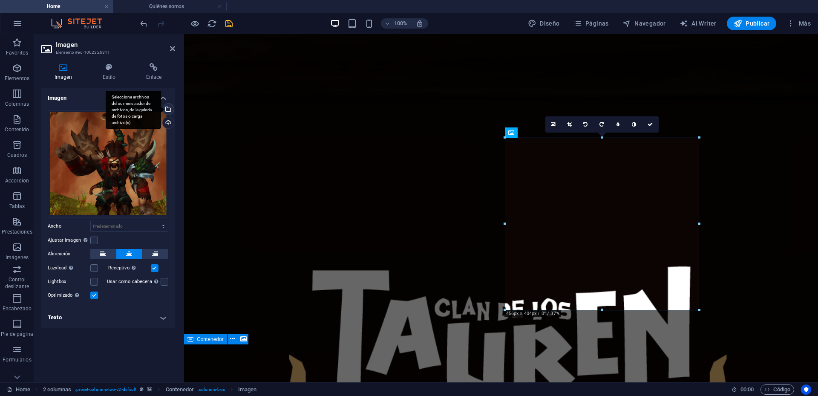
click at [169, 110] on div "Selecciona archivos del administrador de archivos, de la galería de fotos o car…" at bounding box center [167, 110] width 13 height 13
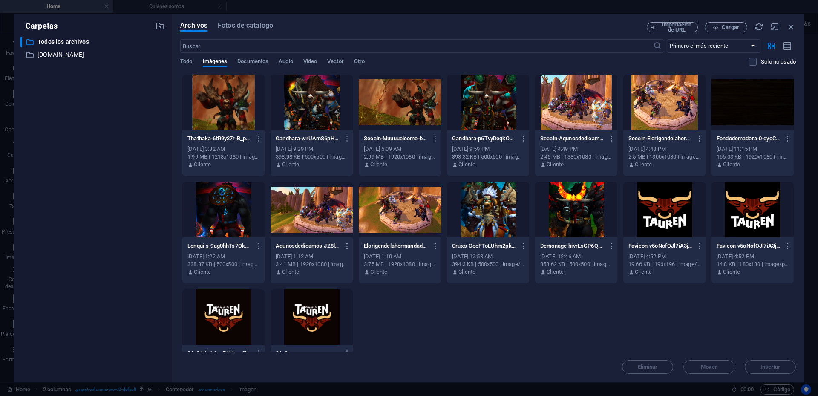
click at [258, 136] on icon "button" at bounding box center [259, 139] width 8 height 8
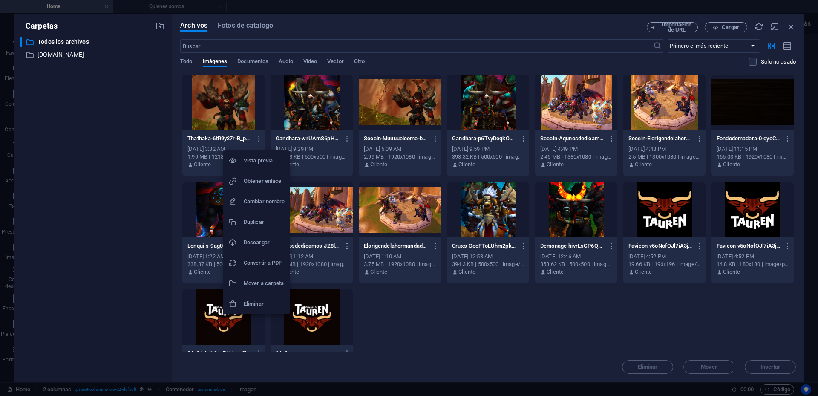
click at [249, 301] on h6 "Eliminar" at bounding box center [264, 304] width 41 height 10
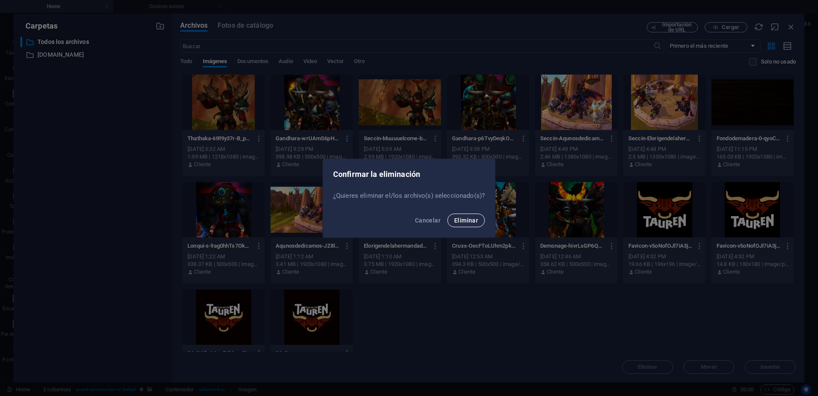
click at [458, 219] on span "Eliminar" at bounding box center [466, 220] width 24 height 7
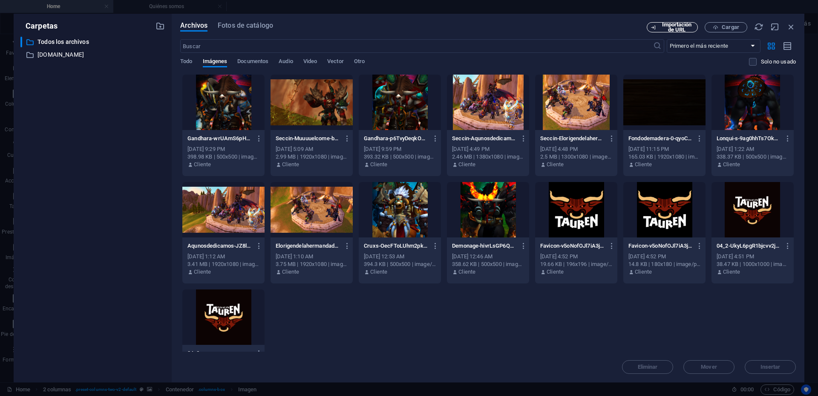
click at [669, 31] on span "Importación de URL" at bounding box center [677, 27] width 35 height 10
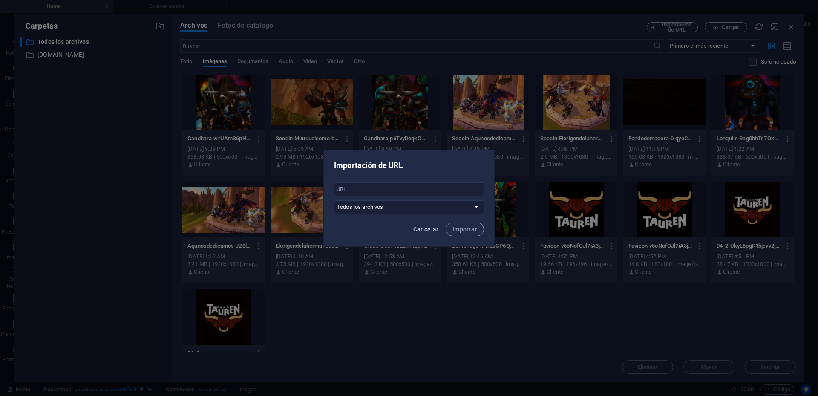
click at [432, 227] on span "Cancelar" at bounding box center [426, 229] width 26 height 7
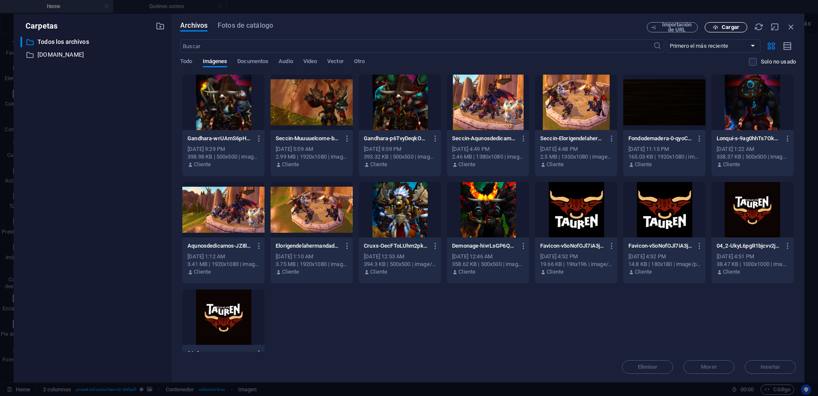
click at [724, 25] on span "Cargar" at bounding box center [730, 27] width 17 height 5
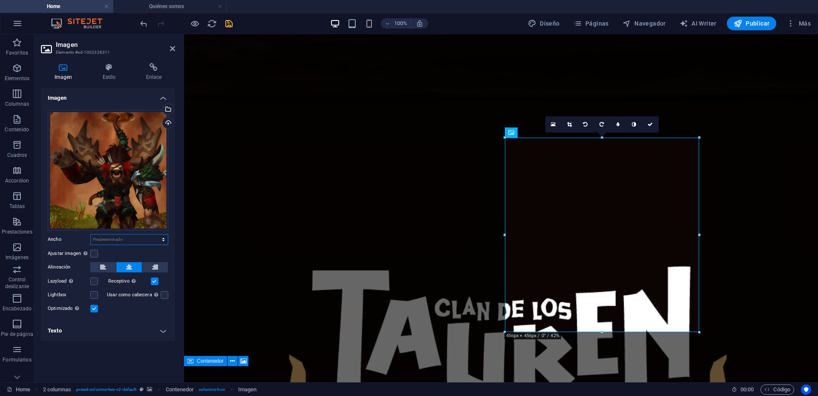
click at [129, 239] on select "Predeterminado automático px rem % em vh vw" at bounding box center [129, 239] width 77 height 10
click at [91, 234] on select "Predeterminado automático px rem % em vh vw" at bounding box center [129, 239] width 77 height 10
click at [142, 234] on select "Predeterminado automático px rem % em vh vw" at bounding box center [129, 239] width 77 height 10
select select "px"
click at [156, 234] on select "Predeterminado automático px rem % em vh vw" at bounding box center [129, 239] width 77 height 10
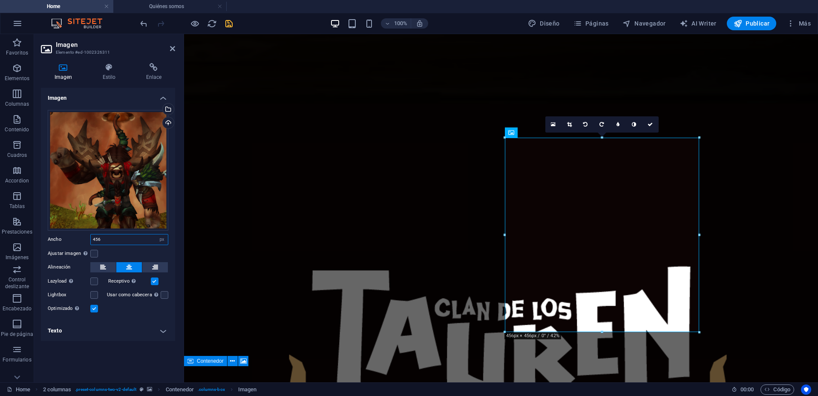
click at [127, 239] on input "456" at bounding box center [129, 239] width 77 height 10
drag, startPoint x: 124, startPoint y: 239, endPoint x: 64, endPoint y: 239, distance: 59.2
click at [64, 237] on div "Ancho 456 Predeterminado automático px rem % em vh vw" at bounding box center [108, 239] width 121 height 11
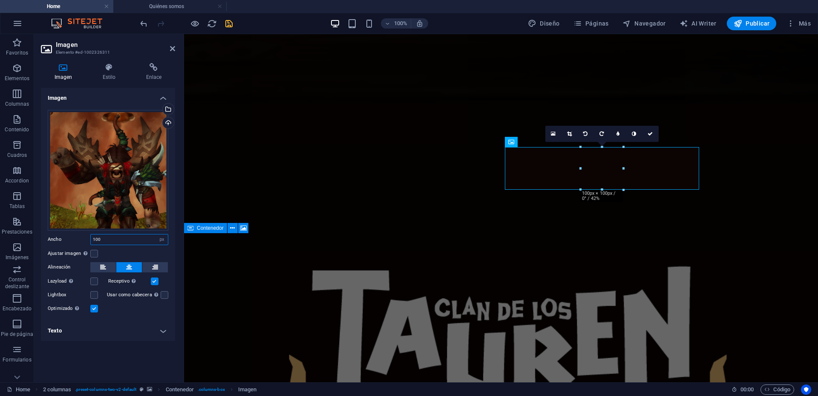
drag, startPoint x: 106, startPoint y: 238, endPoint x: 72, endPoint y: 238, distance: 34.1
click at [72, 238] on div "Ancho 100 Predeterminado automático px rem % em vh vw" at bounding box center [108, 239] width 121 height 11
type input "500"
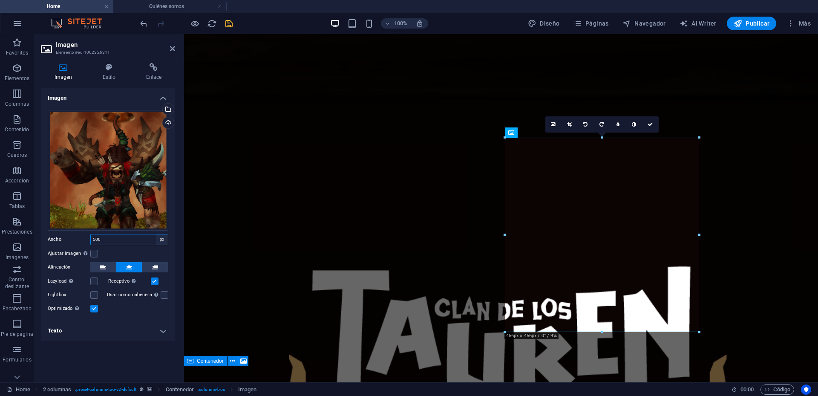
click at [161, 240] on select "Predeterminado automático px rem % em vh vw" at bounding box center [162, 239] width 12 height 10
select select "%"
click at [156, 234] on select "Predeterminado automático px rem % em vh vw" at bounding box center [162, 239] width 12 height 10
click at [92, 239] on input "100" at bounding box center [129, 239] width 77 height 10
click at [107, 239] on input "100" at bounding box center [129, 239] width 77 height 10
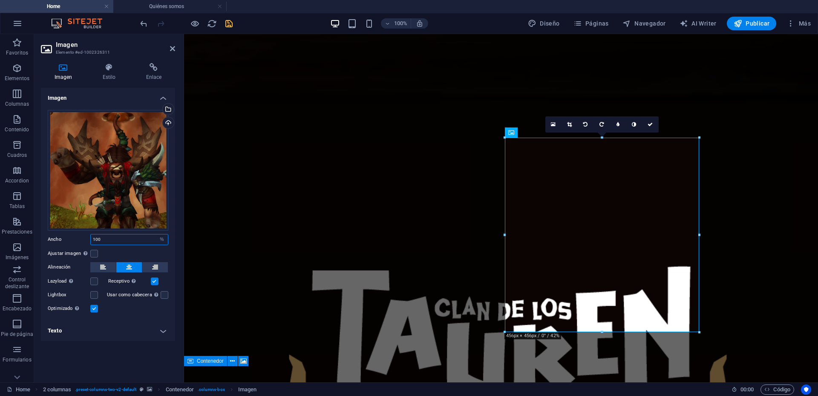
drag, startPoint x: 116, startPoint y: 239, endPoint x: 72, endPoint y: 242, distance: 43.9
click at [74, 239] on div "Ancho 100 Predeterminado automático px rem % em vh vw" at bounding box center [108, 239] width 121 height 11
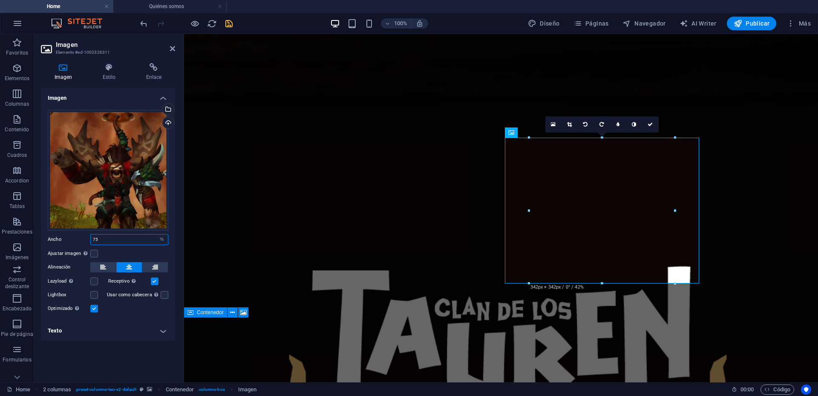
click at [106, 242] on input "75" at bounding box center [129, 239] width 77 height 10
type input "100"
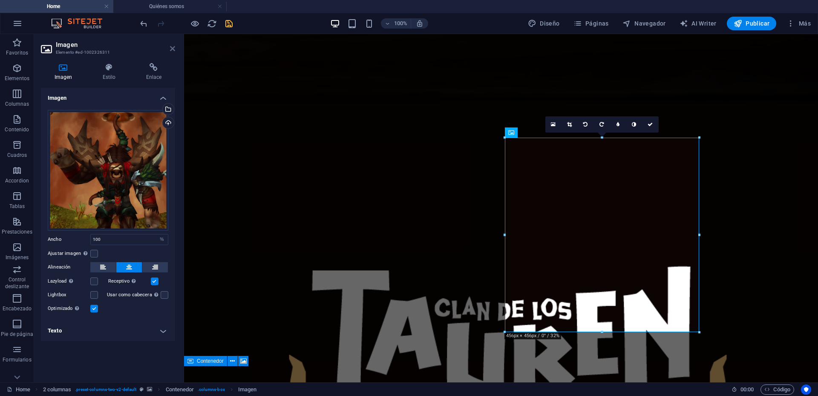
click at [171, 47] on icon at bounding box center [172, 48] width 5 height 7
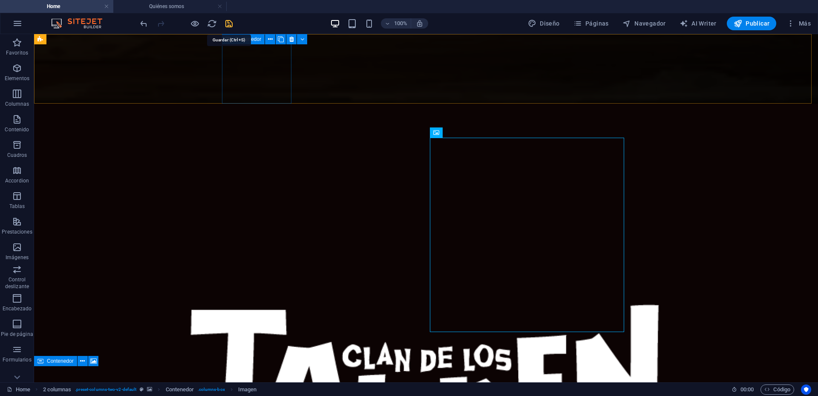
click at [227, 22] on icon "save" at bounding box center [229, 24] width 10 height 10
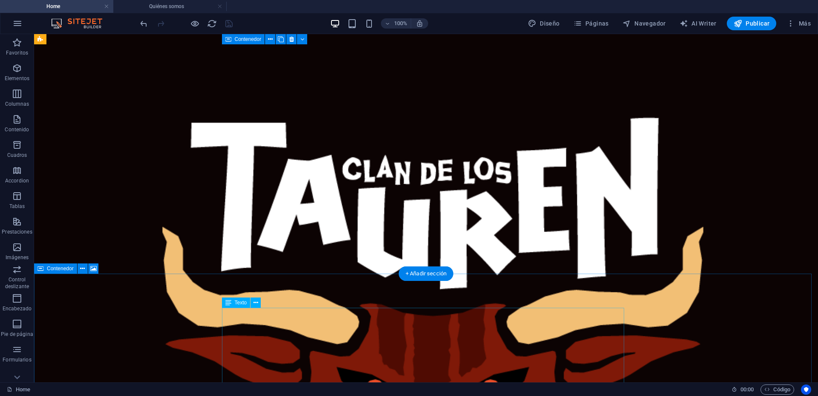
scroll to position [213, 0]
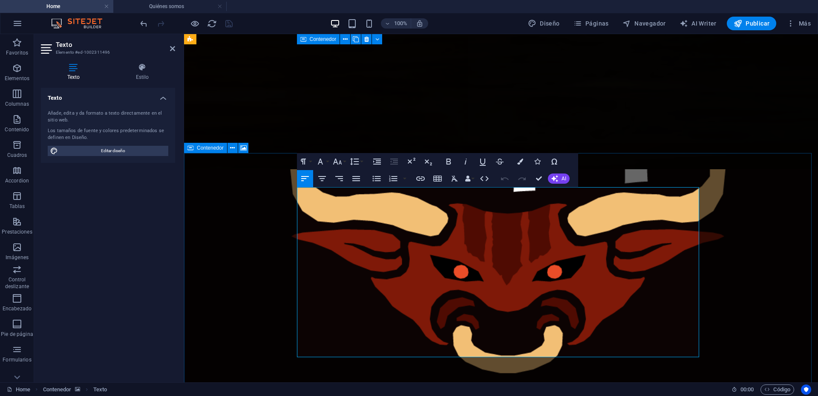
copy div "En nuestro clan, [PERSON_NAME] y el respeto son la base de todo. Nos une el org…"
click at [337, 165] on icon "button" at bounding box center [337, 161] width 10 height 10
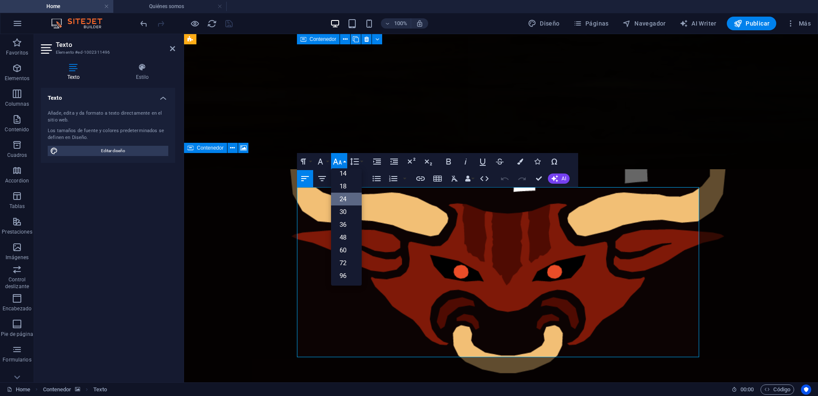
scroll to position [69, 0]
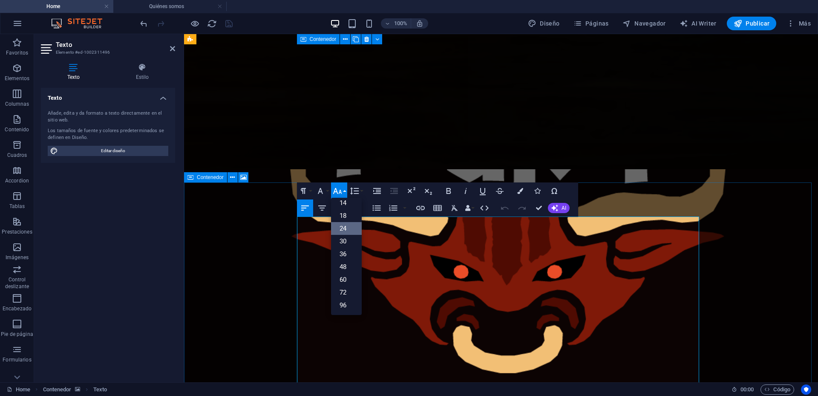
scroll to position [0, 0]
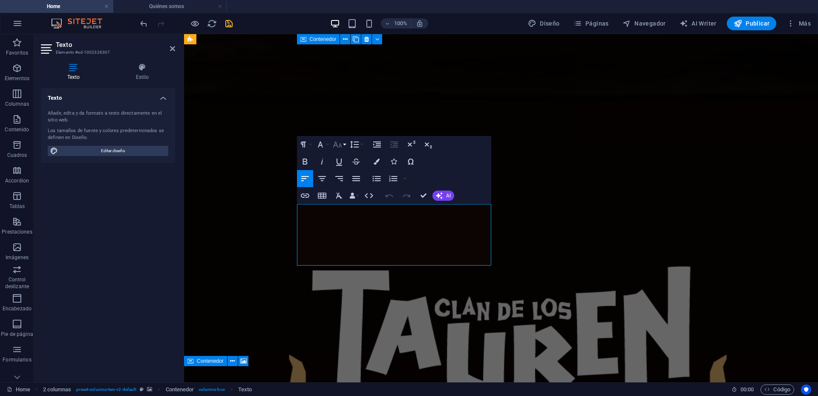
click at [340, 146] on icon "button" at bounding box center [337, 144] width 9 height 6
click at [351, 182] on link "24" at bounding box center [346, 182] width 31 height 13
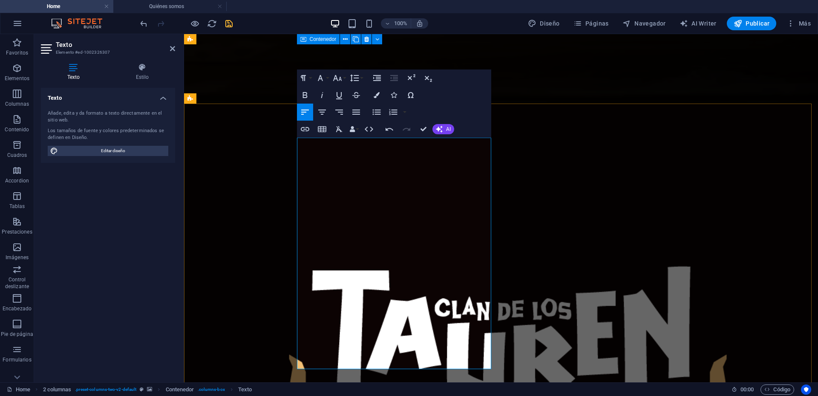
click at [334, 78] on icon "button" at bounding box center [337, 78] width 10 height 10
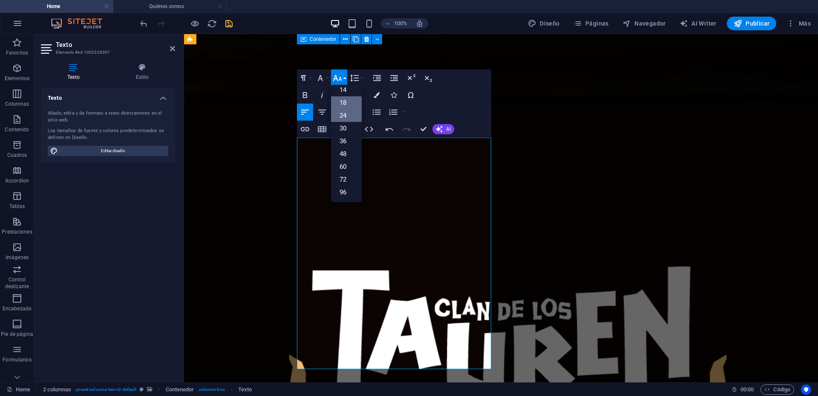
click at [345, 107] on link "18" at bounding box center [346, 102] width 31 height 13
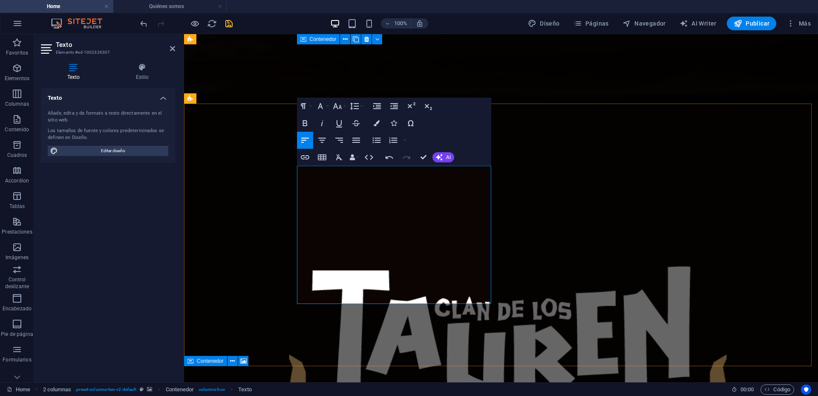
click at [173, 49] on icon at bounding box center [172, 48] width 5 height 7
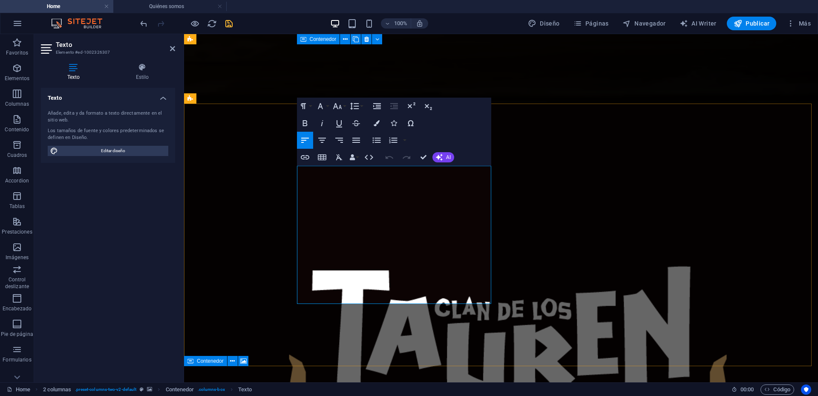
click at [338, 110] on icon "button" at bounding box center [337, 106] width 10 height 10
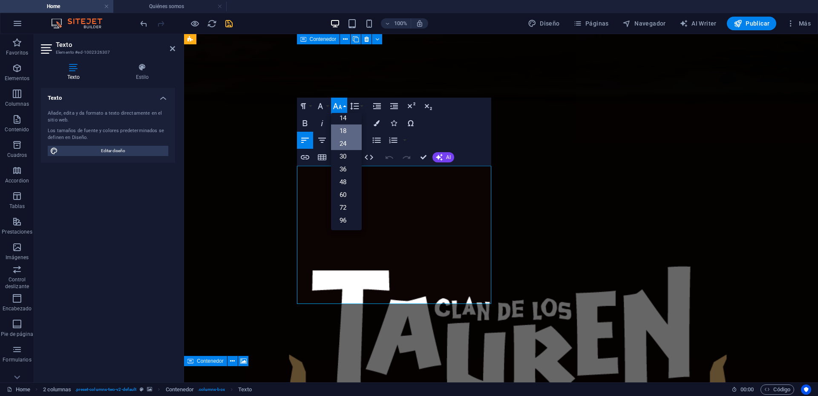
click at [343, 143] on link "24" at bounding box center [346, 143] width 31 height 13
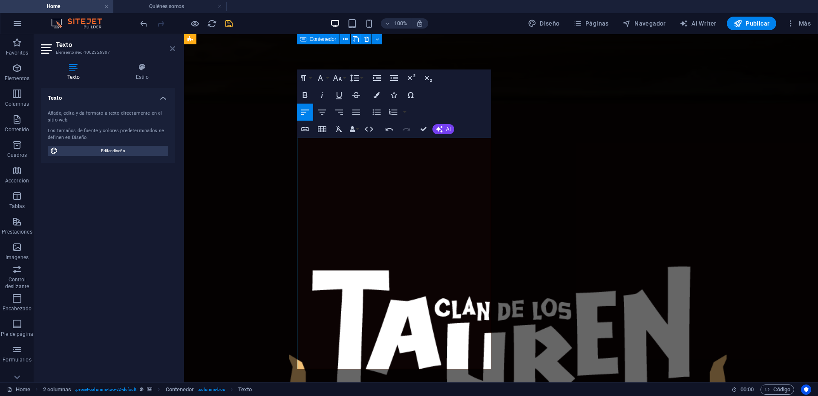
click at [171, 47] on icon at bounding box center [172, 48] width 5 height 7
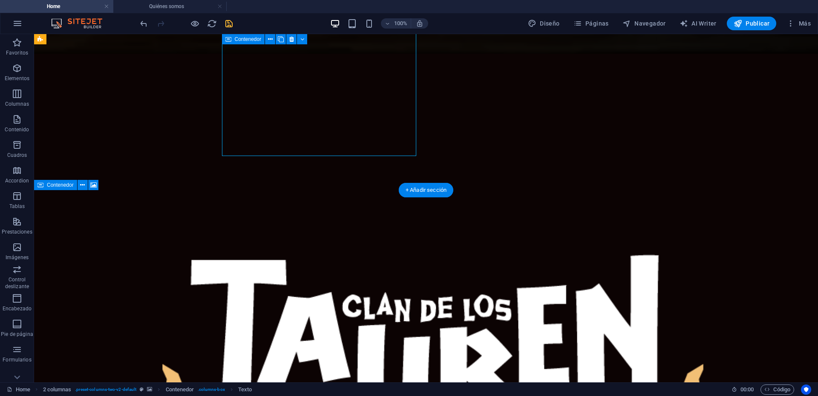
scroll to position [43, 0]
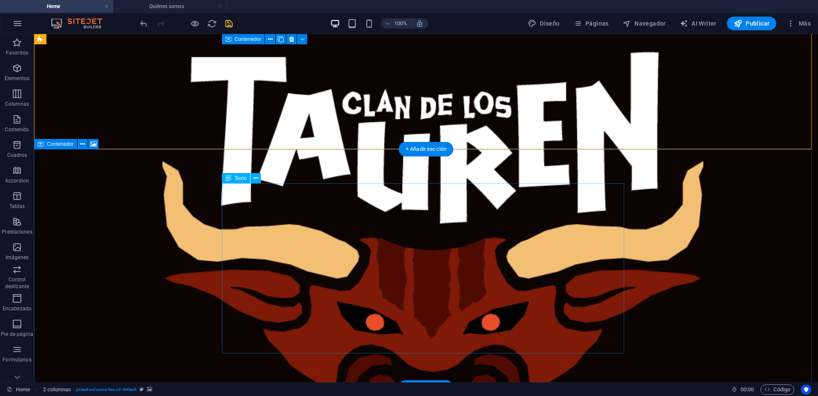
scroll to position [256, 0]
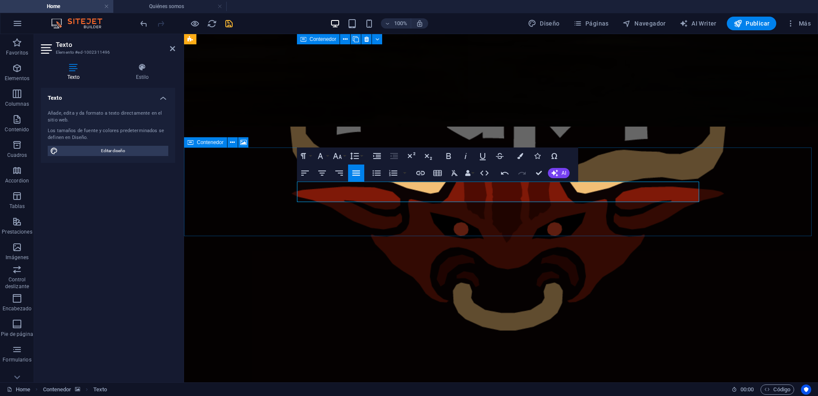
drag, startPoint x: 439, startPoint y: 185, endPoint x: 253, endPoint y: 175, distance: 186.9
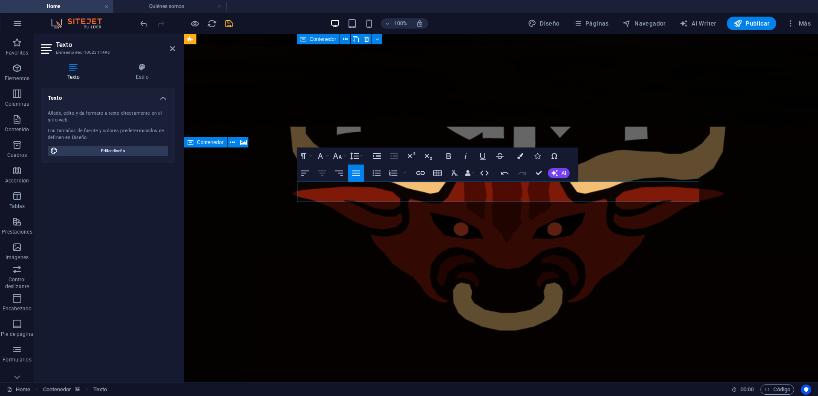
click at [320, 170] on icon "button" at bounding box center [322, 173] width 10 height 10
click at [342, 157] on icon "button" at bounding box center [337, 156] width 10 height 10
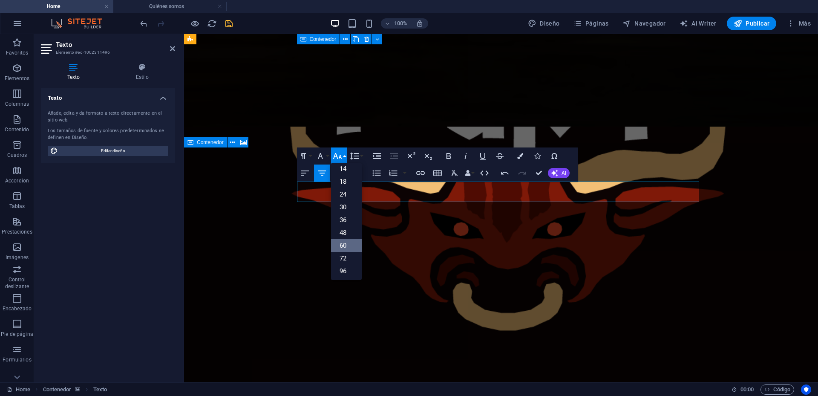
scroll to position [69, 0]
click at [349, 229] on link "48" at bounding box center [346, 231] width 31 height 13
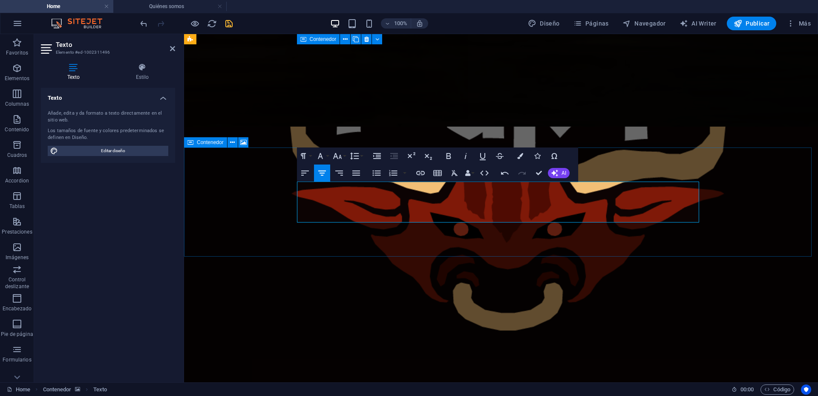
drag, startPoint x: 172, startPoint y: 49, endPoint x: 138, endPoint y: 16, distance: 47.6
click at [172, 49] on icon at bounding box center [172, 48] width 5 height 7
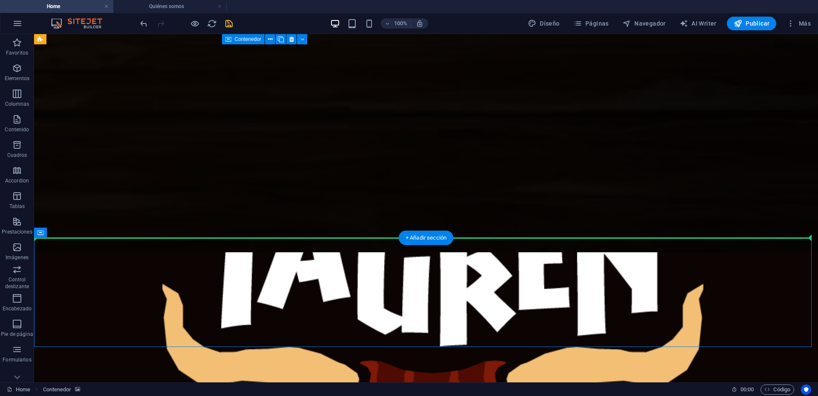
scroll to position [0, 0]
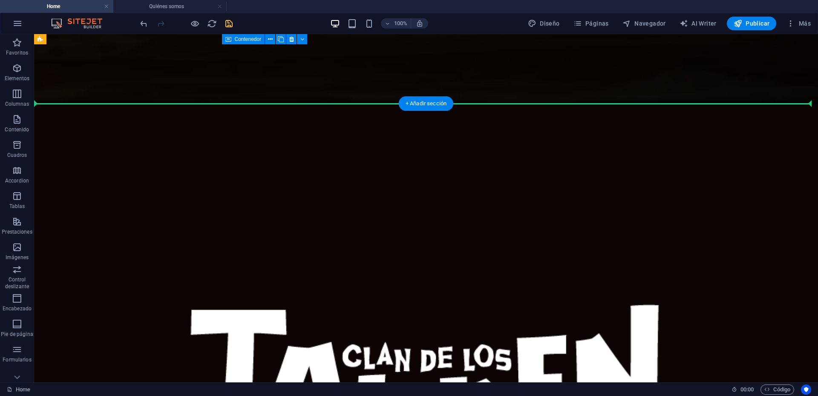
drag, startPoint x: 101, startPoint y: 262, endPoint x: 95, endPoint y: 145, distance: 117.8
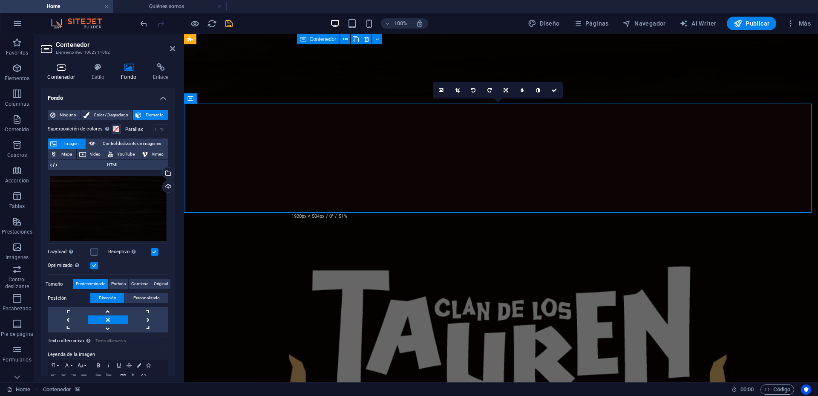
click at [69, 77] on h4 "Contenedor" at bounding box center [63, 72] width 44 height 18
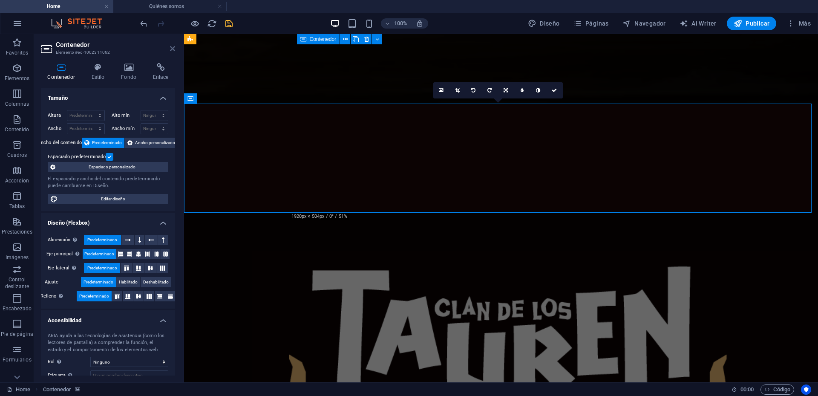
click at [173, 48] on icon at bounding box center [172, 48] width 5 height 7
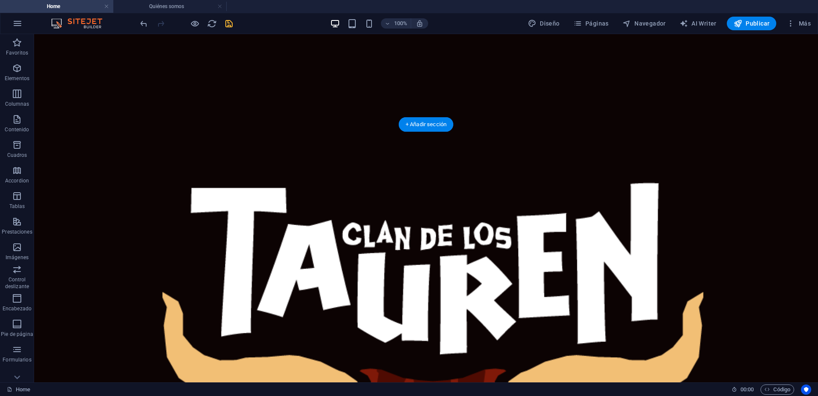
scroll to position [128, 0]
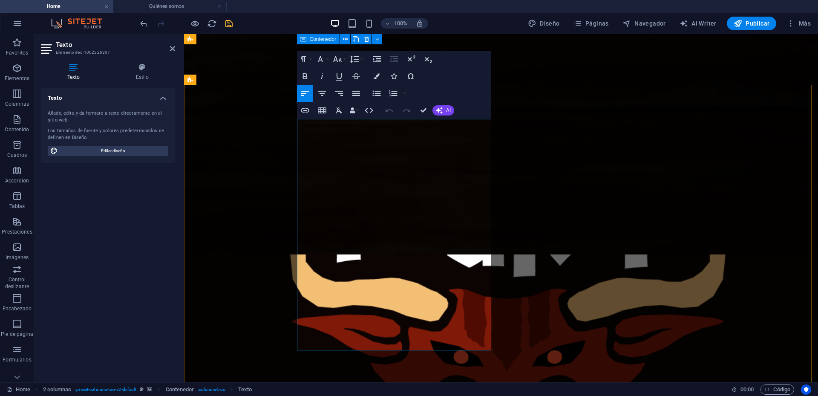
click at [337, 60] on icon "button" at bounding box center [337, 59] width 9 height 6
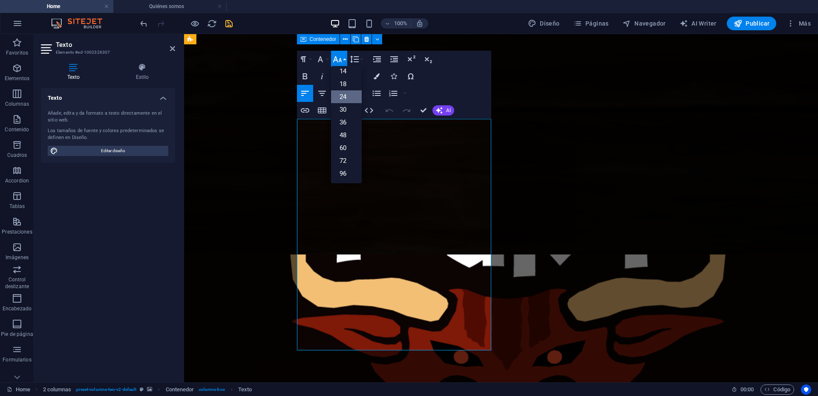
scroll to position [69, 0]
click at [347, 83] on link "18" at bounding box center [346, 84] width 31 height 13
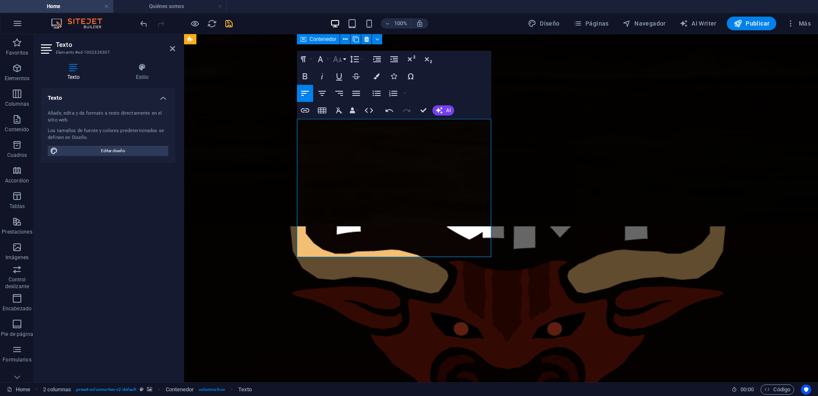
click at [343, 59] on button "Font Size" at bounding box center [339, 59] width 16 height 17
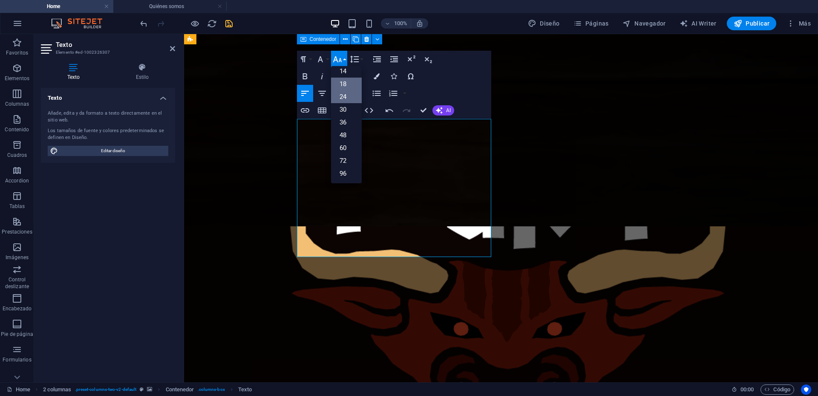
click at [347, 94] on link "24" at bounding box center [346, 96] width 31 height 13
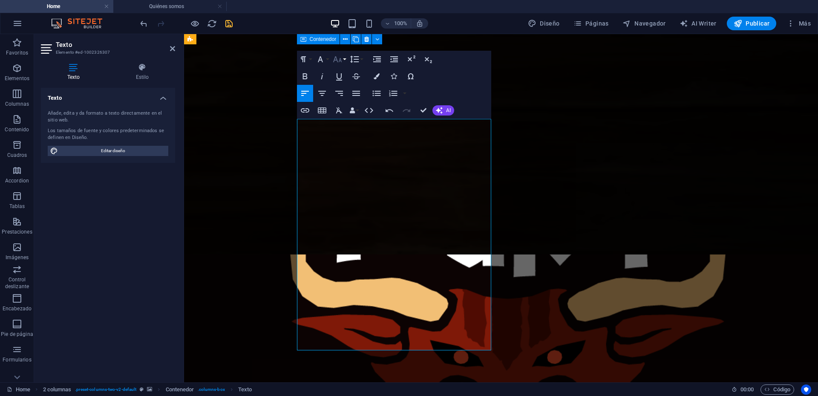
click at [340, 58] on icon "button" at bounding box center [337, 59] width 10 height 10
click at [346, 87] on link "18" at bounding box center [346, 84] width 31 height 13
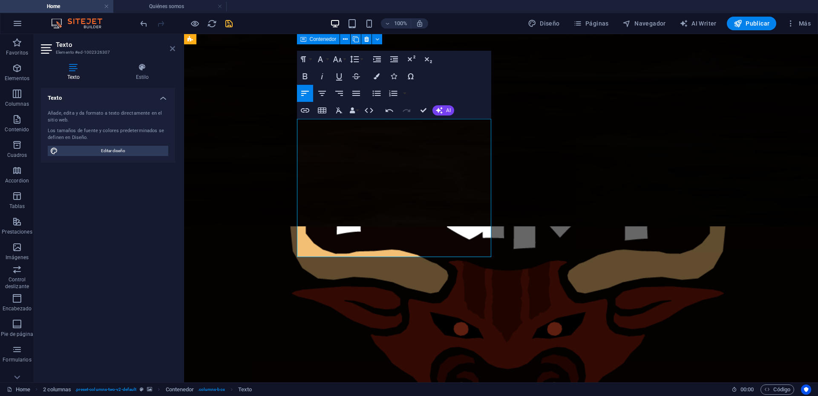
click at [175, 49] on icon at bounding box center [172, 48] width 5 height 7
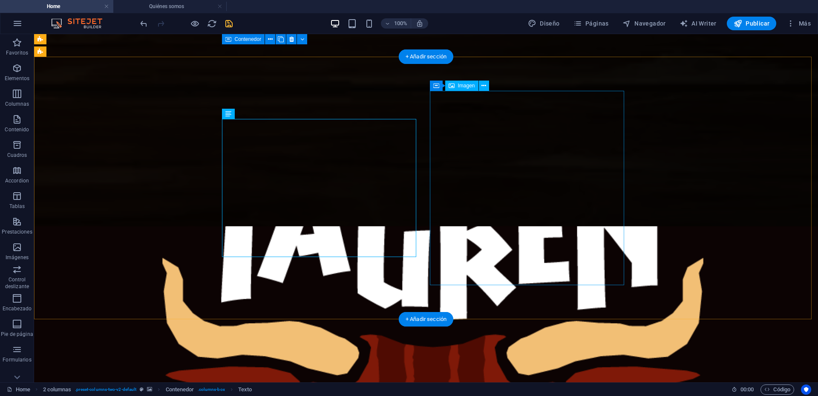
select select "%"
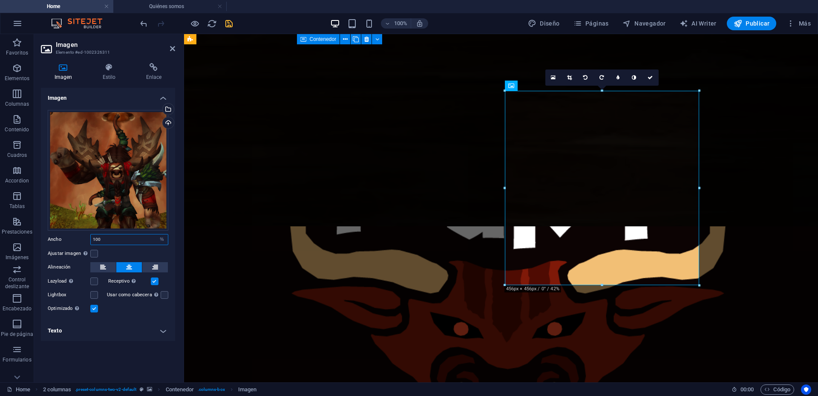
drag, startPoint x: 114, startPoint y: 240, endPoint x: 58, endPoint y: 241, distance: 56.7
click at [58, 241] on div "Ancho 100 Predeterminado automático px rem % em vh vw" at bounding box center [108, 239] width 121 height 11
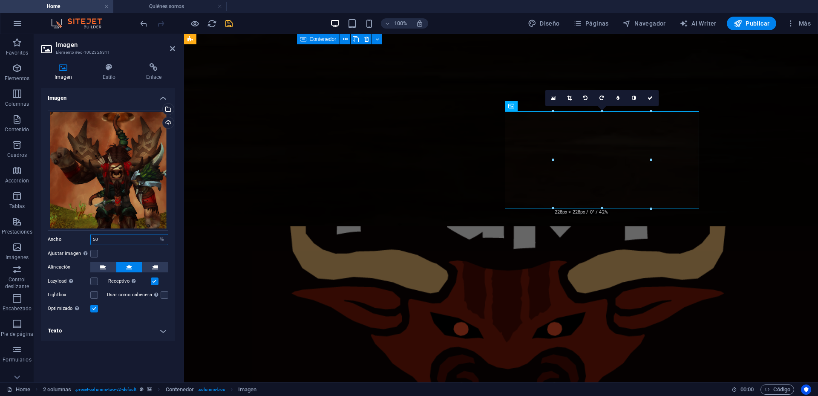
drag, startPoint x: 106, startPoint y: 239, endPoint x: 63, endPoint y: 240, distance: 43.1
click at [63, 240] on div "Ancho 50 Predeterminado automático px rem % em vh vw" at bounding box center [108, 239] width 121 height 11
type input "75"
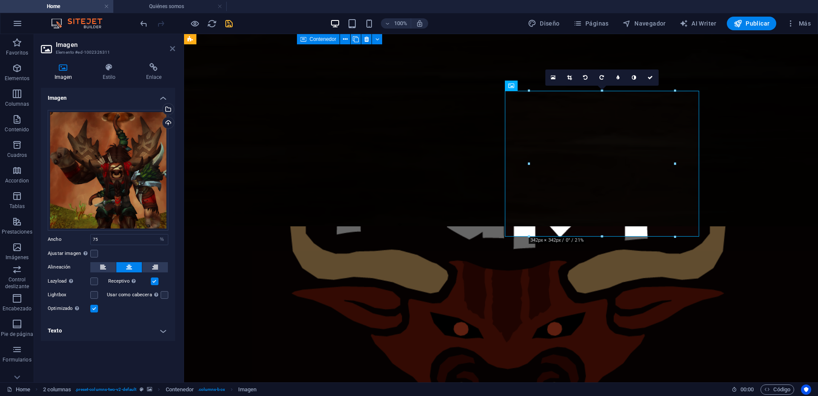
click at [170, 49] on icon at bounding box center [172, 48] width 5 height 7
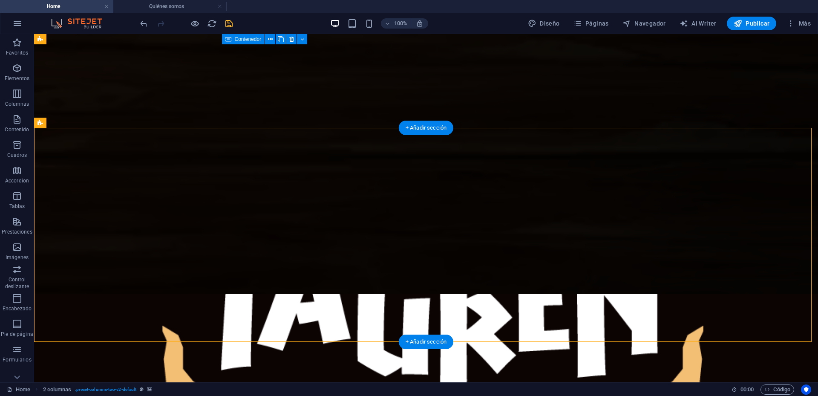
scroll to position [71, 0]
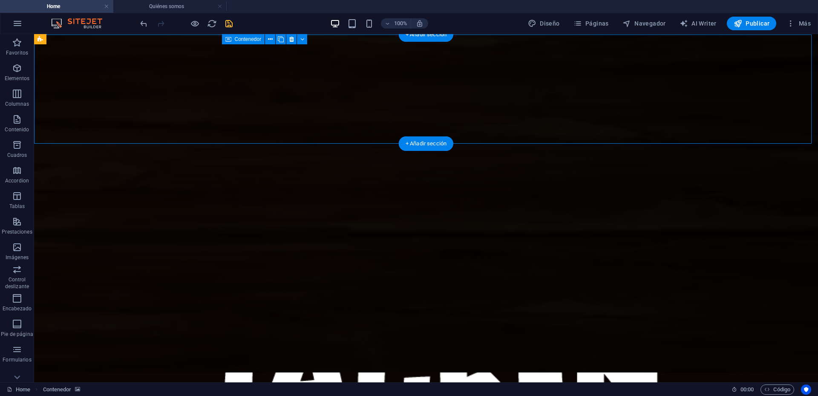
scroll to position [0, 0]
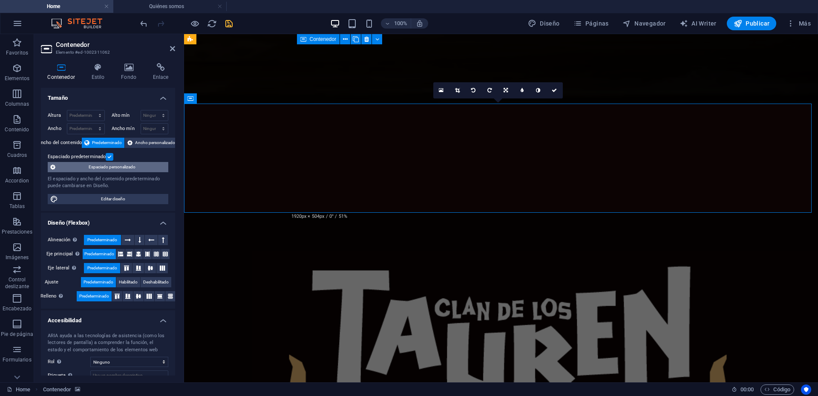
click at [107, 165] on span "Espaciado personalizado" at bounding box center [112, 167] width 108 height 10
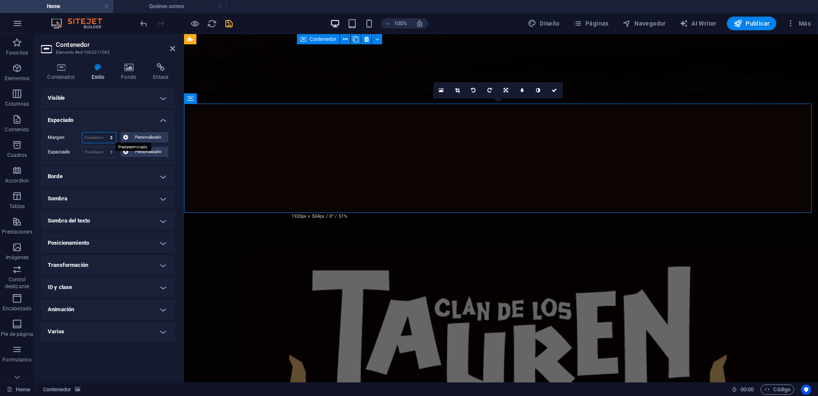
click at [112, 138] on select "Predeterminado automático px % rem vw vh Personalizado" at bounding box center [99, 138] width 34 height 10
select select "rem"
click at [104, 133] on select "Predeterminado automático px % rem vw vh Personalizado" at bounding box center [99, 138] width 34 height 10
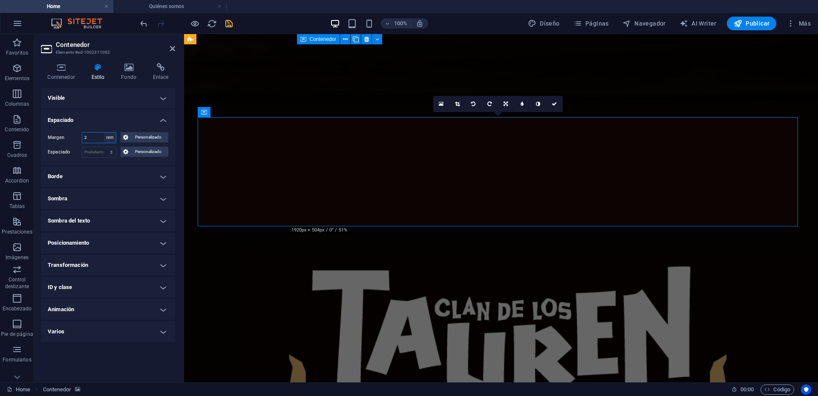
type input "2"
click at [107, 139] on select "Predeterminado automático px % rem vw vh Personalizado" at bounding box center [110, 138] width 12 height 10
select select "default"
click at [104, 133] on select "Predeterminado automático px % rem vw vh Personalizado" at bounding box center [110, 138] width 12 height 10
select select "DISABLED_OPTION_VALUE"
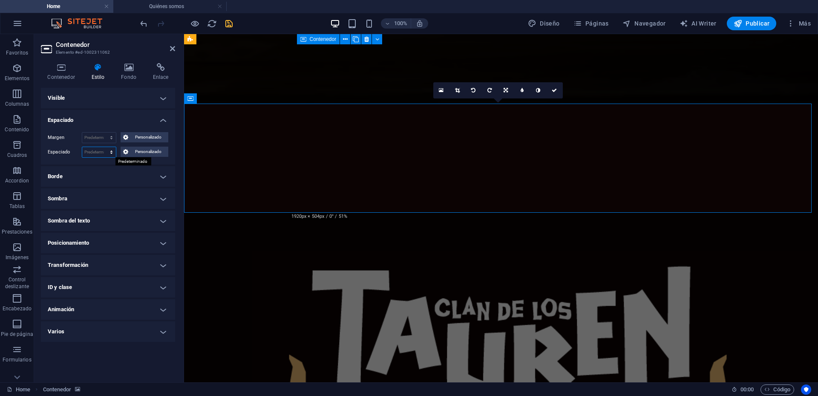
click at [115, 155] on select "Predeterminado px rem % vh vw Personalizado" at bounding box center [99, 152] width 34 height 10
select select "rem"
click at [104, 147] on select "Predeterminado px rem % vh vw Personalizado" at bounding box center [99, 152] width 34 height 10
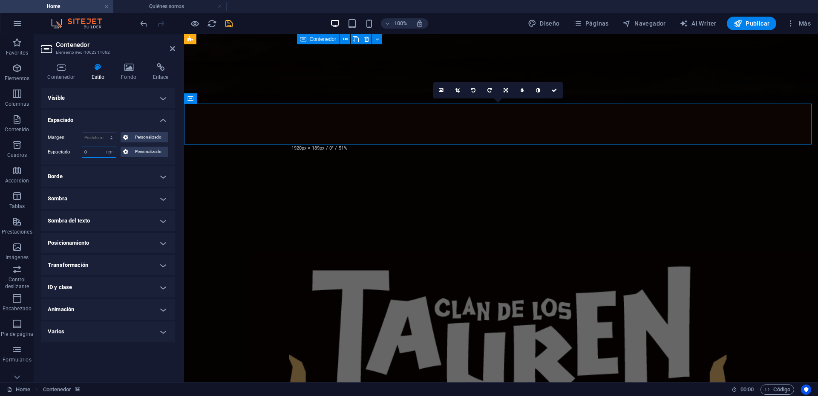
click at [93, 151] on input "0" at bounding box center [99, 152] width 34 height 10
drag, startPoint x: 93, startPoint y: 150, endPoint x: 75, endPoint y: 150, distance: 17.9
click at [75, 150] on div "Espaciado 0 Predeterminado px rem % vh vw Personalizado Personalizado" at bounding box center [108, 152] width 121 height 11
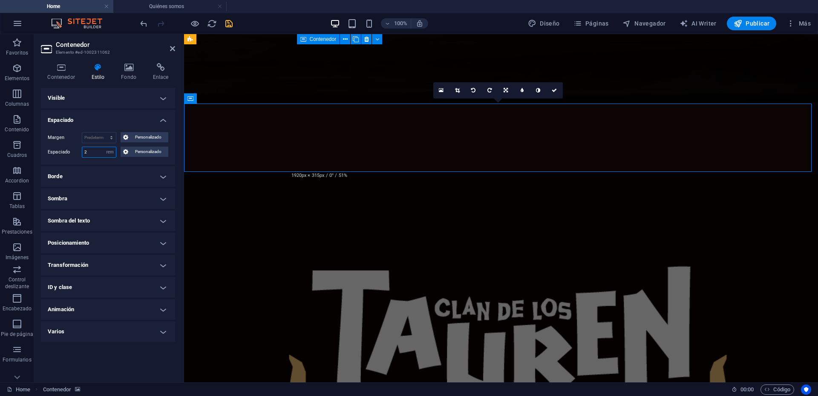
drag, startPoint x: 101, startPoint y: 153, endPoint x: 58, endPoint y: 155, distance: 42.7
click at [59, 153] on div "Espaciado 2 Predeterminado px rem % vh vw Personalizado Personalizado" at bounding box center [108, 152] width 121 height 11
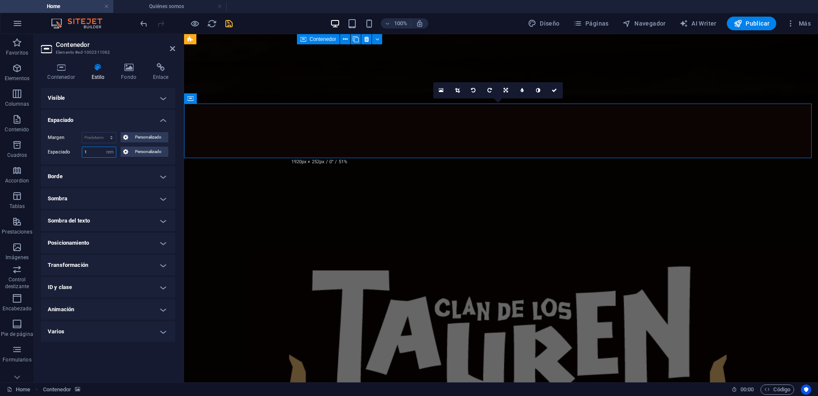
type input "1"
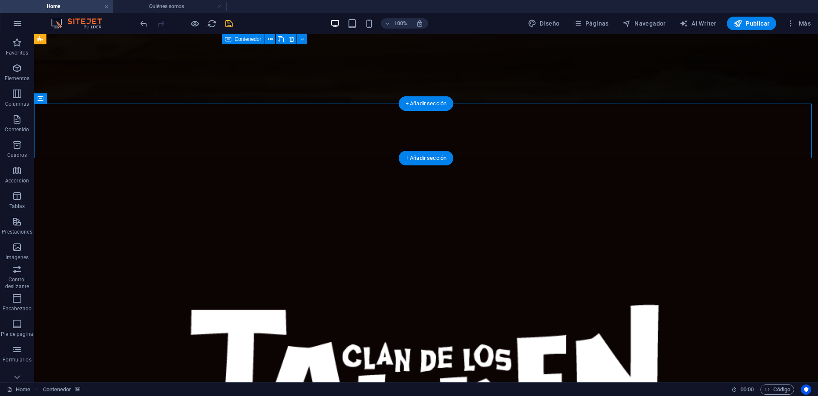
select select "rem"
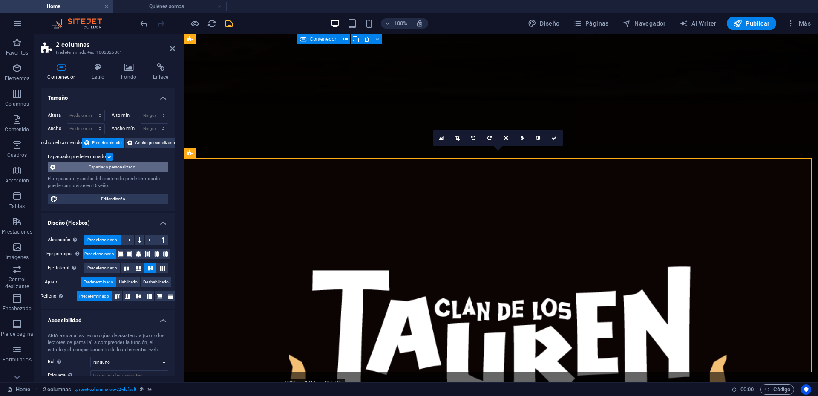
click at [97, 170] on span "Espaciado personalizado" at bounding box center [112, 167] width 108 height 10
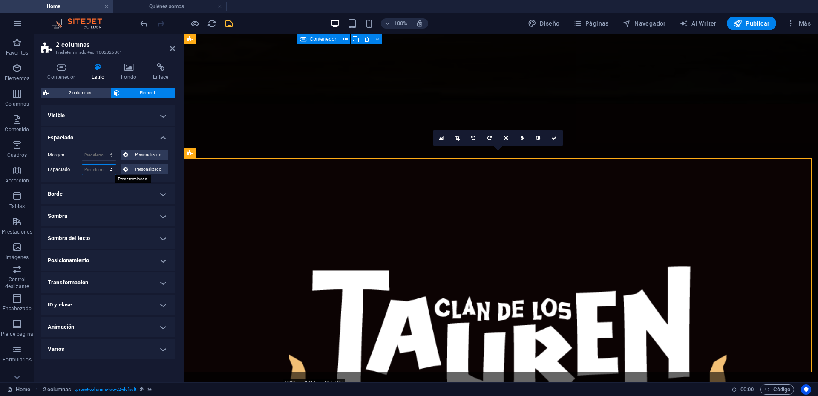
click at [113, 170] on select "Predeterminado px rem % vh vw Personalizado" at bounding box center [99, 169] width 34 height 10
select select "rem"
click at [104, 164] on select "Predeterminado px rem % vh vw Personalizado" at bounding box center [99, 169] width 34 height 10
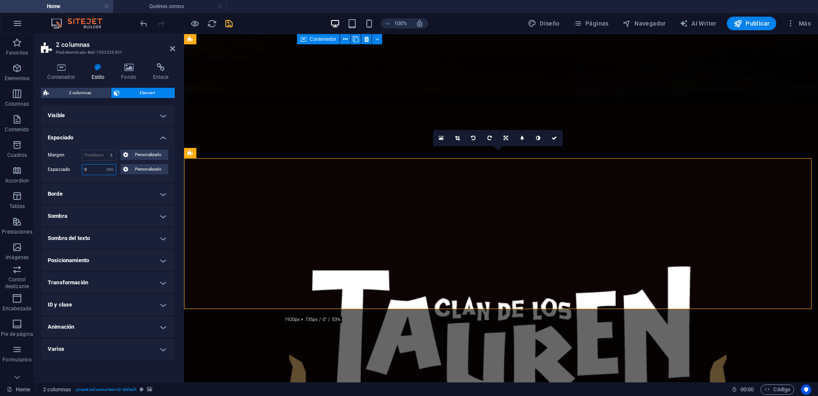
click at [95, 170] on input "0" at bounding box center [99, 169] width 34 height 10
drag, startPoint x: 95, startPoint y: 170, endPoint x: 54, endPoint y: 171, distance: 41.4
click at [54, 171] on div "Espaciado 0 Predeterminado px rem % vh vw Personalizado Personalizado" at bounding box center [108, 169] width 121 height 11
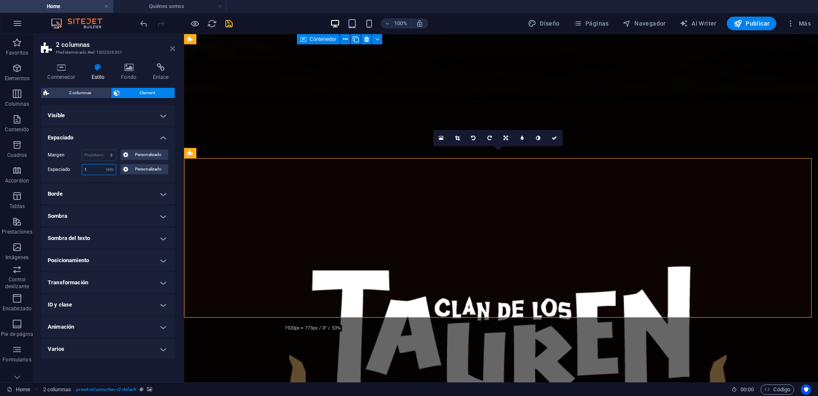
type input "1"
drag, startPoint x: 171, startPoint y: 49, endPoint x: 137, endPoint y: 15, distance: 48.2
click at [171, 49] on icon at bounding box center [172, 48] width 5 height 7
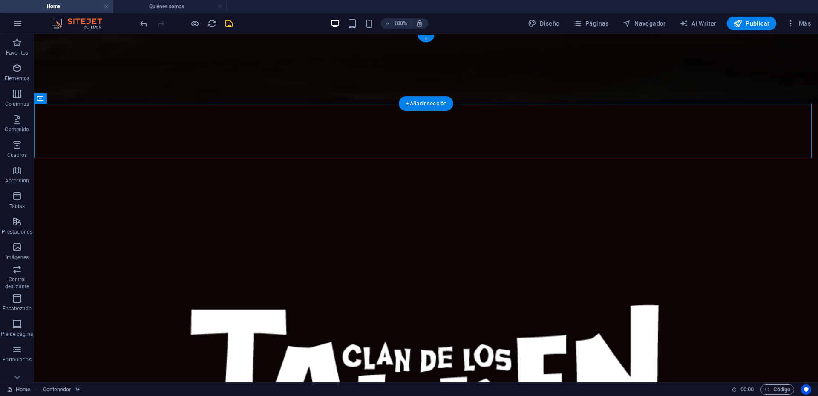
click at [178, 63] on figure at bounding box center [426, 68] width 784 height 69
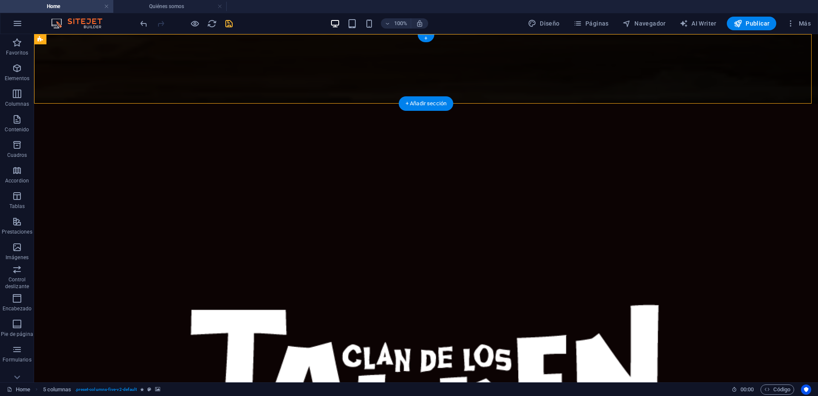
click at [178, 63] on figure at bounding box center [426, 68] width 784 height 69
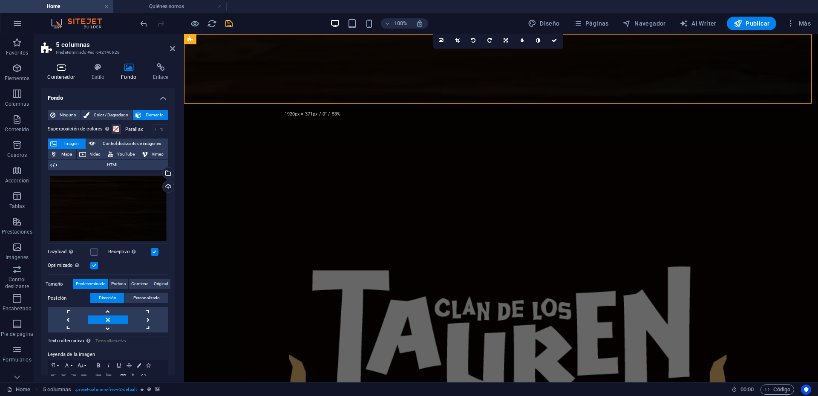
click at [67, 70] on icon at bounding box center [61, 67] width 40 height 9
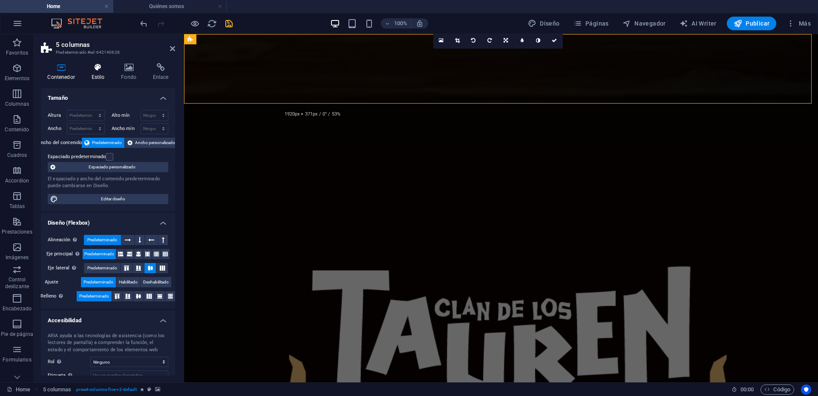
click at [101, 71] on icon at bounding box center [98, 67] width 26 height 9
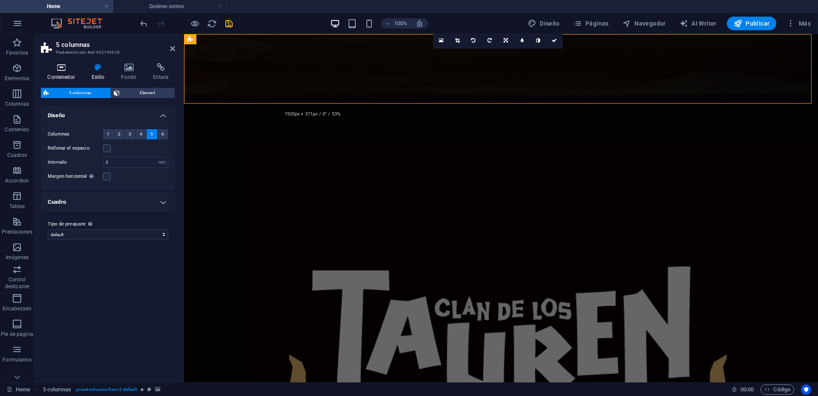
click at [56, 71] on icon at bounding box center [61, 67] width 40 height 9
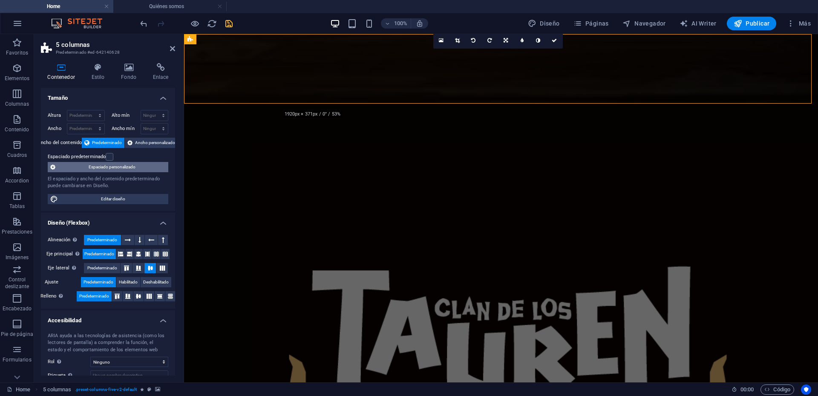
click at [98, 170] on span "Espaciado personalizado" at bounding box center [112, 167] width 108 height 10
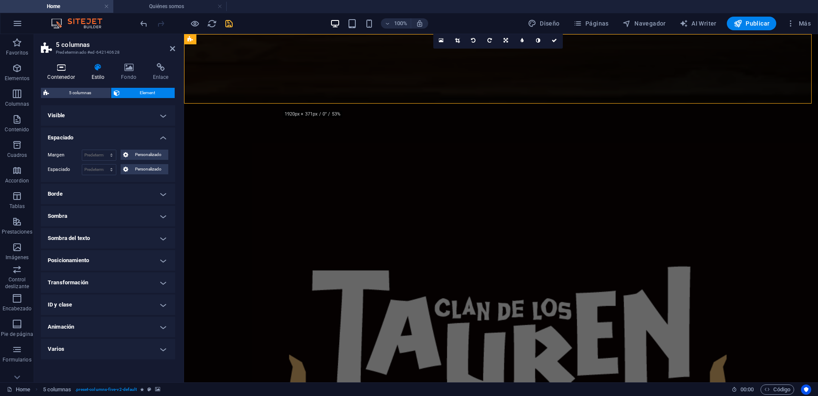
click at [67, 72] on h4 "Contenedor" at bounding box center [63, 72] width 44 height 18
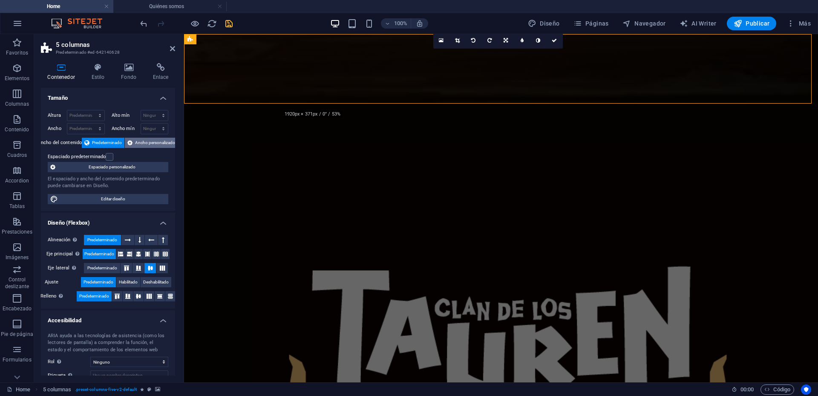
click at [147, 143] on span "Ancho personalizado" at bounding box center [155, 143] width 40 height 10
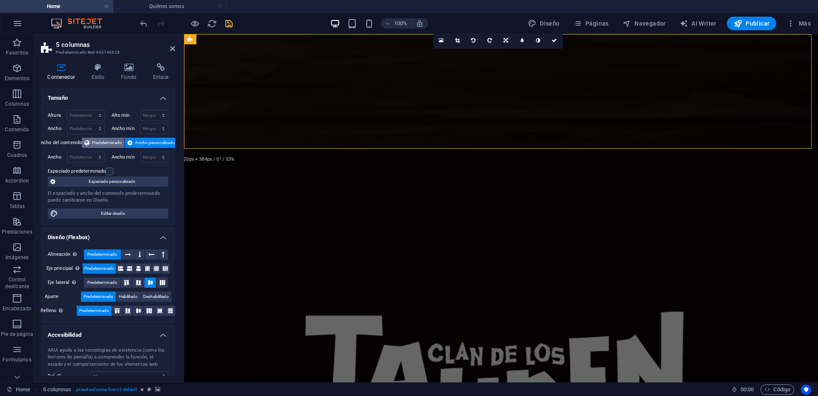
click at [106, 141] on span "Predeterminado" at bounding box center [107, 143] width 30 height 10
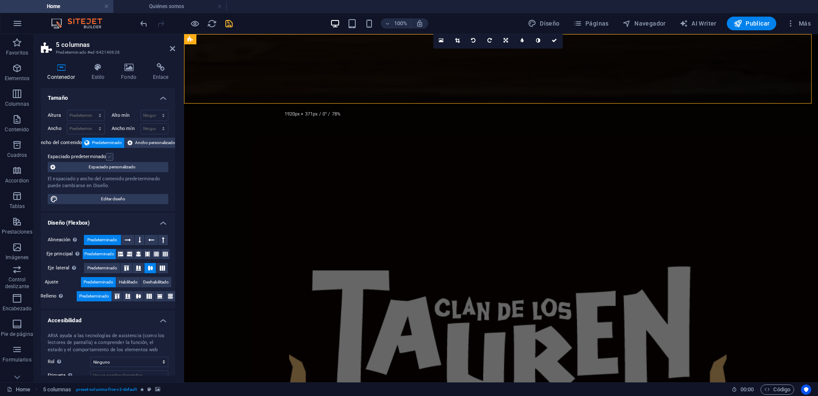
click at [111, 155] on label at bounding box center [110, 157] width 8 height 8
click at [0, 0] on input "Espaciado predeterminado" at bounding box center [0, 0] width 0 height 0
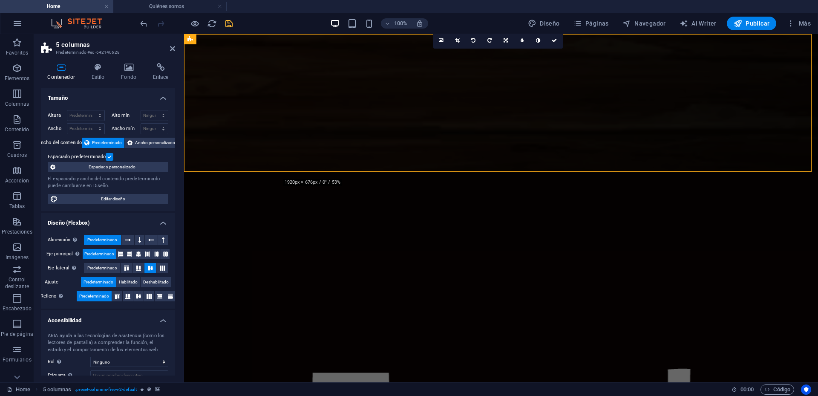
click at [111, 155] on label at bounding box center [110, 157] width 8 height 8
click at [0, 0] on input "Espaciado predeterminado" at bounding box center [0, 0] width 0 height 0
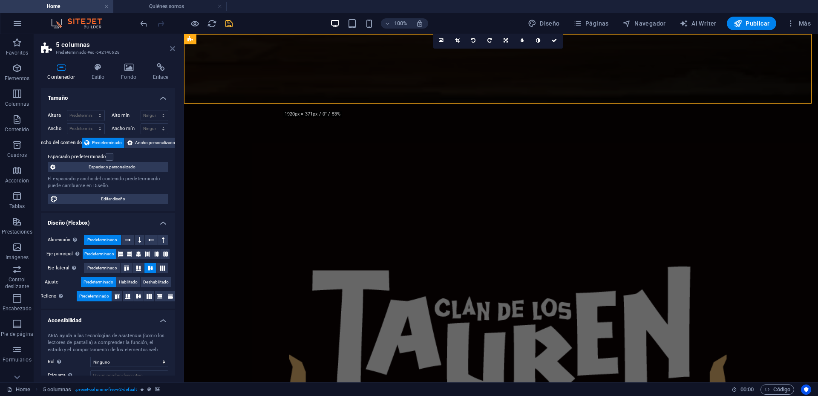
click at [172, 49] on icon at bounding box center [172, 48] width 5 height 7
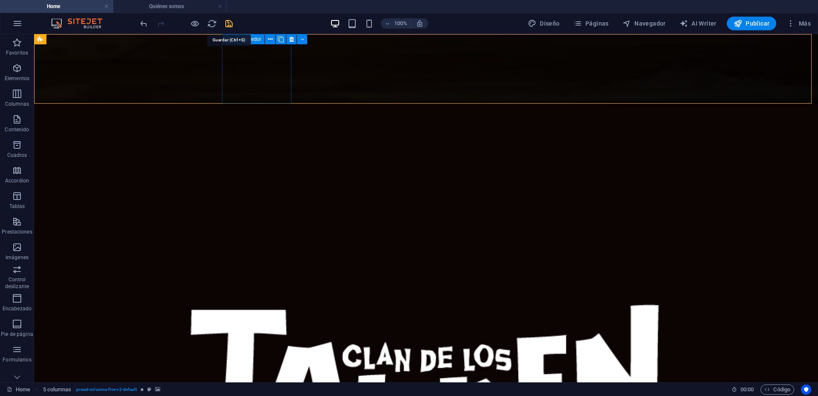
click at [229, 21] on icon "save" at bounding box center [229, 24] width 10 height 10
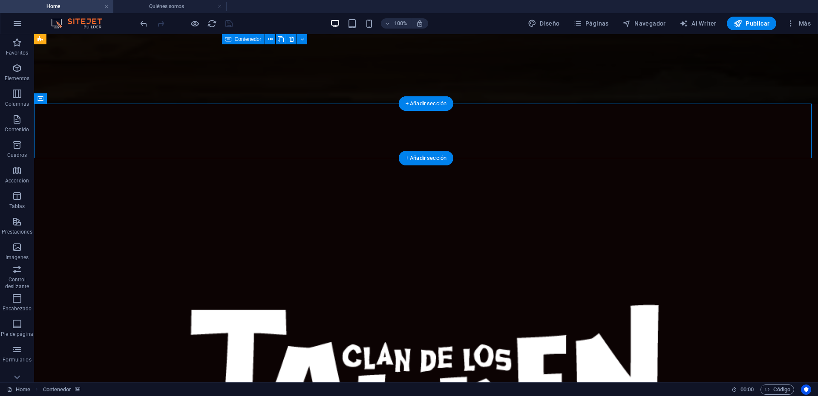
select select "rem"
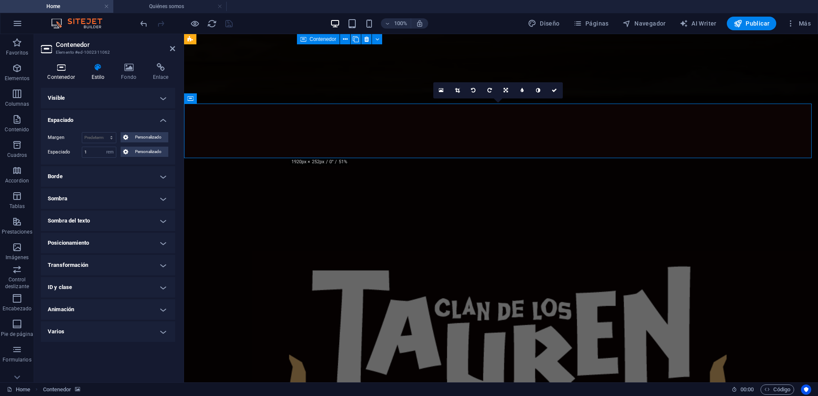
click at [67, 69] on icon at bounding box center [61, 67] width 40 height 9
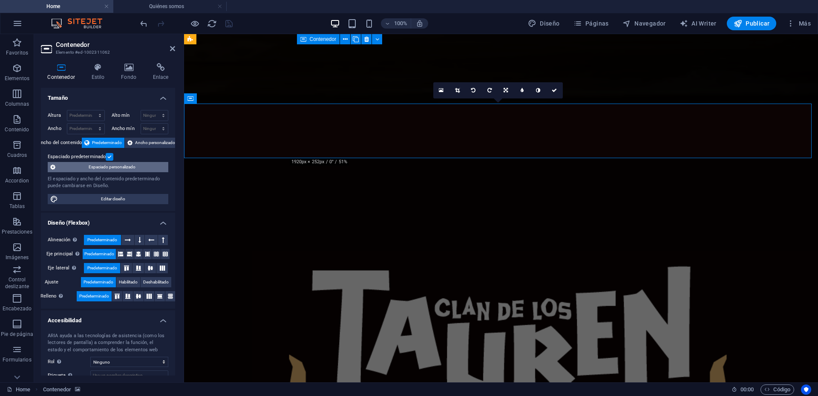
click at [101, 165] on span "Espaciado personalizado" at bounding box center [112, 167] width 108 height 10
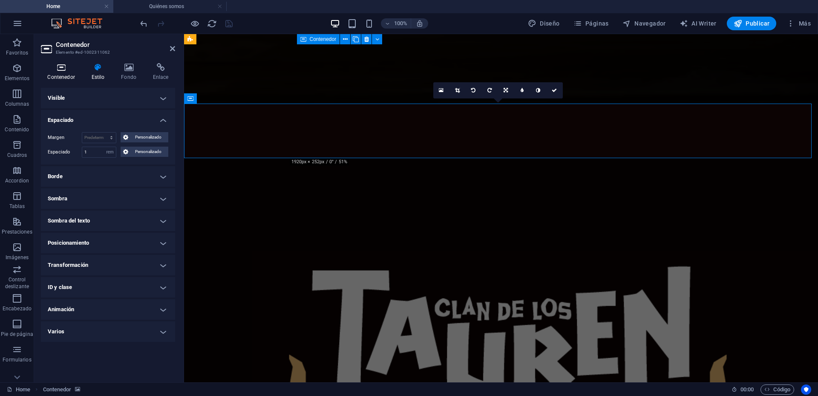
click at [65, 71] on icon at bounding box center [61, 67] width 40 height 9
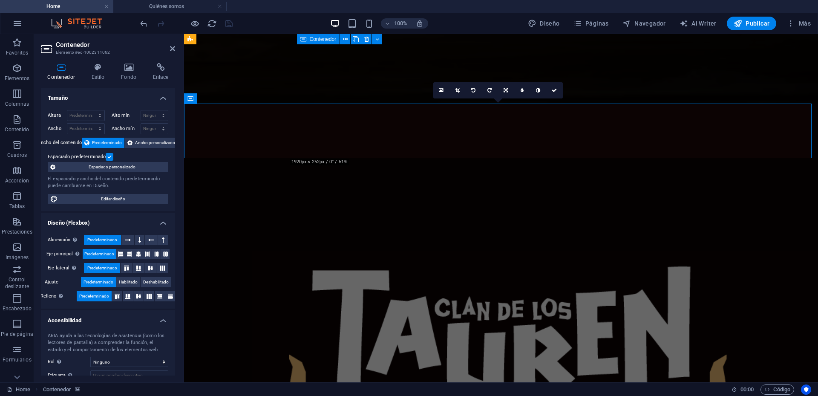
click at [110, 156] on label at bounding box center [110, 157] width 8 height 8
click at [0, 0] on input "Espaciado predeterminado" at bounding box center [0, 0] width 0 height 0
click at [110, 156] on label at bounding box center [110, 157] width 8 height 8
click at [0, 0] on input "Espaciado predeterminado" at bounding box center [0, 0] width 0 height 0
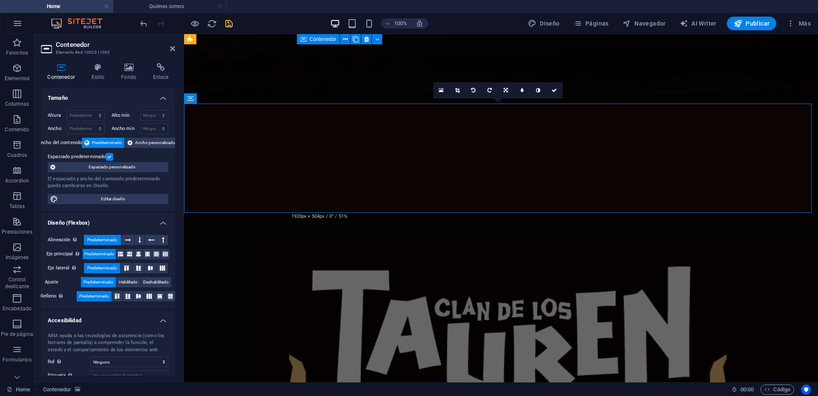
click at [110, 156] on label at bounding box center [110, 157] width 8 height 8
click at [0, 0] on input "Espaciado predeterminado" at bounding box center [0, 0] width 0 height 0
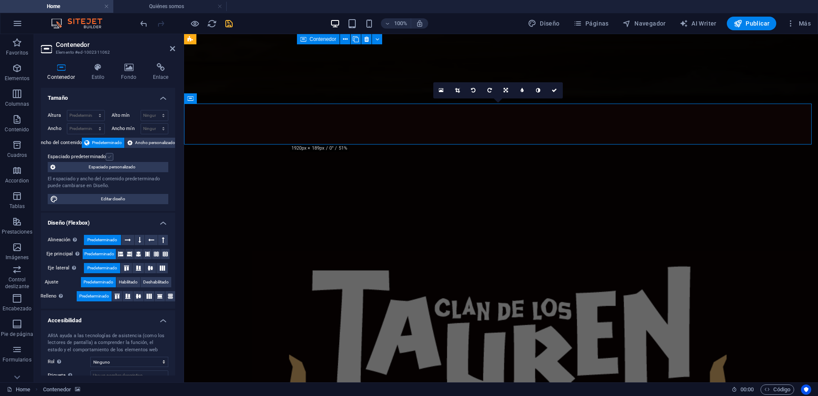
click at [110, 156] on label at bounding box center [110, 157] width 8 height 8
click at [0, 0] on input "Espaciado predeterminado" at bounding box center [0, 0] width 0 height 0
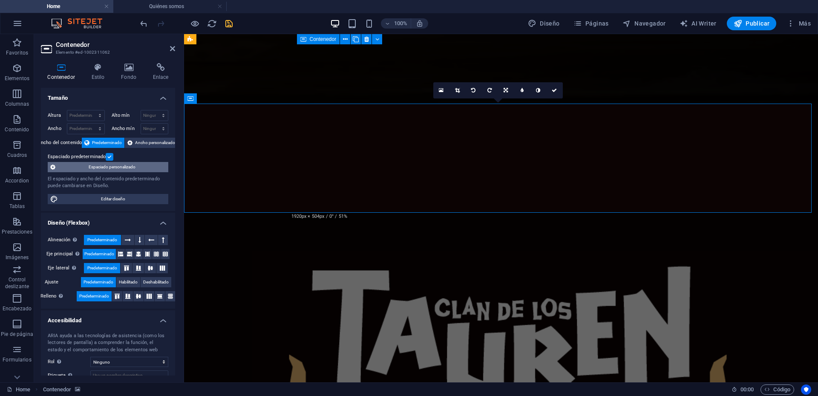
click at [106, 164] on span "Espaciado personalizado" at bounding box center [112, 167] width 108 height 10
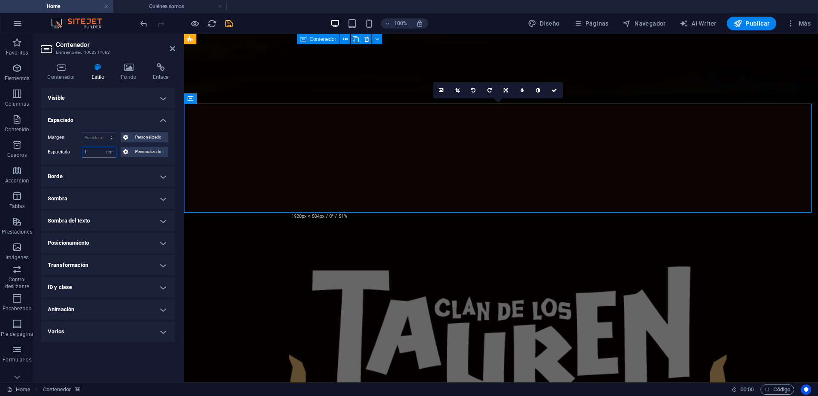
click at [100, 153] on input "1" at bounding box center [99, 152] width 34 height 10
drag, startPoint x: 92, startPoint y: 151, endPoint x: 64, endPoint y: 150, distance: 27.3
click at [64, 150] on div "Espaciado 1 Predeterminado px rem % vh vw Personalizado Personalizado" at bounding box center [108, 152] width 121 height 11
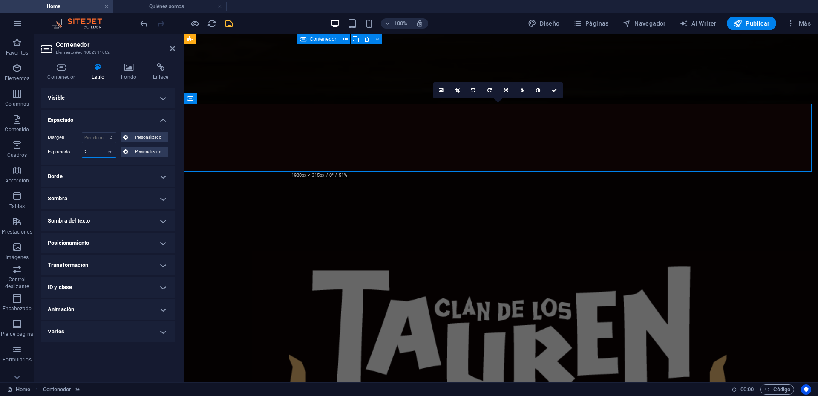
drag, startPoint x: 101, startPoint y: 153, endPoint x: 58, endPoint y: 151, distance: 42.6
click at [58, 151] on div "Espaciado 2 Predeterminado px rem % vh vw Personalizado Personalizado" at bounding box center [108, 152] width 121 height 11
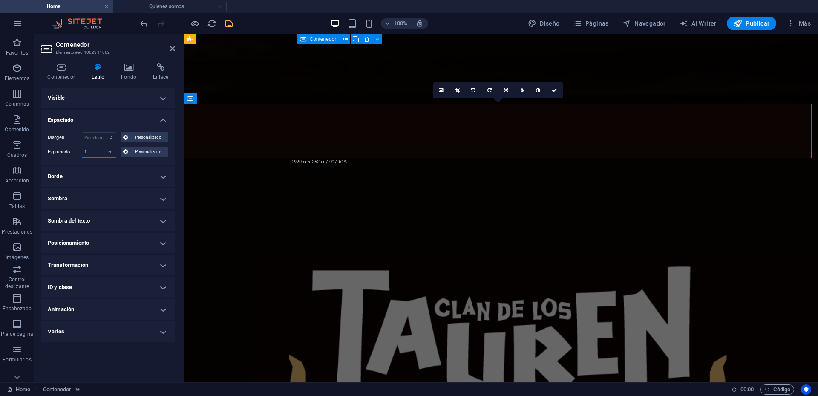
drag, startPoint x: 93, startPoint y: 149, endPoint x: 69, endPoint y: 150, distance: 23.9
click at [69, 150] on div "Espaciado 1 Predeterminado px rem % vh vw Personalizado Personalizado" at bounding box center [108, 152] width 121 height 11
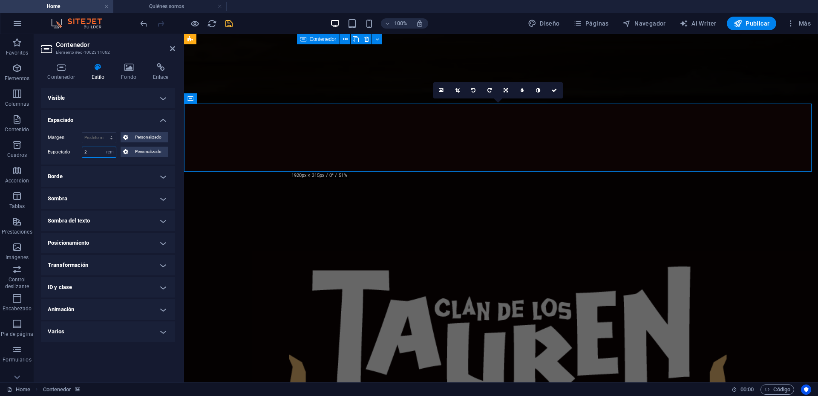
type input "2"
click at [170, 45] on h2 "Contenedor" at bounding box center [115, 45] width 119 height 8
click at [171, 48] on icon at bounding box center [172, 48] width 5 height 7
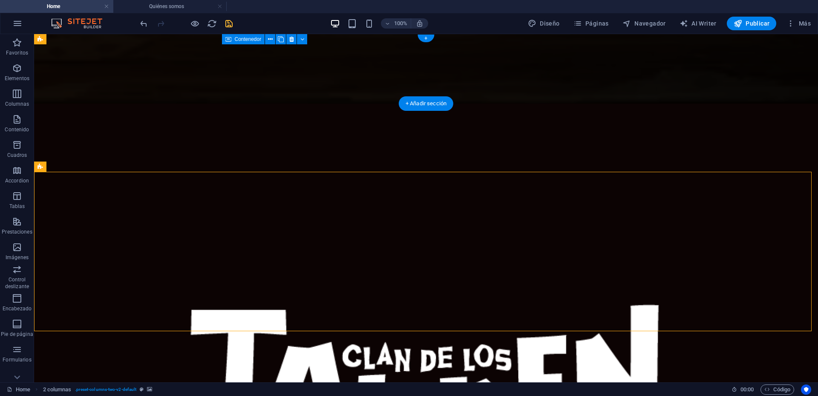
click at [780, 68] on figure at bounding box center [426, 68] width 784 height 69
